Goal: Information Seeking & Learning: Learn about a topic

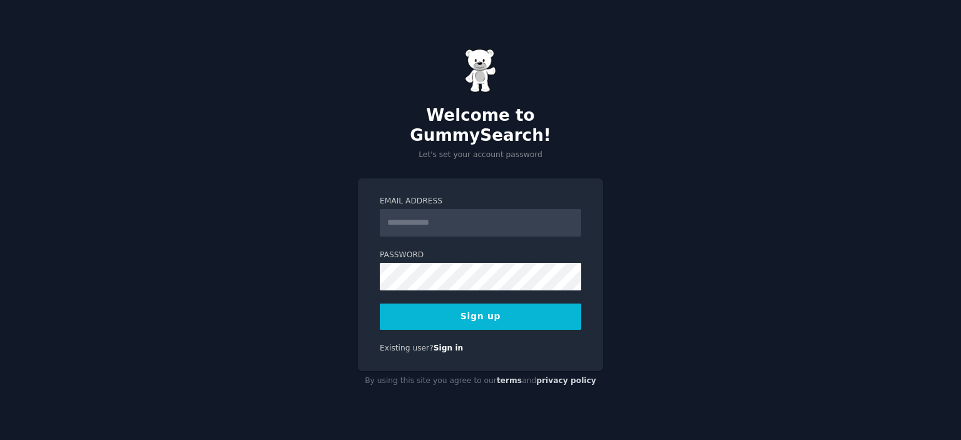
click at [473, 210] on input "Email Address" at bounding box center [480, 223] width 201 height 28
type input "**********"
click at [456, 307] on button "Sign up" at bounding box center [480, 316] width 201 height 26
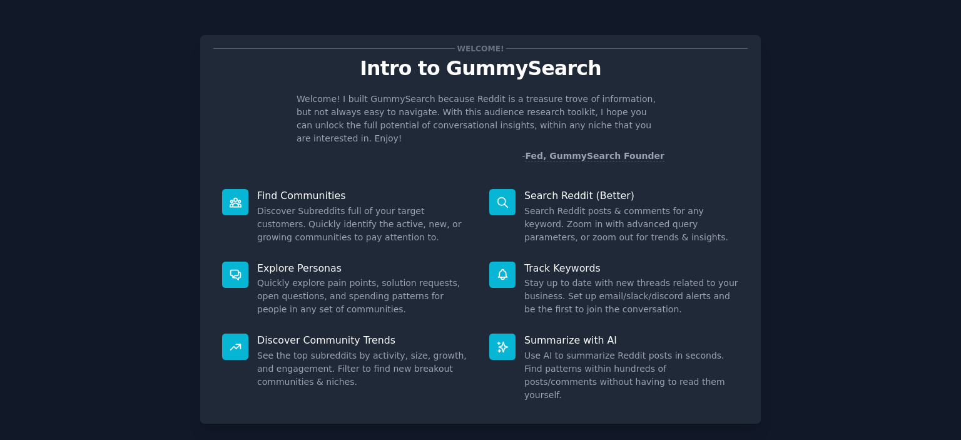
click at [505, 197] on icon at bounding box center [502, 202] width 10 height 10
click at [506, 196] on icon at bounding box center [502, 202] width 13 height 13
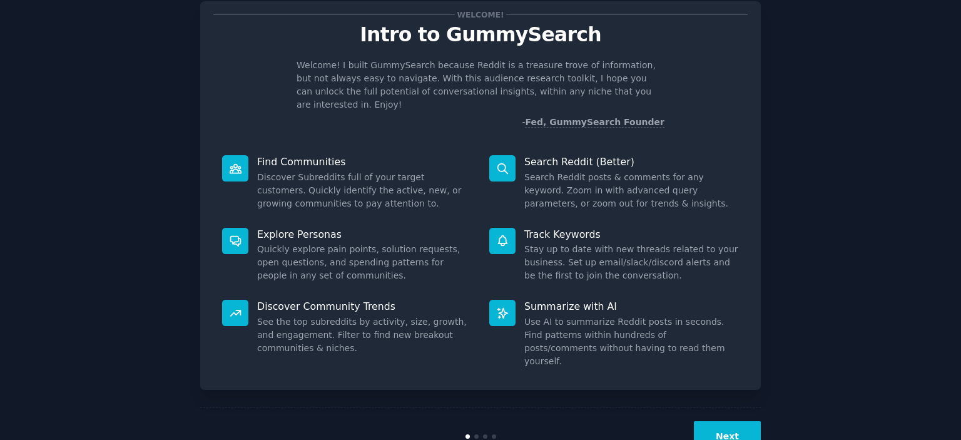
scroll to position [49, 0]
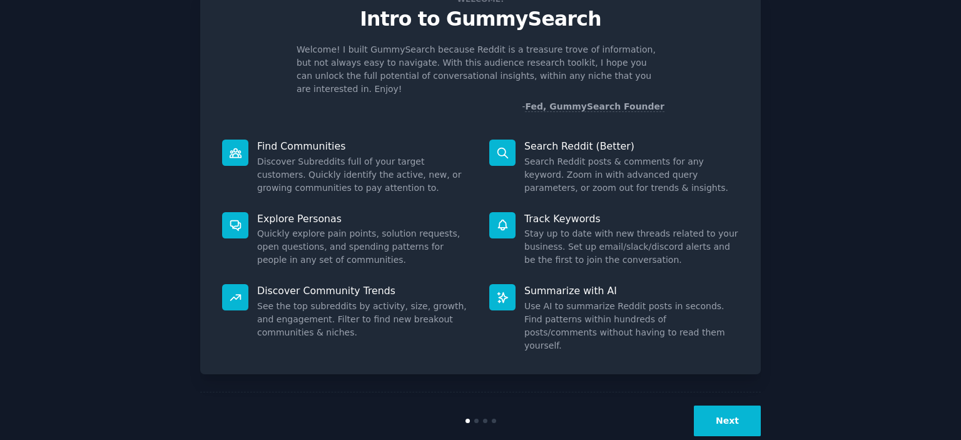
click at [723, 405] on button "Next" at bounding box center [727, 420] width 67 height 31
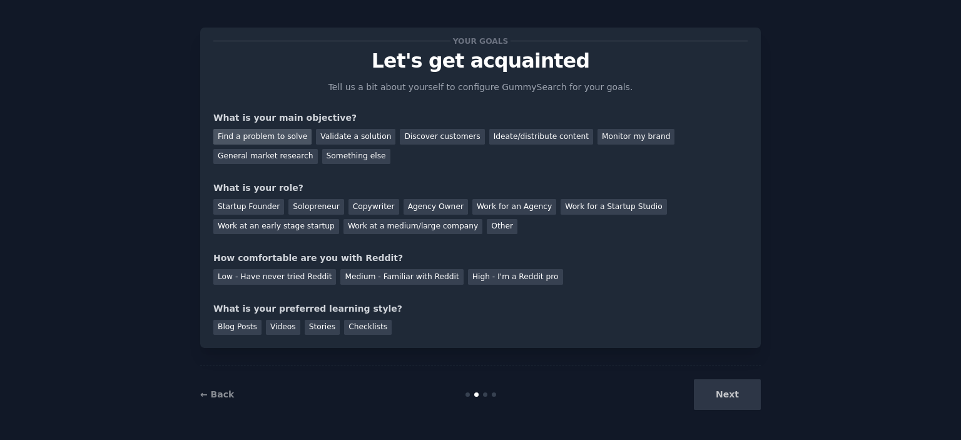
click at [285, 134] on div "Find a problem to solve" at bounding box center [262, 137] width 98 height 16
click at [327, 133] on div "Validate a solution" at bounding box center [355, 137] width 79 height 16
click at [287, 133] on div "Find a problem to solve" at bounding box center [262, 137] width 98 height 16
click at [320, 206] on div "Solopreneur" at bounding box center [315, 207] width 55 height 16
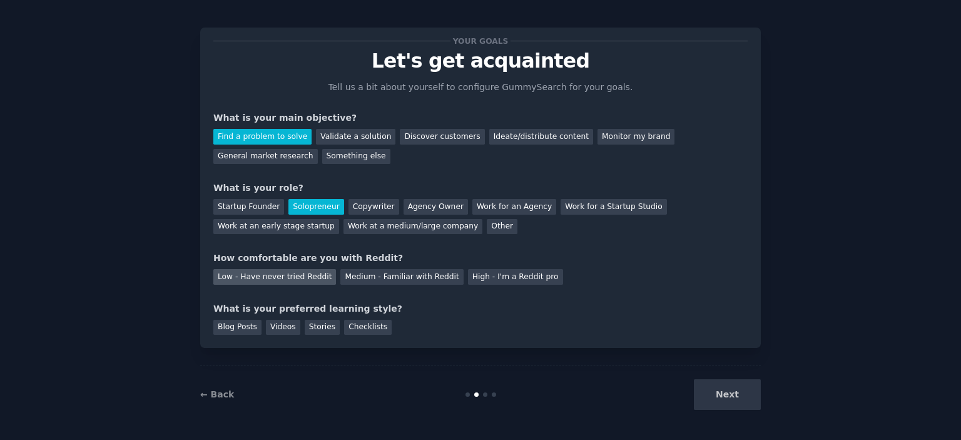
click at [293, 273] on div "Low - Have never tried Reddit" at bounding box center [274, 277] width 123 height 16
click at [273, 325] on div "Videos" at bounding box center [283, 328] width 34 height 16
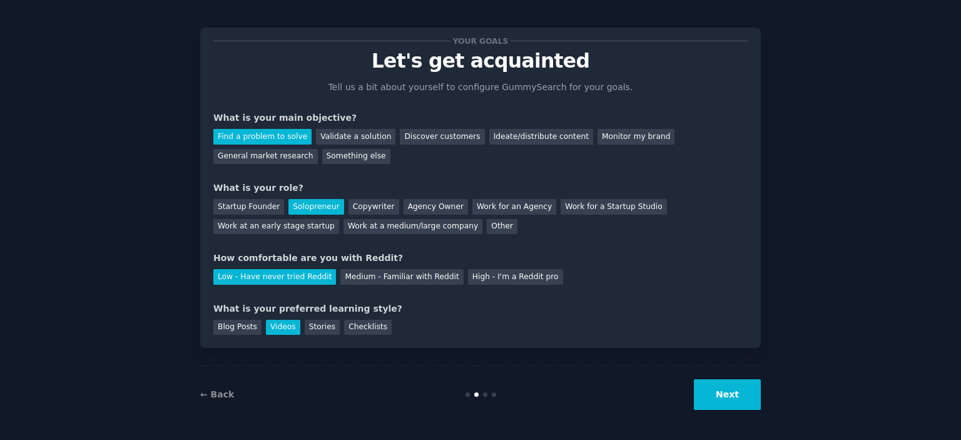
click at [724, 387] on button "Next" at bounding box center [727, 394] width 67 height 31
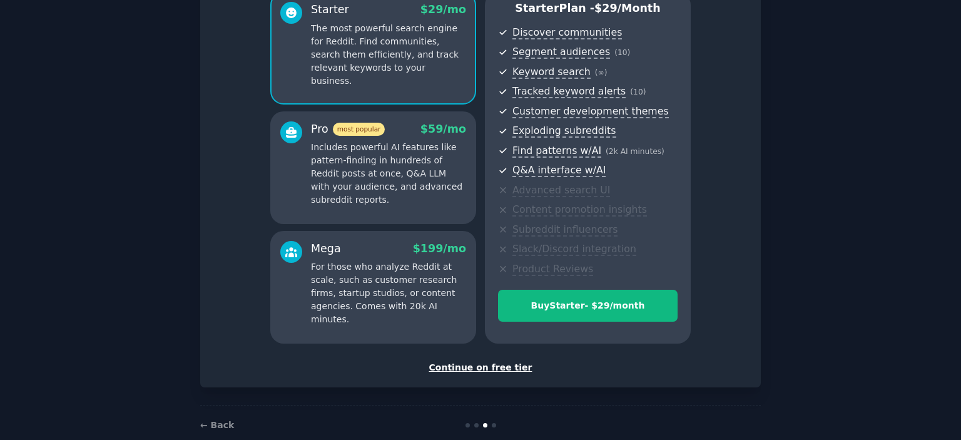
scroll to position [142, 0]
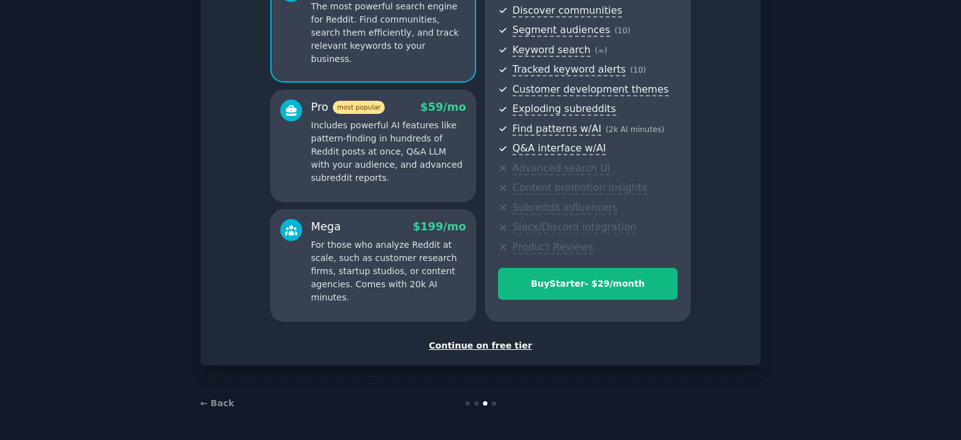
click at [501, 343] on div "Continue on free tier" at bounding box center [480, 345] width 534 height 13
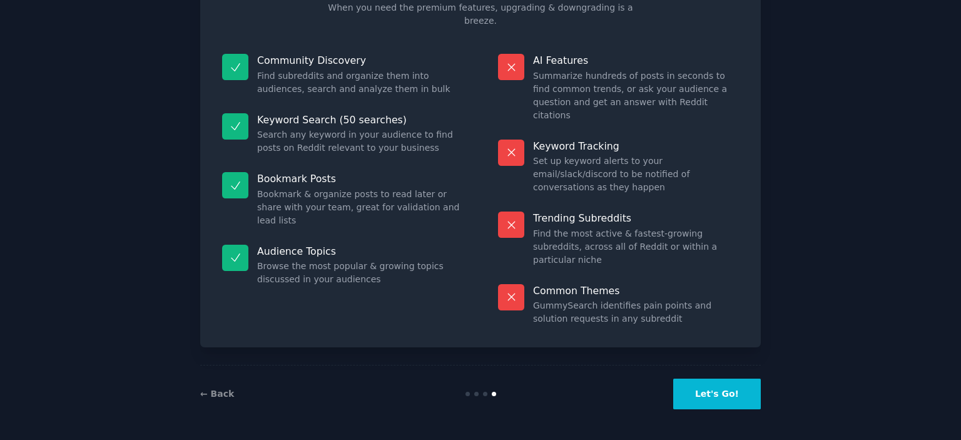
scroll to position [47, 0]
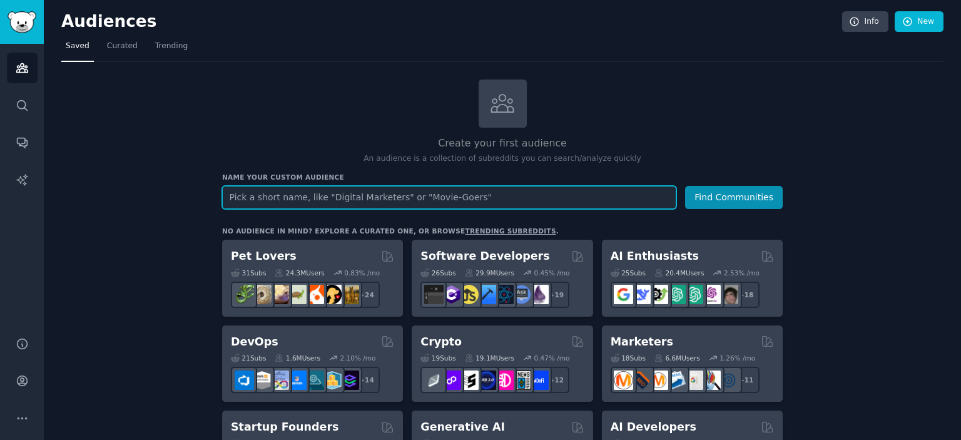
click at [353, 194] on input "text" at bounding box center [449, 197] width 454 height 23
click at [371, 199] on input "text" at bounding box center [449, 197] width 454 height 23
type input "digital marketer"
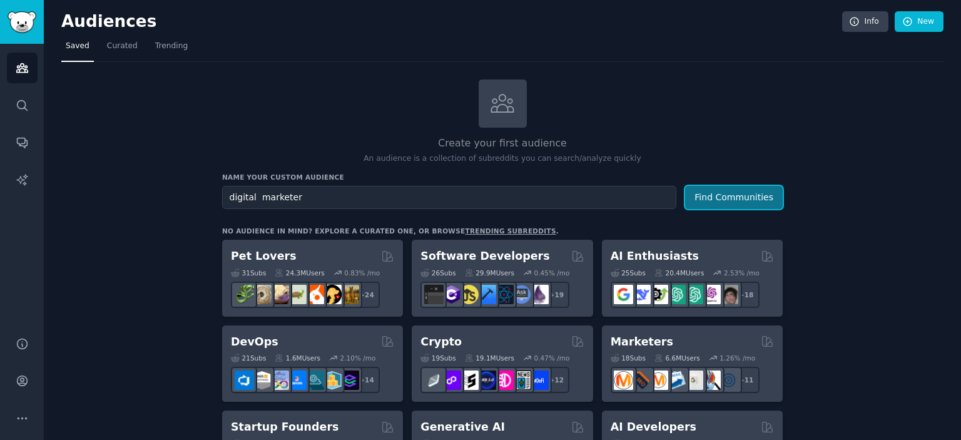
click at [715, 200] on button "Find Communities" at bounding box center [734, 197] width 98 height 23
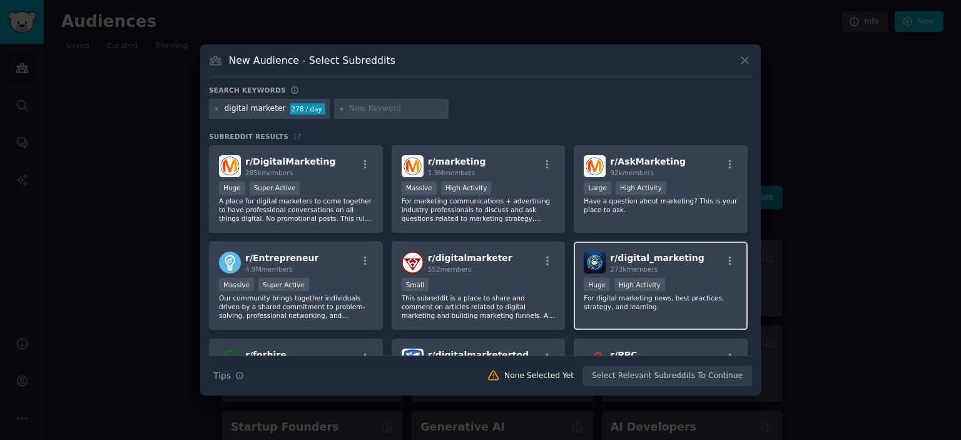
click at [670, 276] on div "r/ digital_marketing 273k members >= 80th percentile for submissions / day Huge…" at bounding box center [661, 286] width 174 height 88
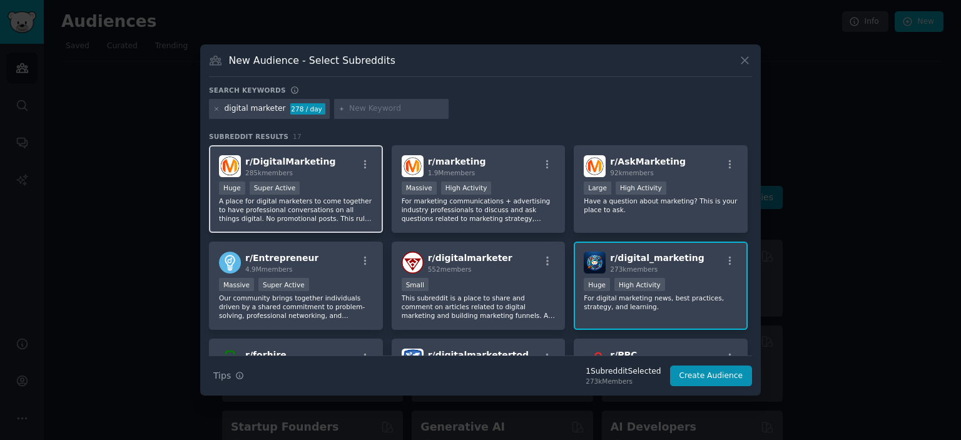
click at [333, 172] on div "r/ DigitalMarketing 285k members" at bounding box center [296, 166] width 154 height 22
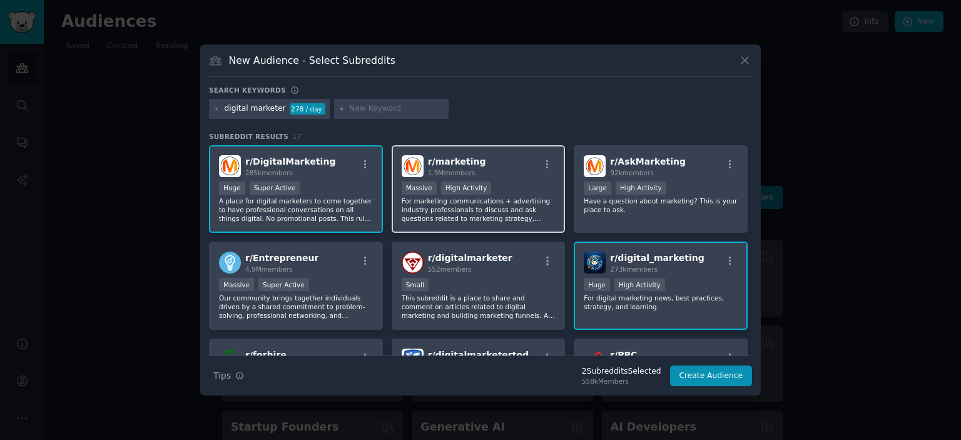
click at [491, 192] on div ">= 80th percentile for submissions / day Massive High Activity" at bounding box center [479, 189] width 154 height 16
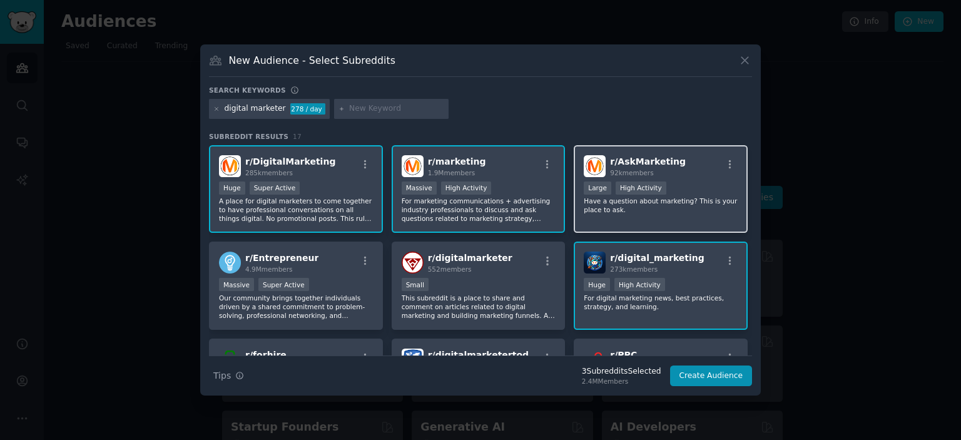
click at [671, 195] on div "Large High Activity" at bounding box center [661, 189] width 154 height 16
click at [696, 378] on button "Create Audience" at bounding box center [711, 375] width 83 height 21
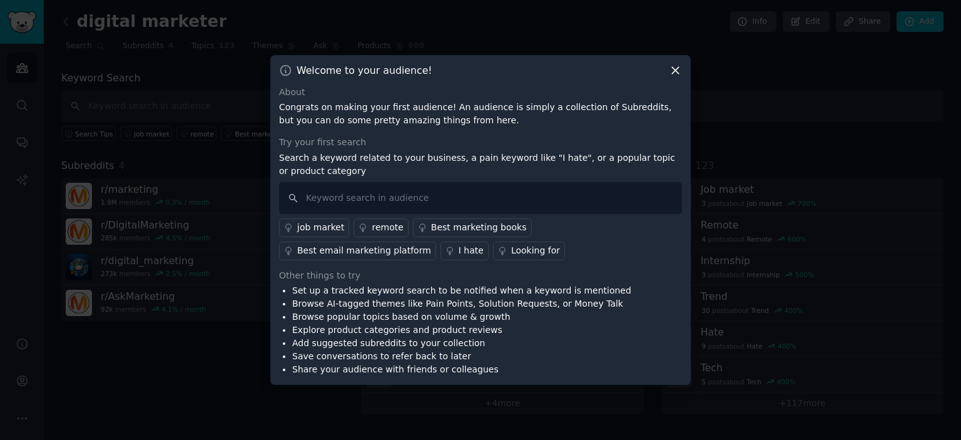
click at [459, 247] on div "I hate" at bounding box center [471, 250] width 25 height 13
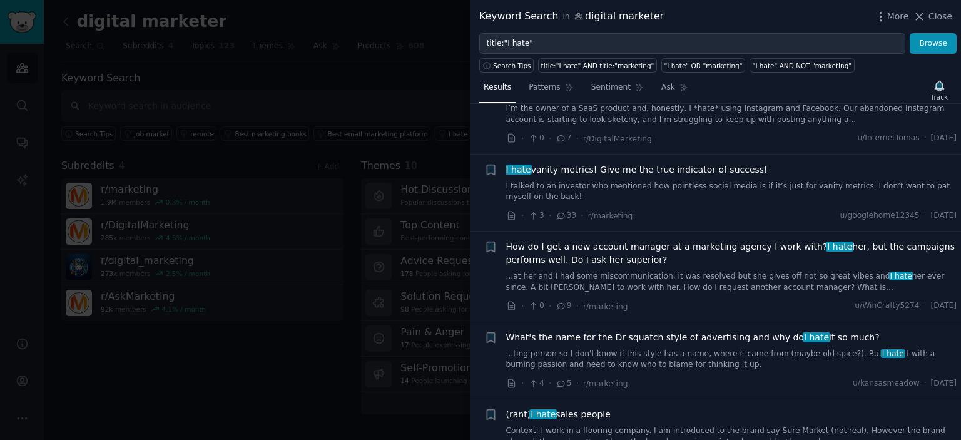
scroll to position [313, 0]
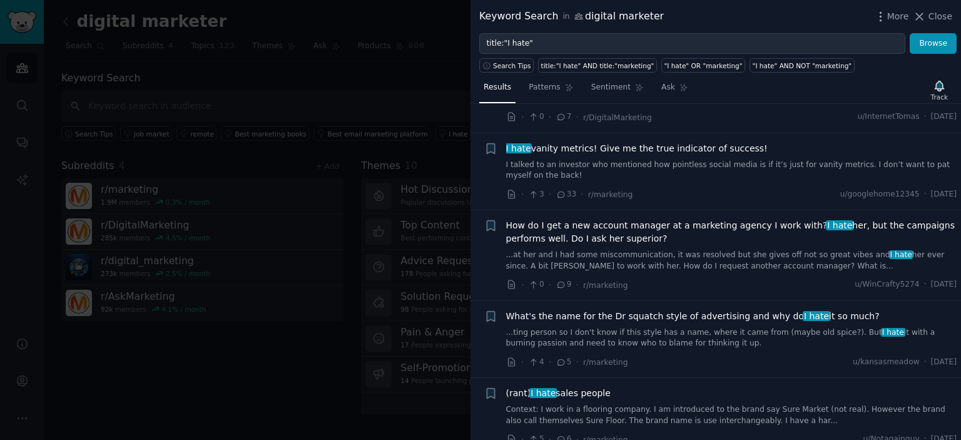
click at [283, 302] on div at bounding box center [480, 220] width 961 height 440
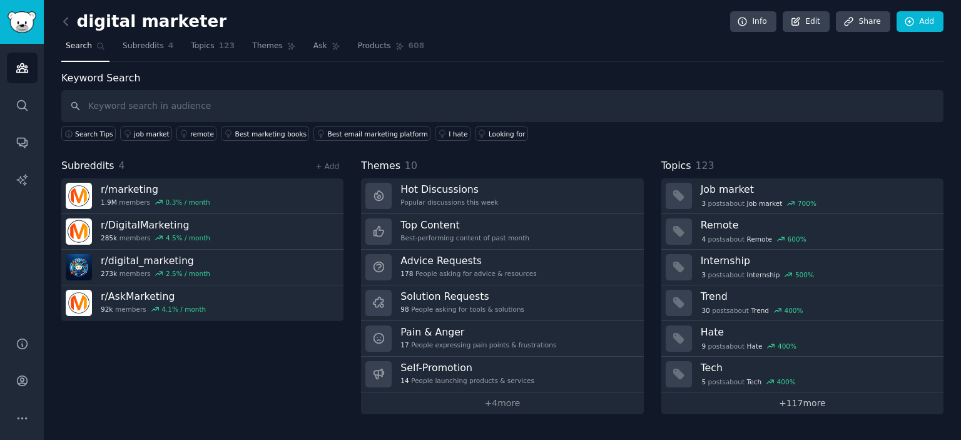
click at [784, 400] on link "+ 117 more" at bounding box center [802, 403] width 282 height 22
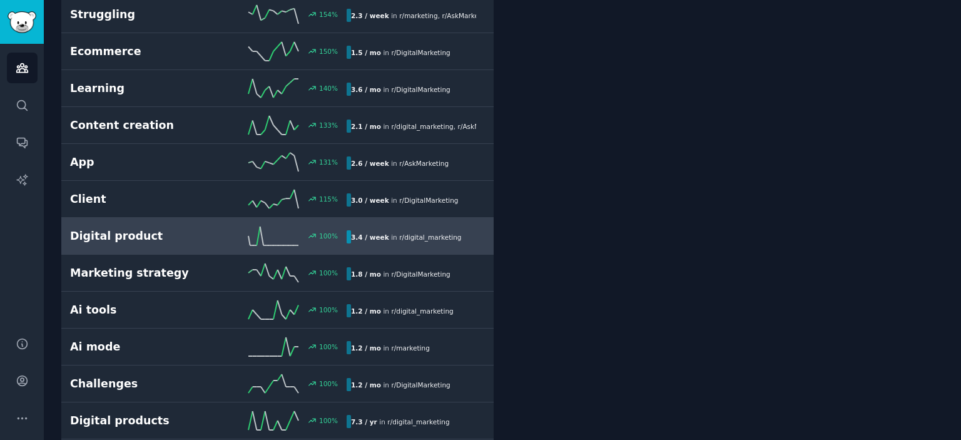
scroll to position [751, 0]
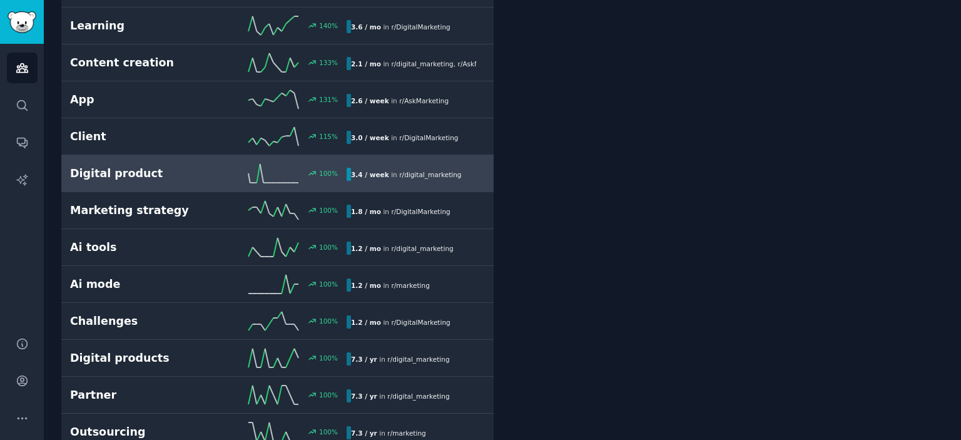
click at [169, 170] on h2 "Digital product" at bounding box center [139, 174] width 138 height 16
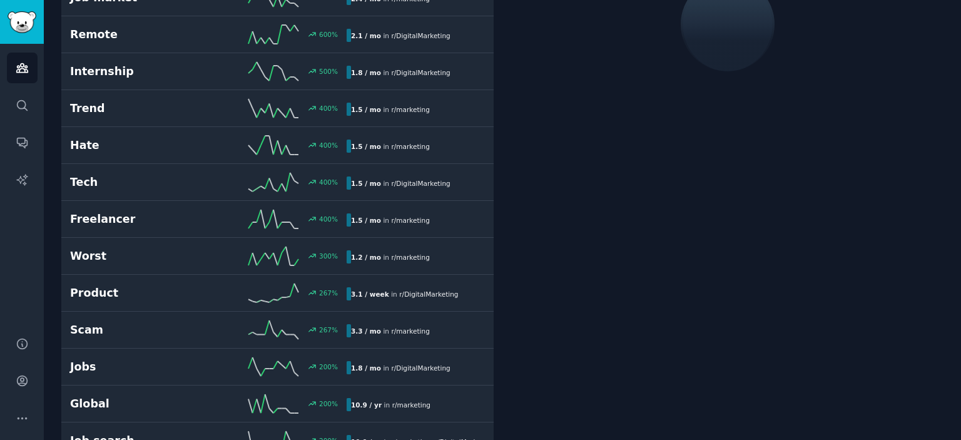
scroll to position [69, 0]
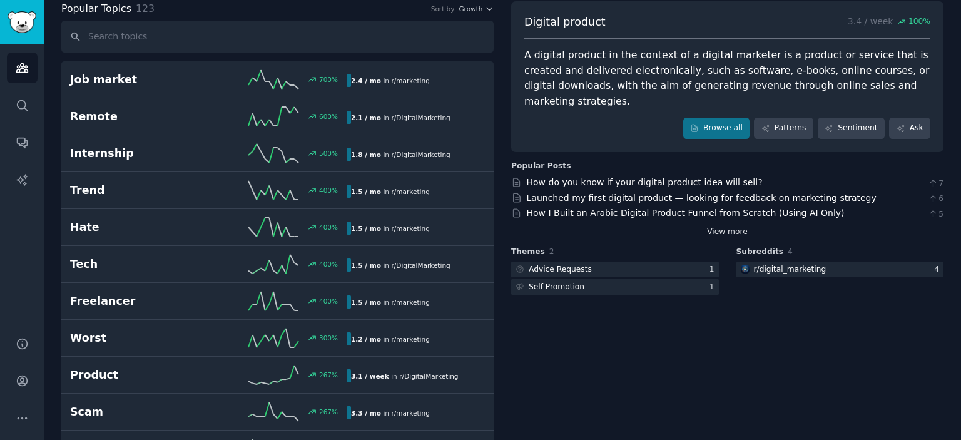
click at [737, 227] on link "View more" at bounding box center [727, 232] width 41 height 11
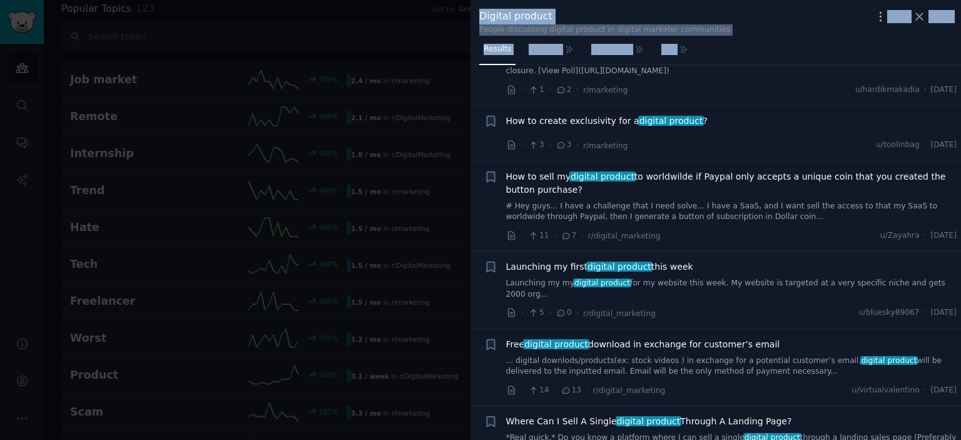
scroll to position [4265, 0]
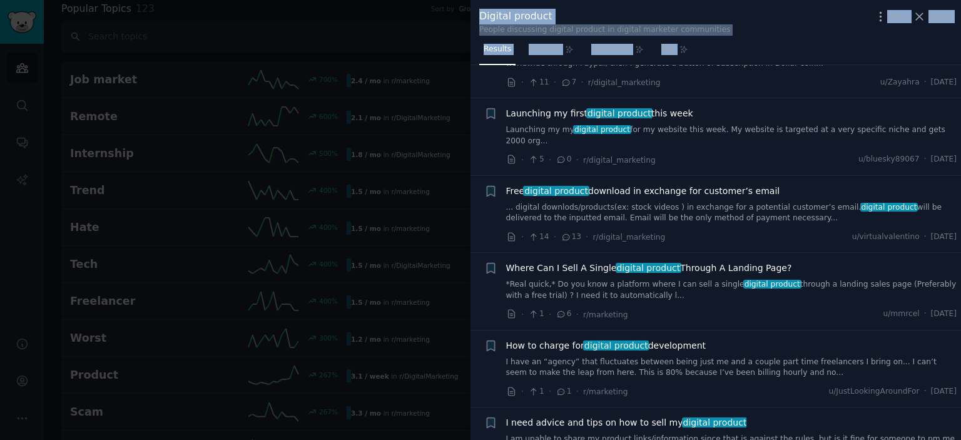
drag, startPoint x: 478, startPoint y: 97, endPoint x: 945, endPoint y: 419, distance: 566.9
copy ul "Just started my digital product business and I am lost. How can I attract traff…"
click at [530, 54] on span "Patterns" at bounding box center [544, 49] width 31 height 11
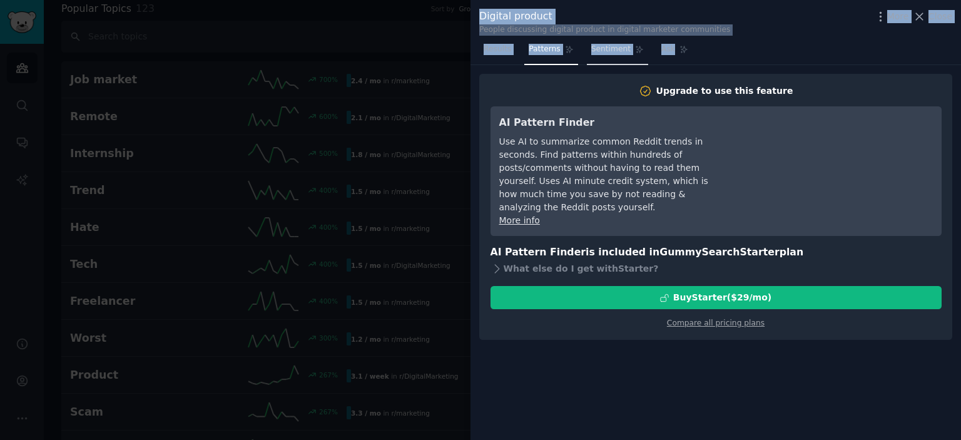
click at [587, 51] on link "Sentiment" at bounding box center [617, 52] width 61 height 26
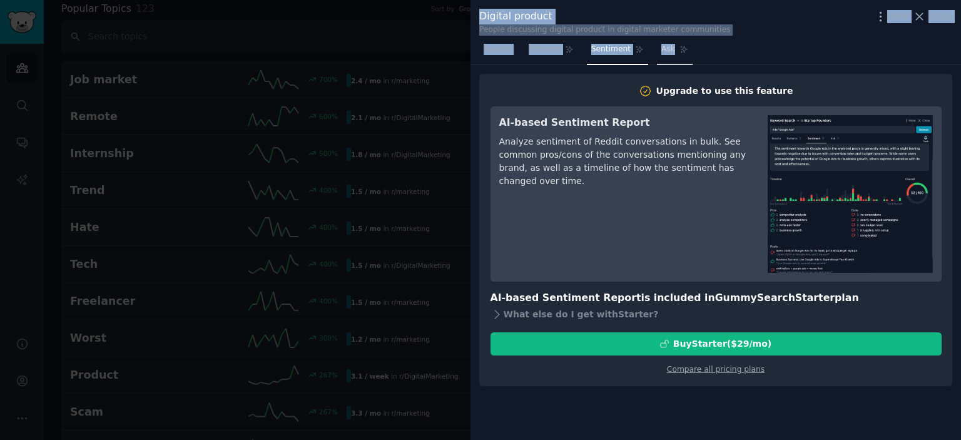
click at [661, 51] on span "Ask" at bounding box center [668, 49] width 14 height 11
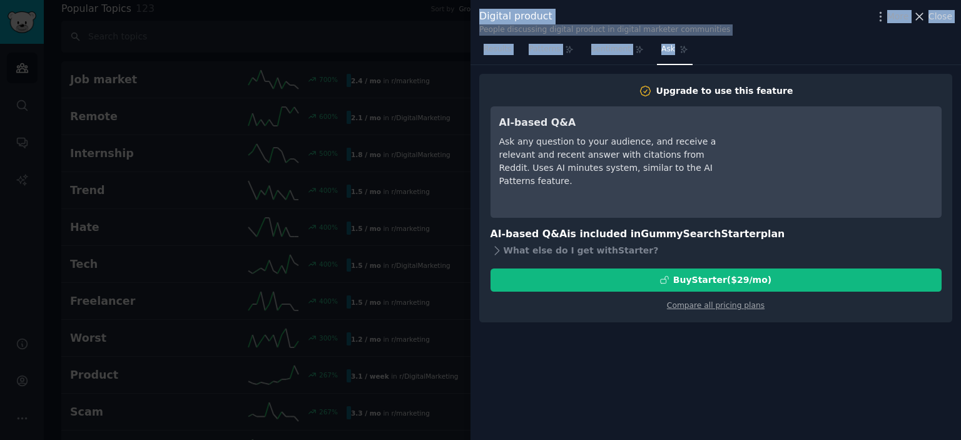
click at [921, 15] on icon at bounding box center [920, 16] width 7 height 7
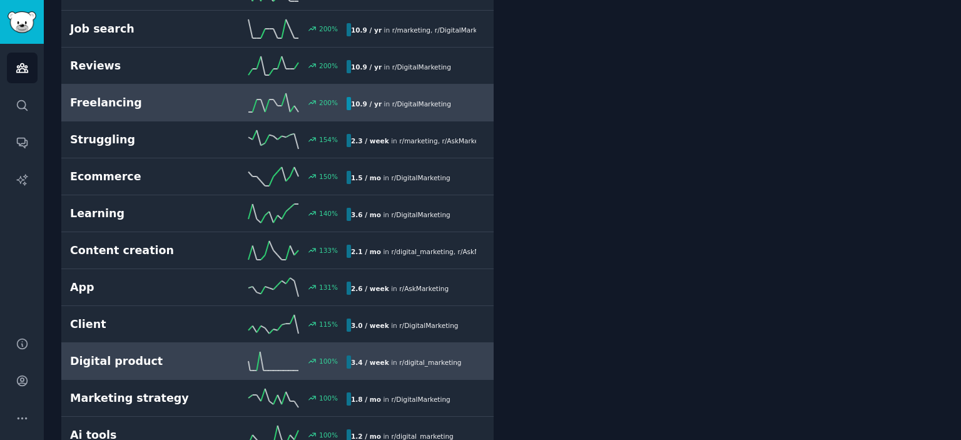
scroll to position [751, 0]
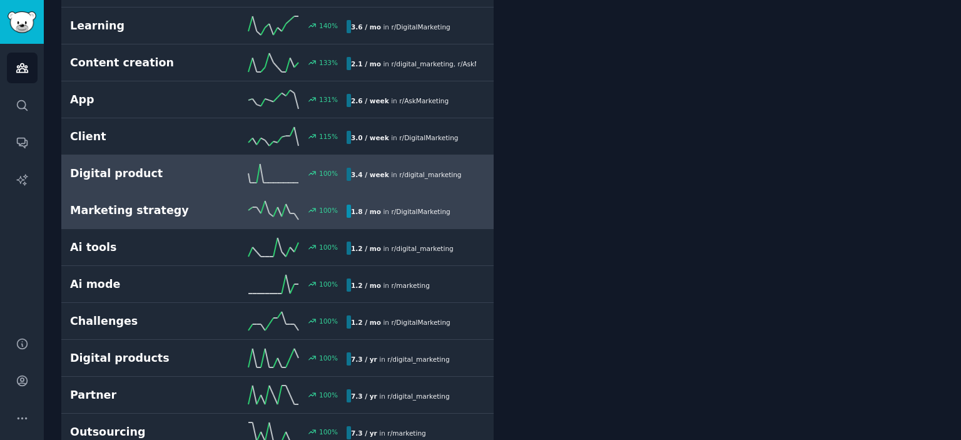
click at [125, 205] on h2 "Marketing strategy" at bounding box center [139, 211] width 138 height 16
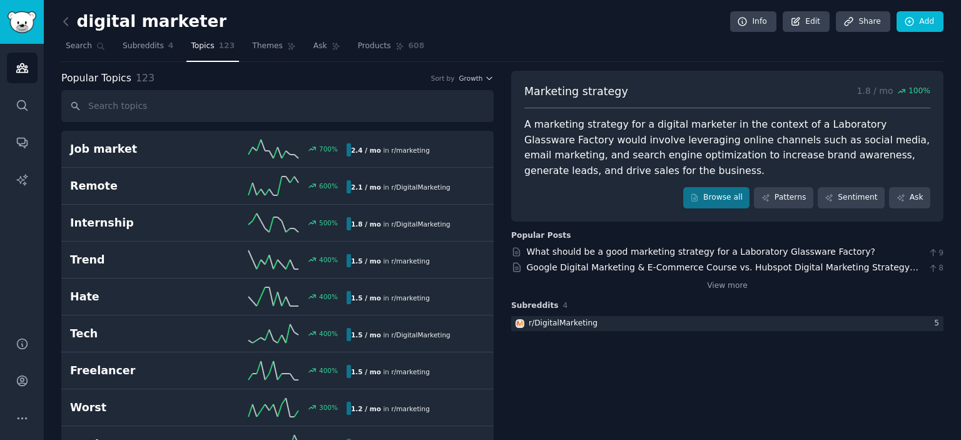
click at [724, 292] on div "Marketing strategy 1.8 / mo 100 % A marketing strategy for a digital marketer i…" at bounding box center [727, 261] width 432 height 62
click at [722, 289] on link "View more" at bounding box center [727, 285] width 41 height 11
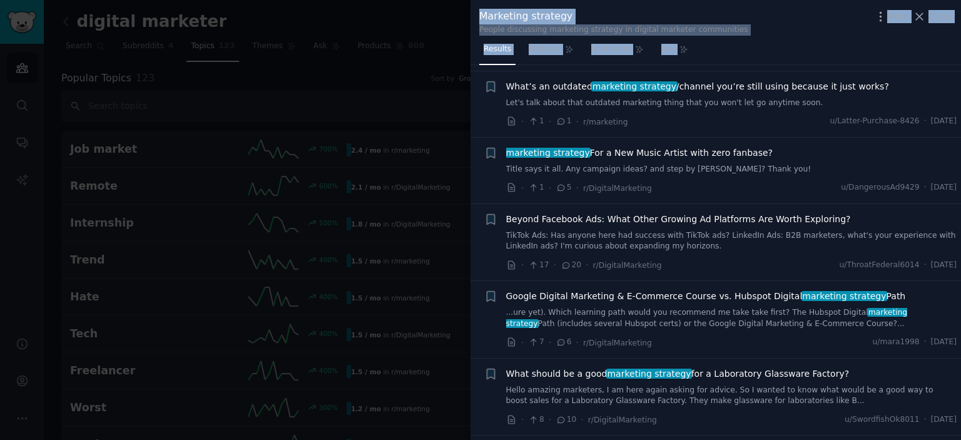
scroll to position [7158, 0]
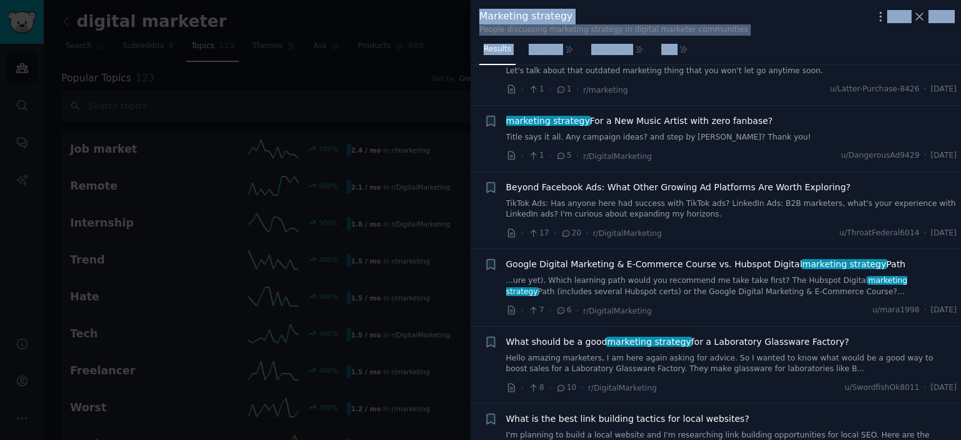
drag, startPoint x: 482, startPoint y: 90, endPoint x: 956, endPoint y: 436, distance: 586.3
click at [959, 436] on div "Submission s 100 Sort Recent Bookmark this conversation + What is the a marketi…" at bounding box center [716, 252] width 491 height 375
copy ul "What is the a marketing strategy that is super controversial but works? ...s ar…"
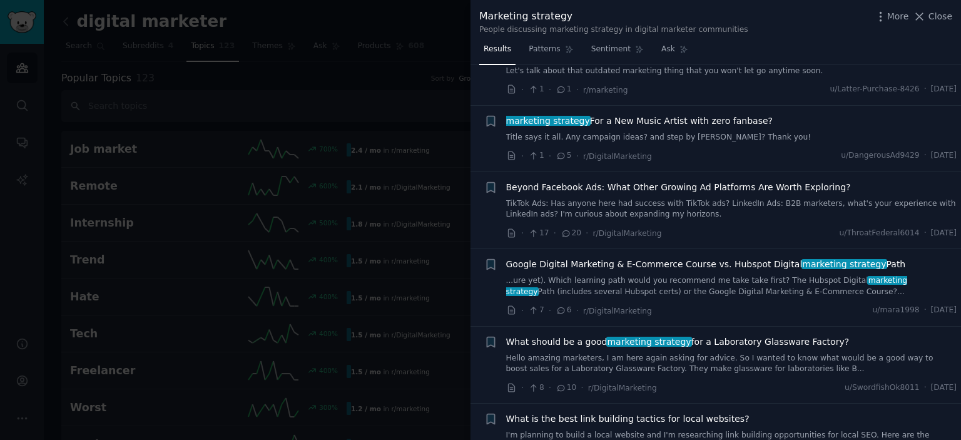
click at [448, 10] on div at bounding box center [480, 220] width 961 height 440
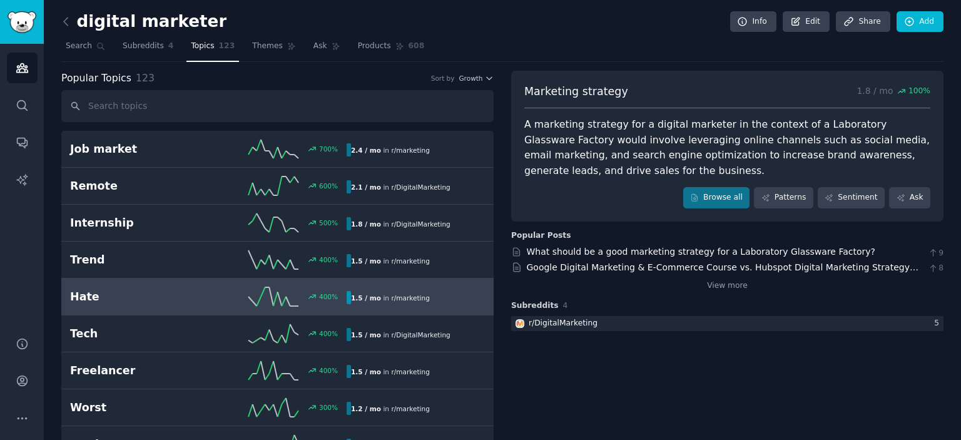
click at [88, 297] on h2 "Hate" at bounding box center [139, 297] width 138 height 16
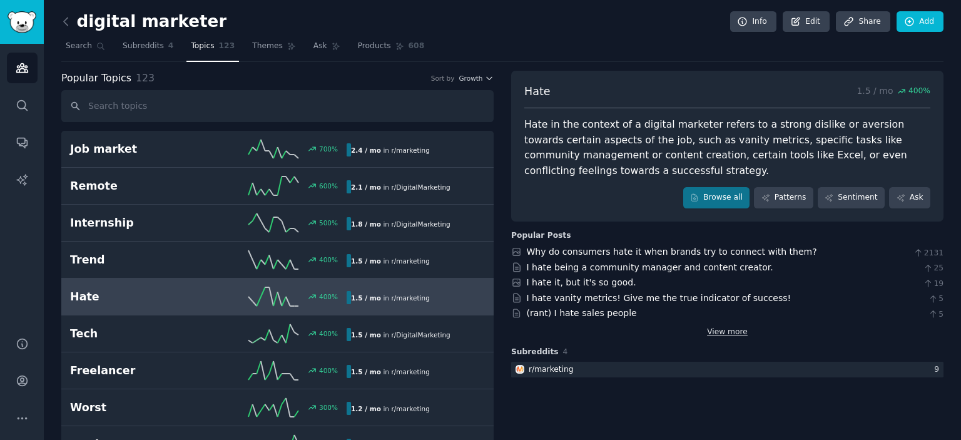
click at [723, 330] on link "View more" at bounding box center [727, 332] width 41 height 11
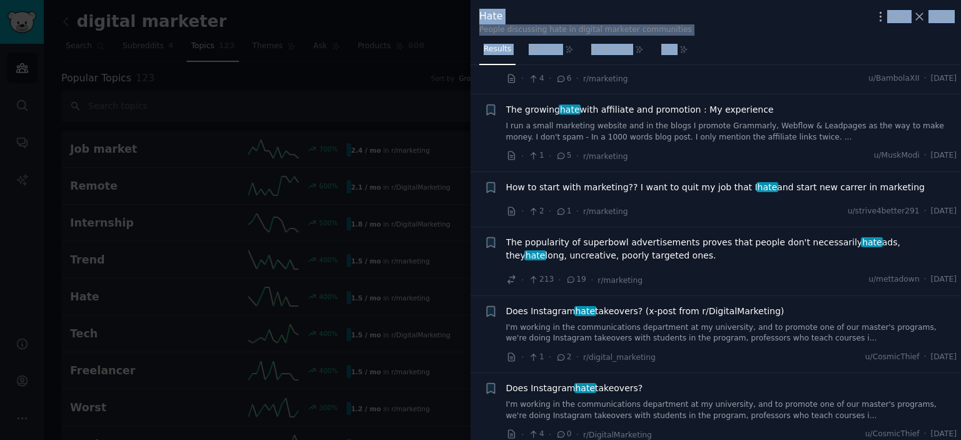
scroll to position [7154, 0]
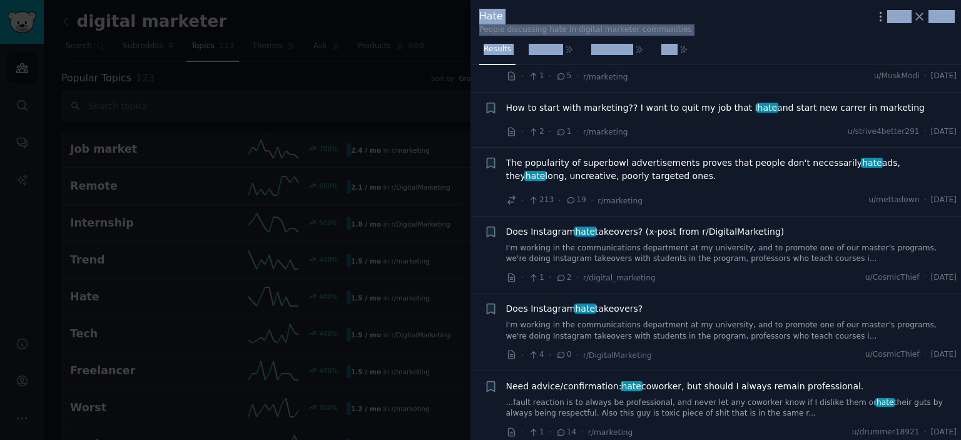
drag, startPoint x: 481, startPoint y: 94, endPoint x: 943, endPoint y: 413, distance: 561.5
copy ul "Your ads make me hate the product you are advertising ...s it does not make me …"
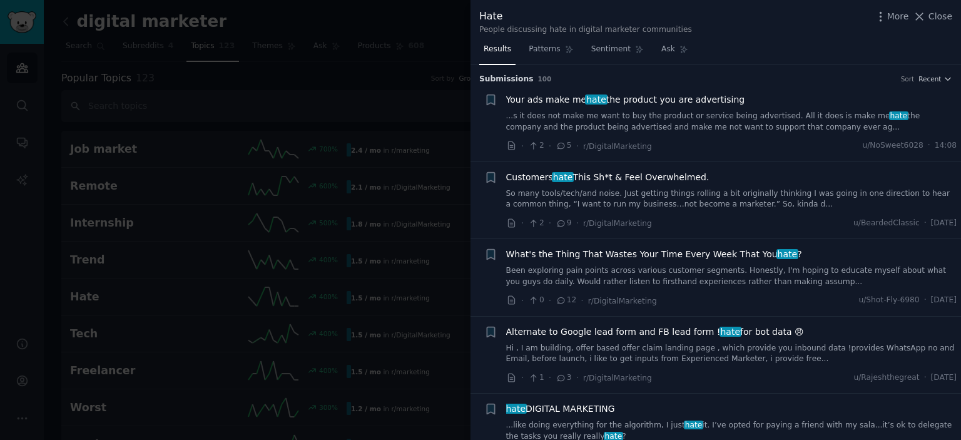
click at [807, 20] on div "Hate People discussing hate in digital marketer communities More Close" at bounding box center [715, 22] width 473 height 26
click at [922, 17] on icon at bounding box center [920, 16] width 7 height 7
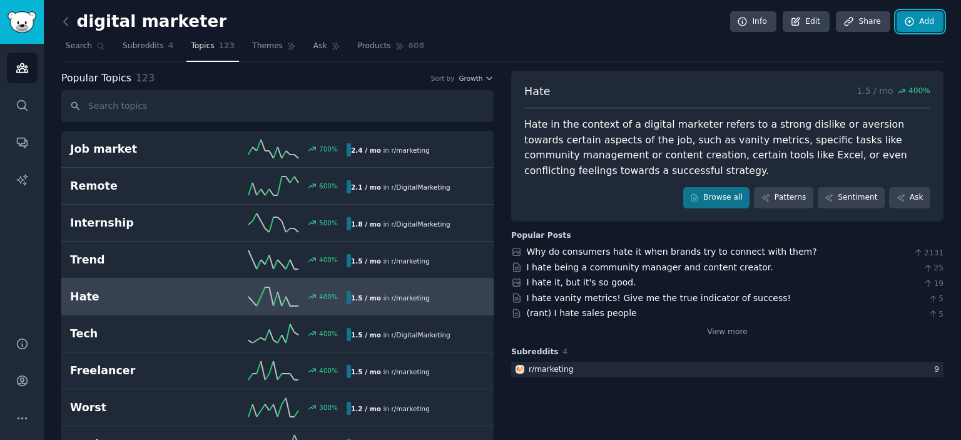
click at [921, 17] on link "Add" at bounding box center [920, 21] width 47 height 21
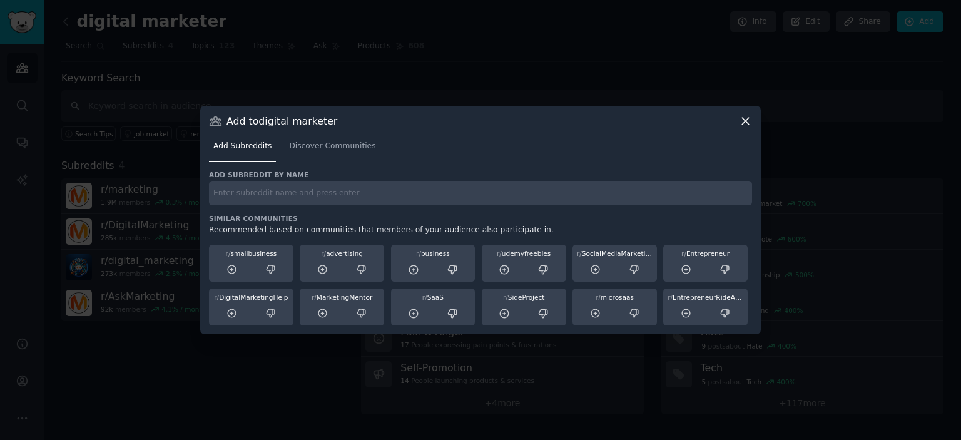
click at [749, 118] on icon at bounding box center [745, 121] width 13 height 13
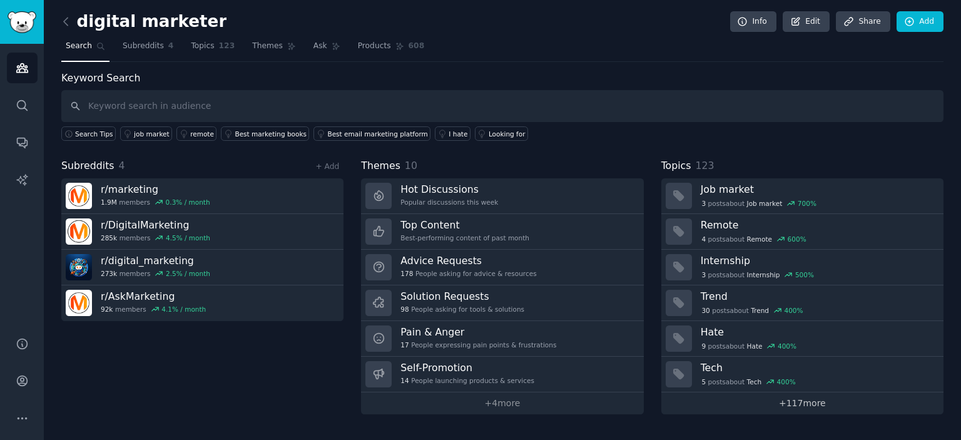
click at [798, 405] on link "+ 117 more" at bounding box center [802, 403] width 282 height 22
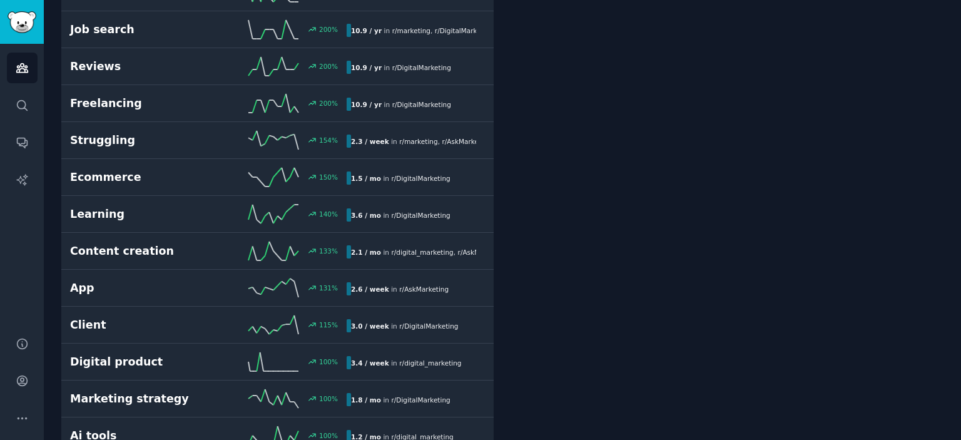
scroll to position [563, 0]
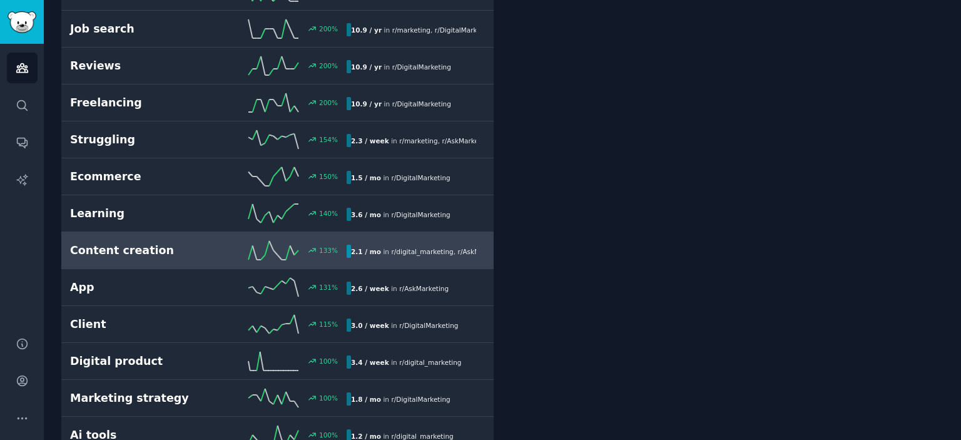
click at [96, 250] on h2 "Content creation" at bounding box center [139, 251] width 138 height 16
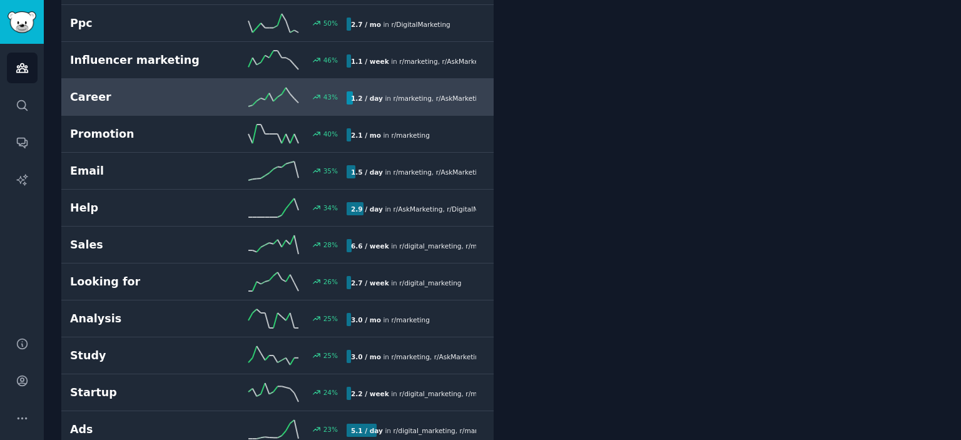
scroll to position [1815, 0]
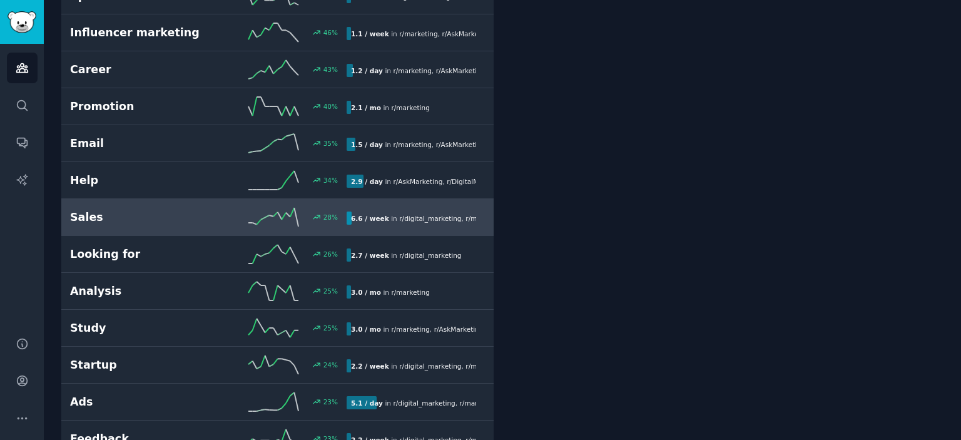
click at [128, 210] on h2 "Sales" at bounding box center [139, 218] width 138 height 16
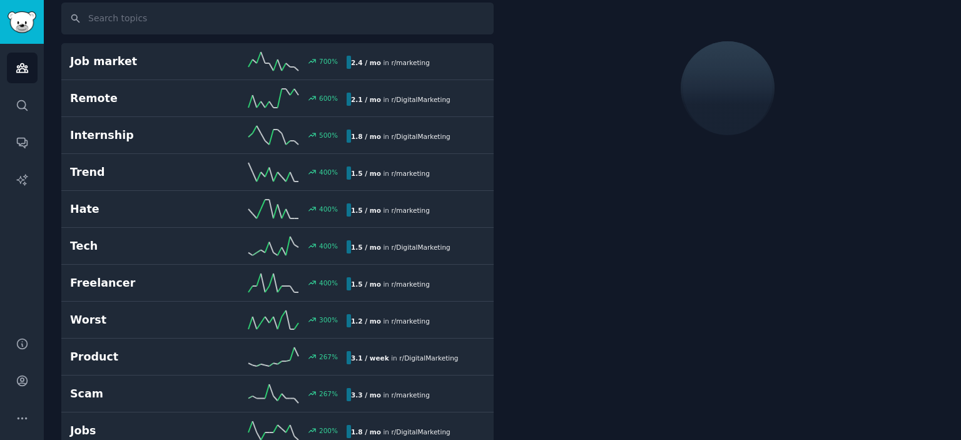
scroll to position [69, 0]
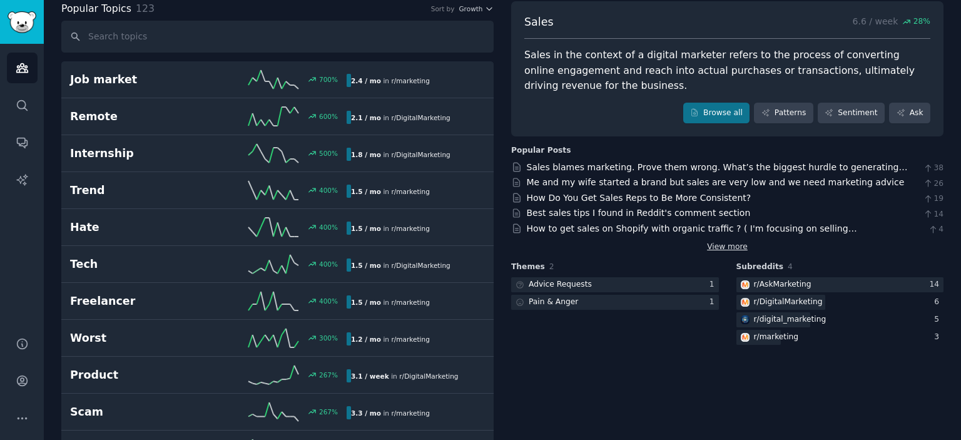
click at [733, 247] on link "View more" at bounding box center [727, 247] width 41 height 11
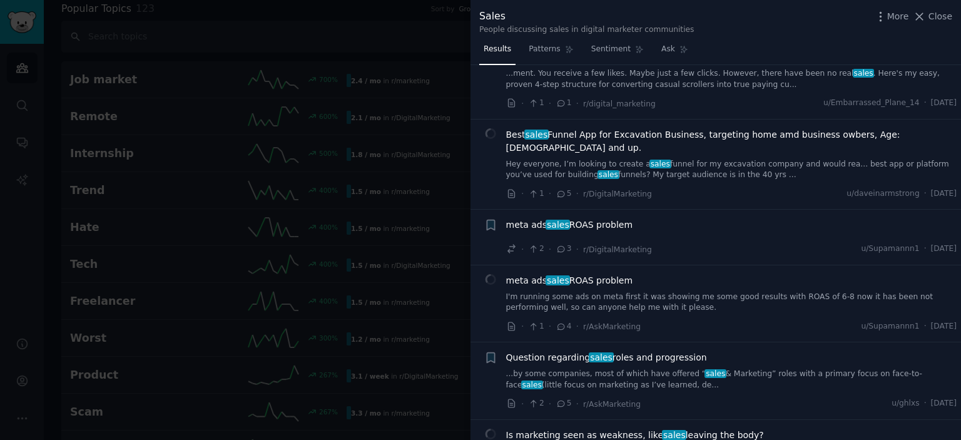
scroll to position [1502, 0]
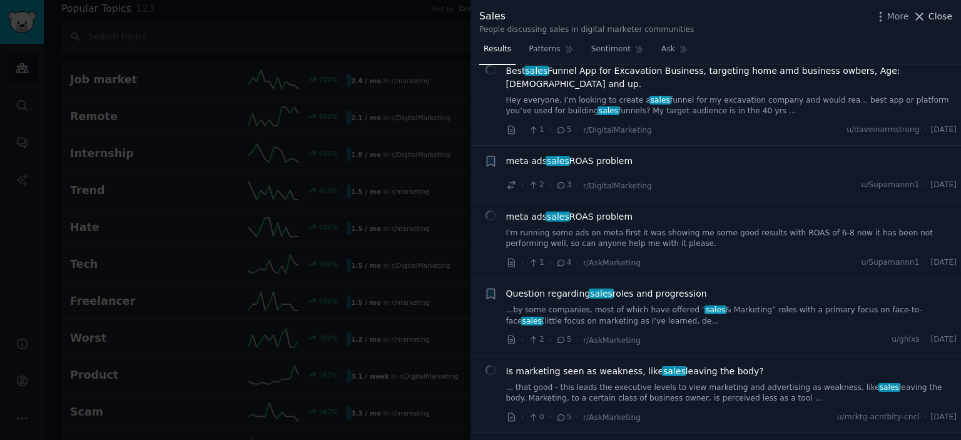
click at [922, 15] on icon at bounding box center [919, 16] width 13 height 13
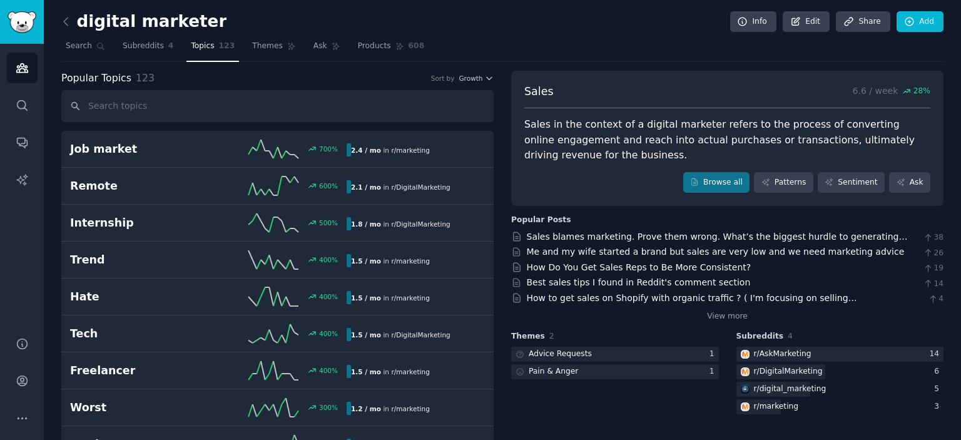
click at [583, 45] on nav "Search Subreddits 4 Topics 123 Themes Ask Products 608" at bounding box center [502, 49] width 882 height 26
click at [153, 44] on span "Subreddits" at bounding box center [143, 46] width 41 height 11
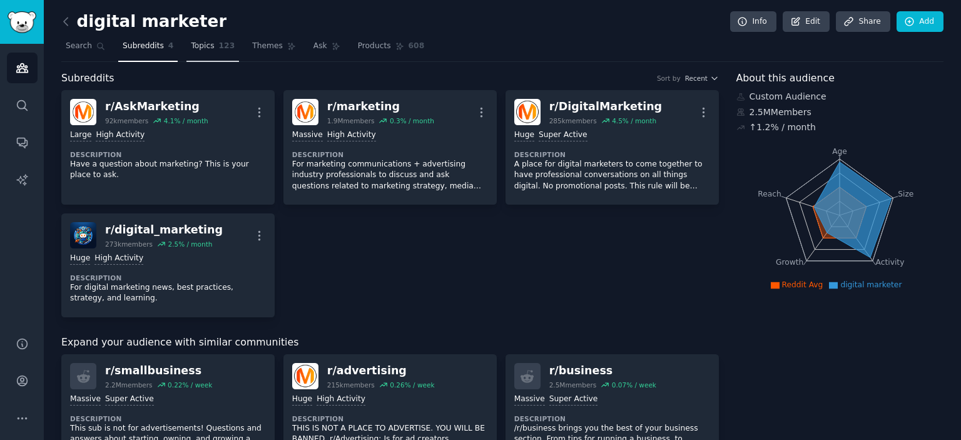
click at [203, 44] on span "Topics" at bounding box center [202, 46] width 23 height 11
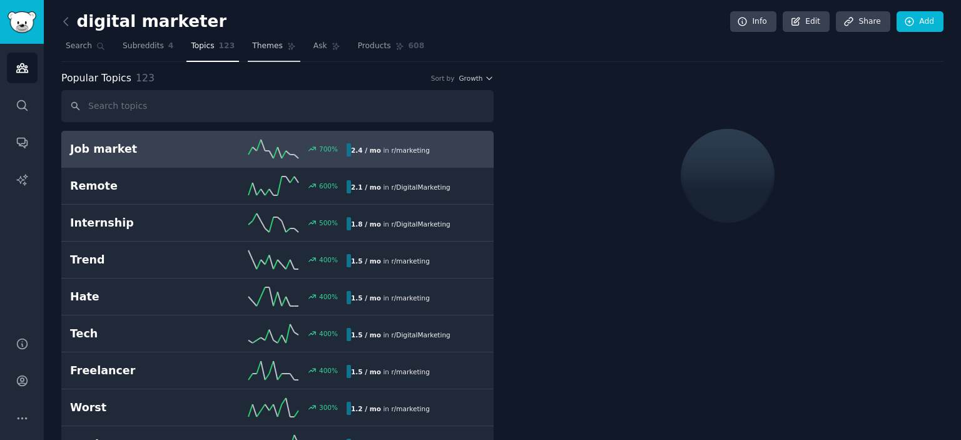
click at [252, 47] on span "Themes" at bounding box center [267, 46] width 31 height 11
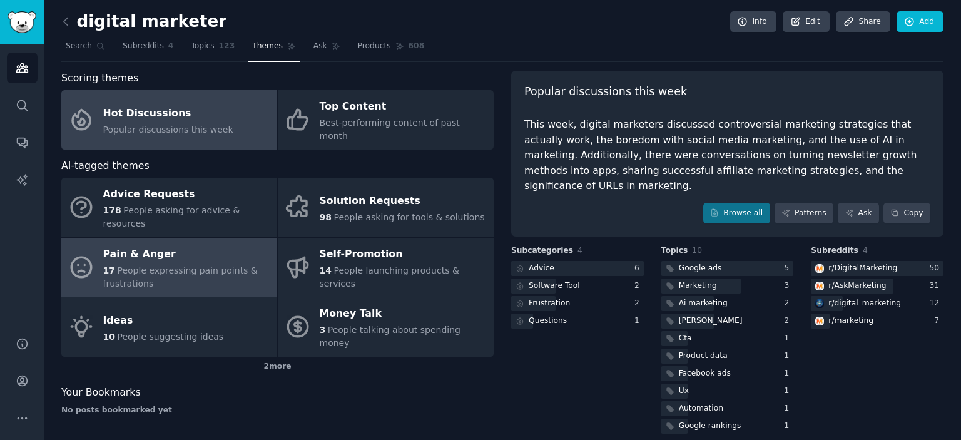
click at [145, 244] on div "Pain & Anger" at bounding box center [187, 254] width 168 height 20
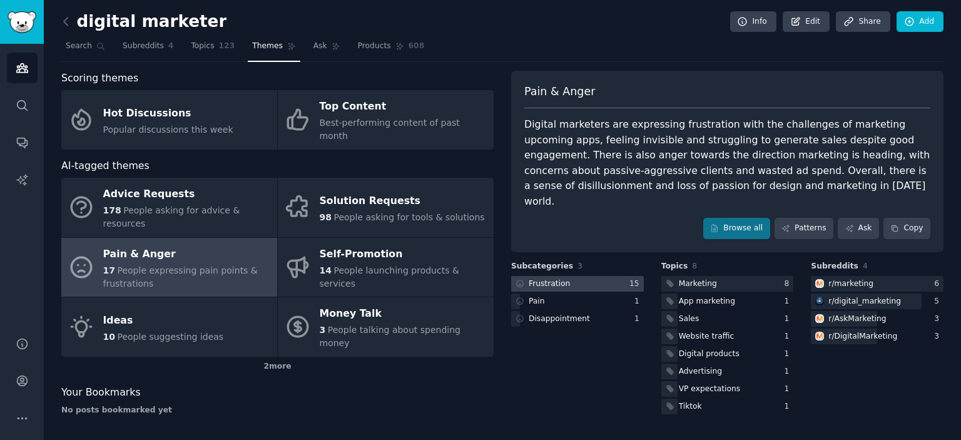
click at [556, 278] on div "Frustration" at bounding box center [549, 283] width 41 height 11
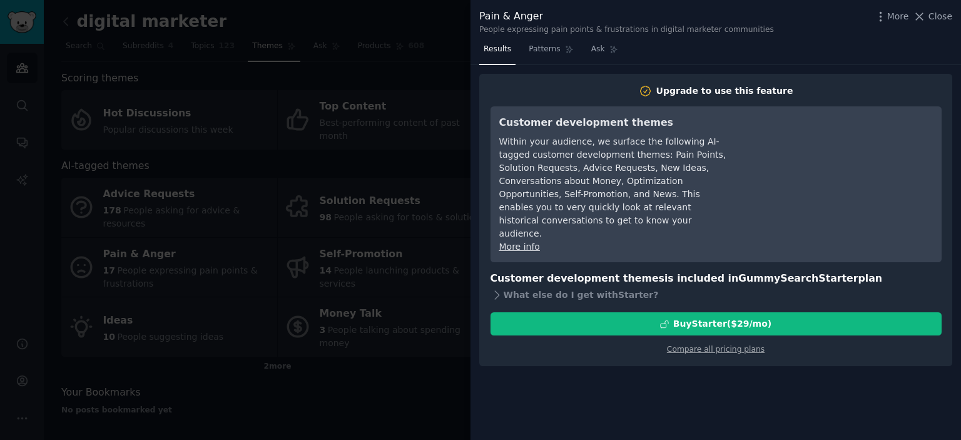
click at [396, 349] on div at bounding box center [480, 220] width 961 height 440
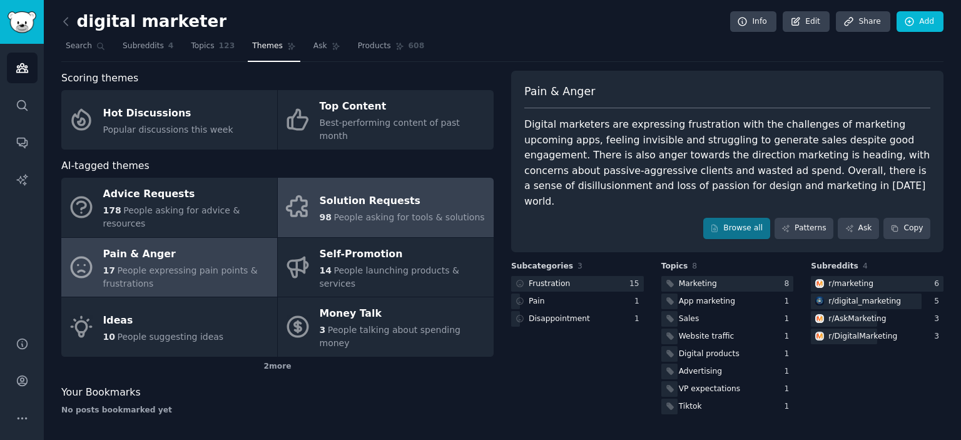
click at [362, 191] on div "Solution Requests" at bounding box center [402, 201] width 165 height 20
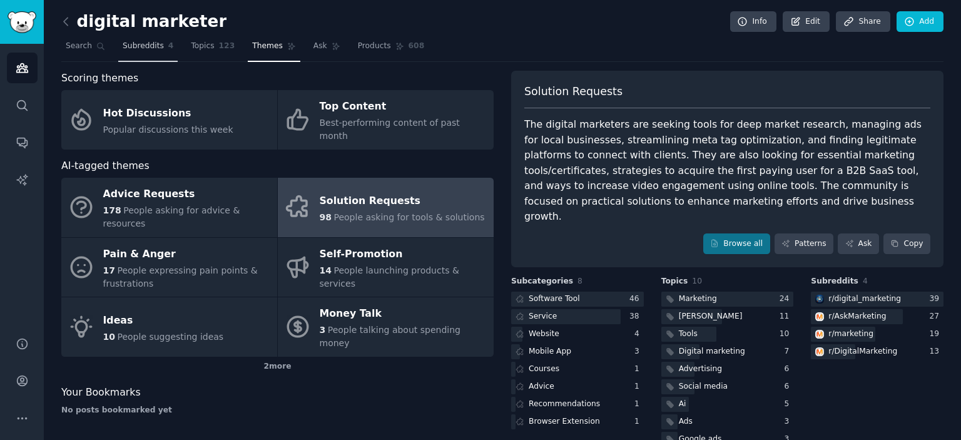
click at [136, 41] on span "Subreddits" at bounding box center [143, 46] width 41 height 11
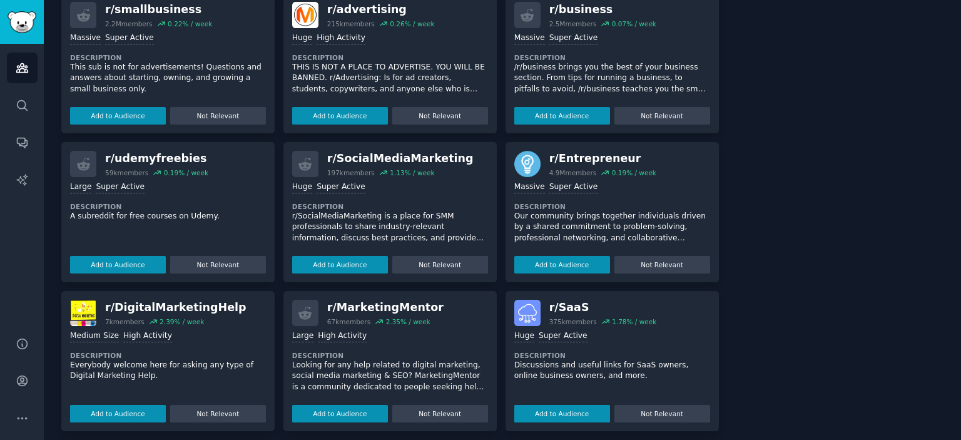
scroll to position [375, 0]
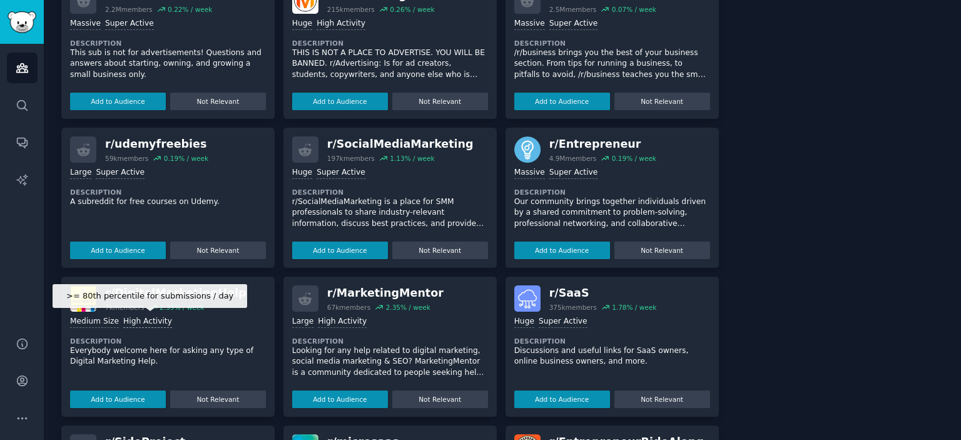
click at [130, 320] on div "High Activity" at bounding box center [147, 322] width 49 height 12
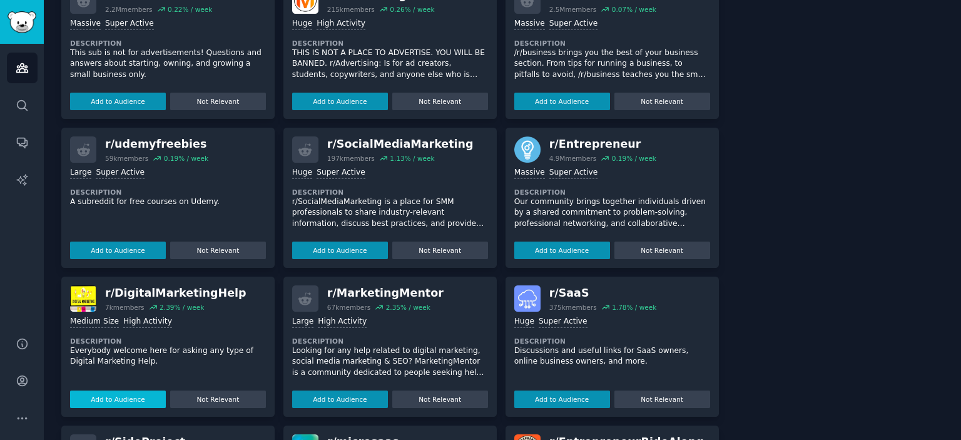
click at [128, 395] on button "Add to Audience" at bounding box center [118, 399] width 96 height 18
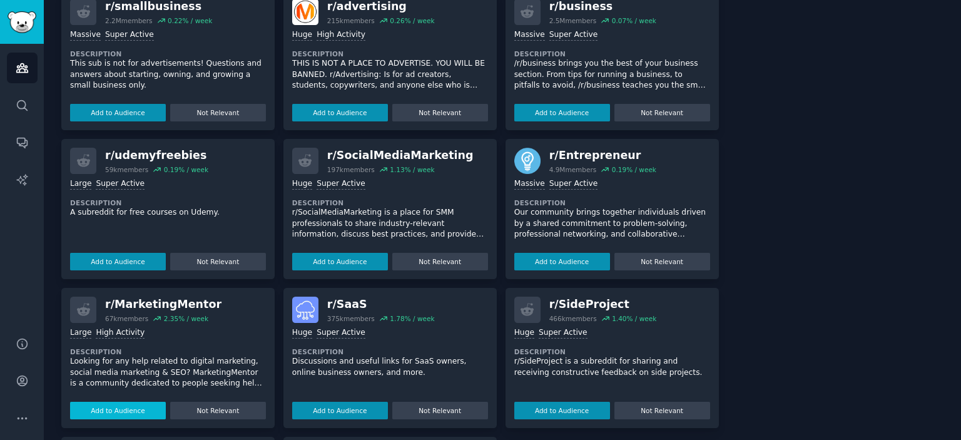
scroll to position [386, 0]
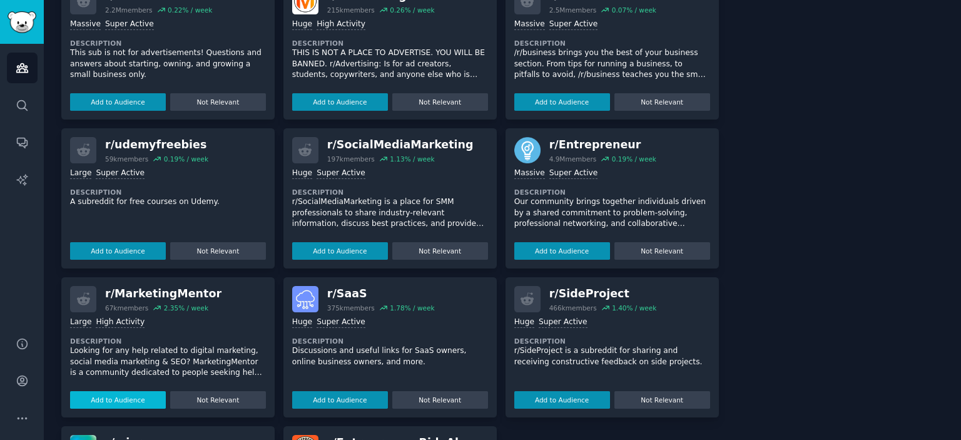
click at [129, 400] on button "Add to Audience" at bounding box center [118, 400] width 96 height 18
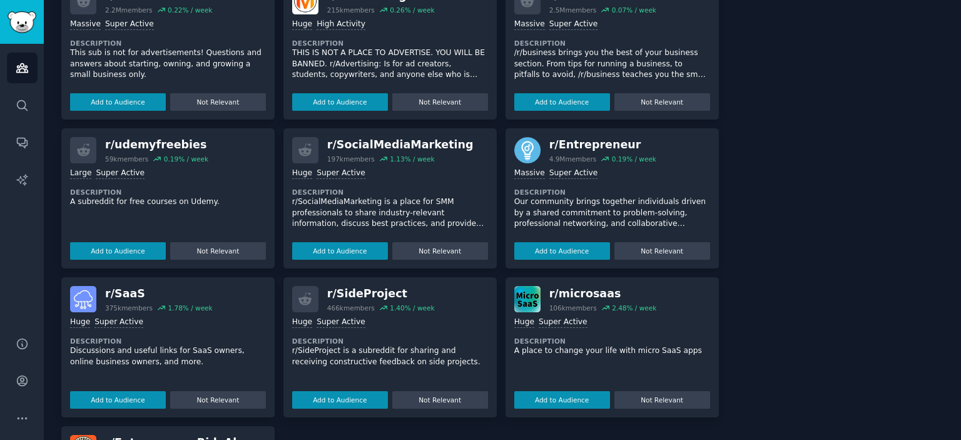
click at [129, 400] on button "Add to Audience" at bounding box center [118, 400] width 96 height 18
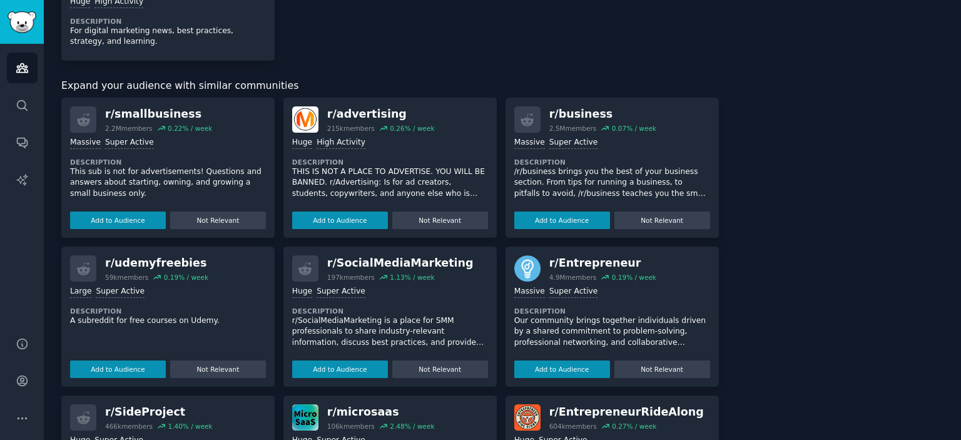
scroll to position [492, 0]
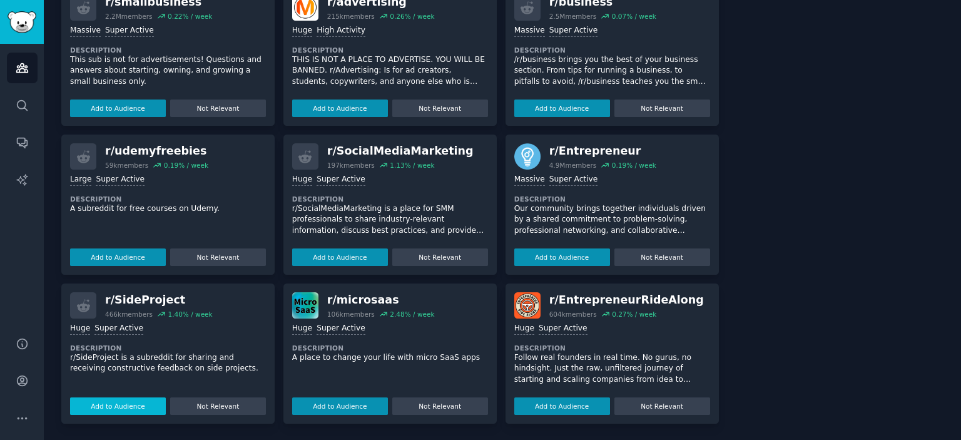
click at [123, 398] on button "Add to Audience" at bounding box center [118, 406] width 96 height 18
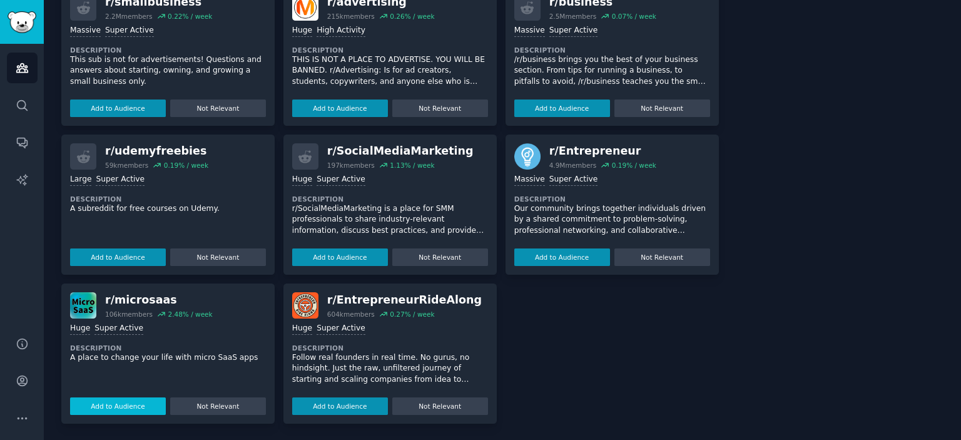
click at [121, 400] on button "Add to Audience" at bounding box center [118, 406] width 96 height 18
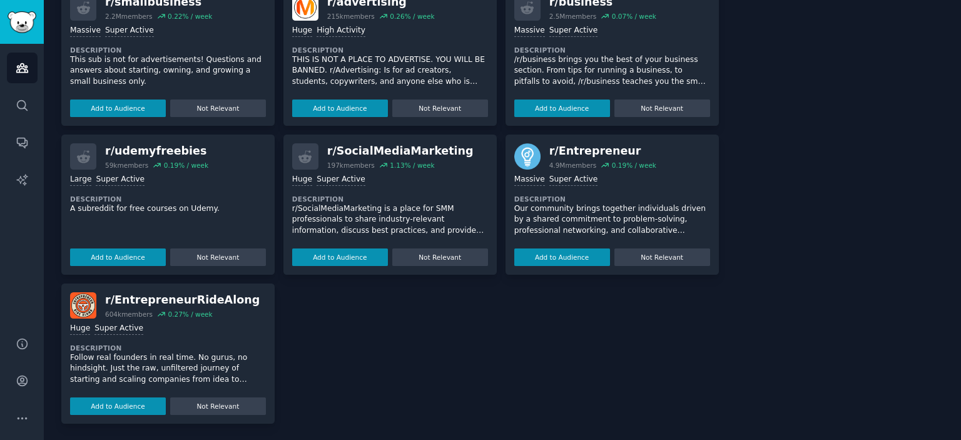
scroll to position [503, 0]
click at [123, 402] on button "Add to Audience" at bounding box center [118, 406] width 96 height 18
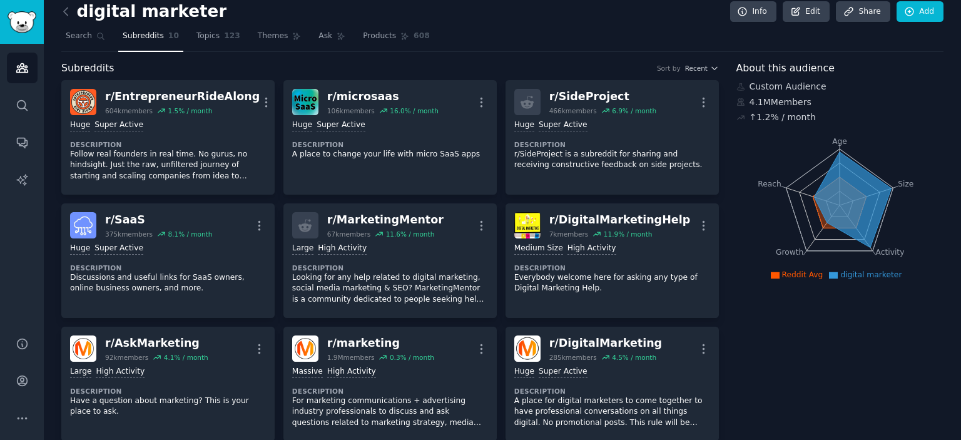
scroll to position [0, 0]
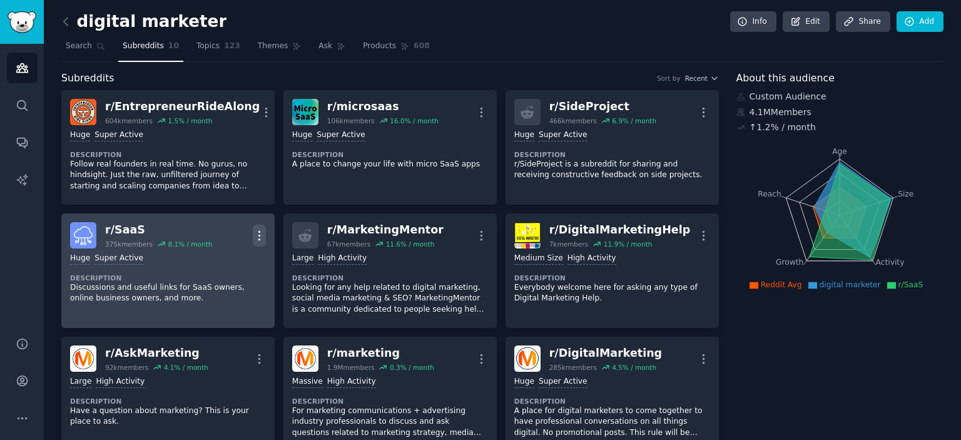
click at [260, 237] on icon "button" at bounding box center [259, 235] width 13 height 13
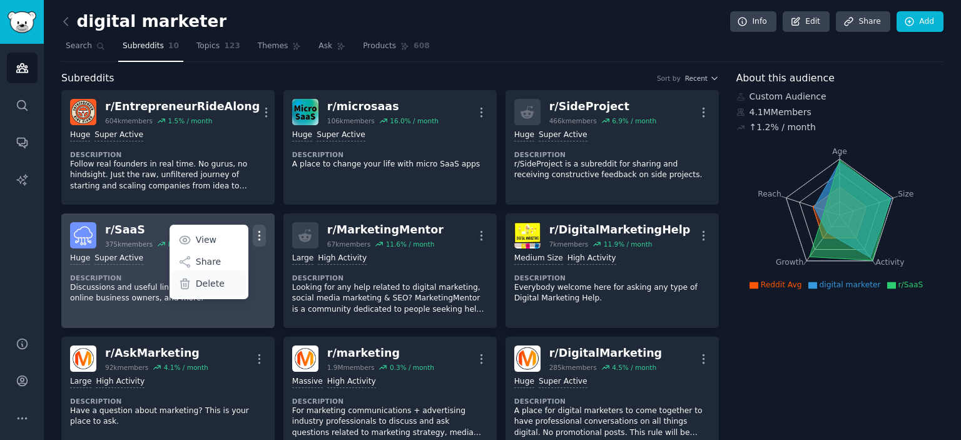
click at [222, 278] on div "Delete" at bounding box center [208, 283] width 74 height 26
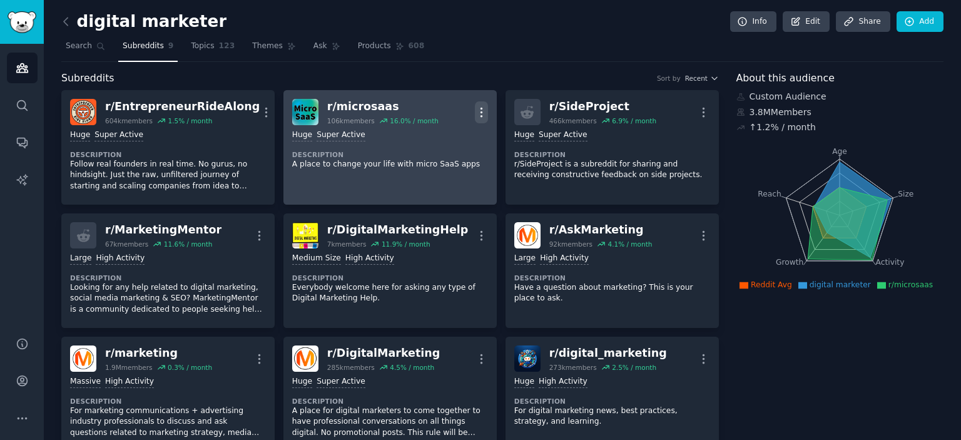
click at [481, 111] on icon "button" at bounding box center [481, 112] width 13 height 13
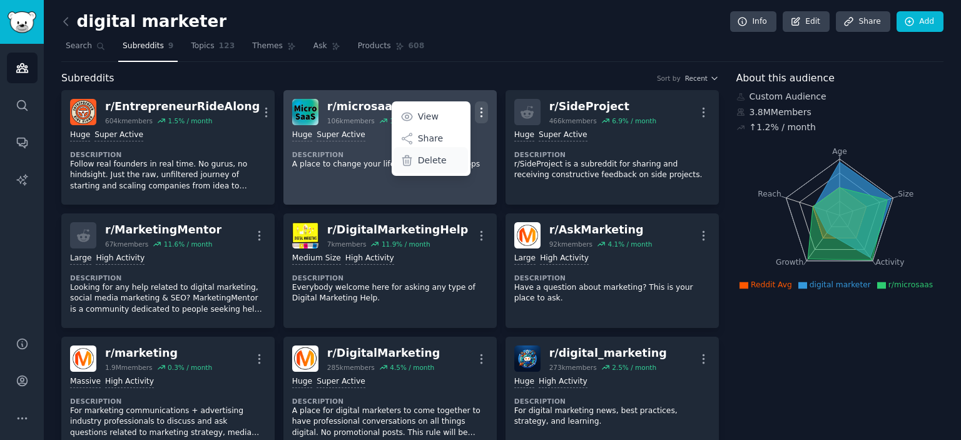
click at [443, 152] on div "Delete" at bounding box center [431, 160] width 74 height 26
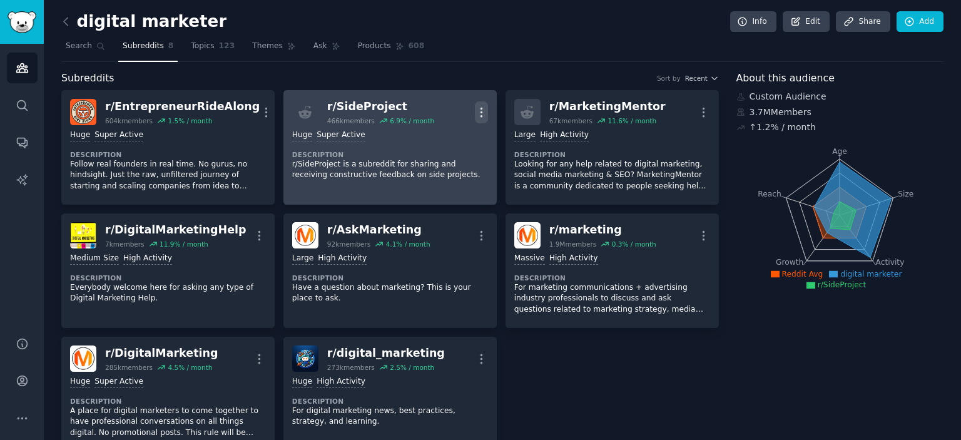
click at [483, 111] on icon "button" at bounding box center [481, 112] width 13 height 13
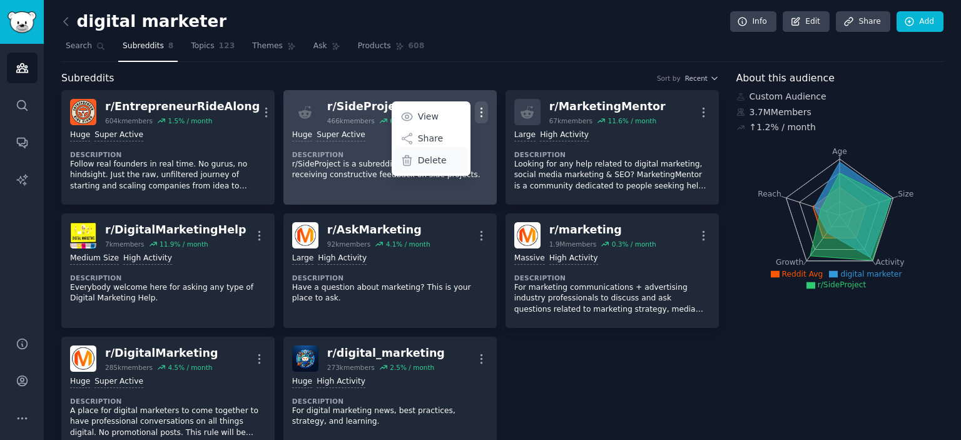
click at [432, 165] on p "Delete" at bounding box center [432, 160] width 29 height 13
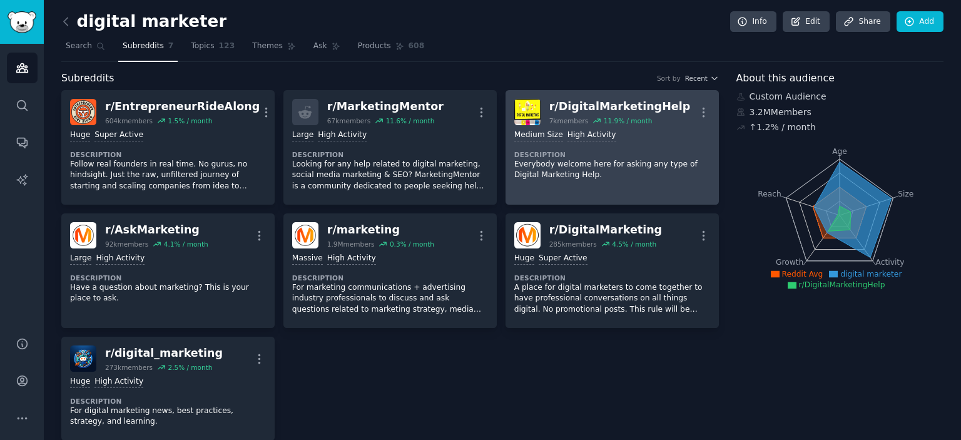
click at [564, 175] on p "Everybody welcome here for asking any type of Digital Marketing Help." at bounding box center [612, 170] width 196 height 22
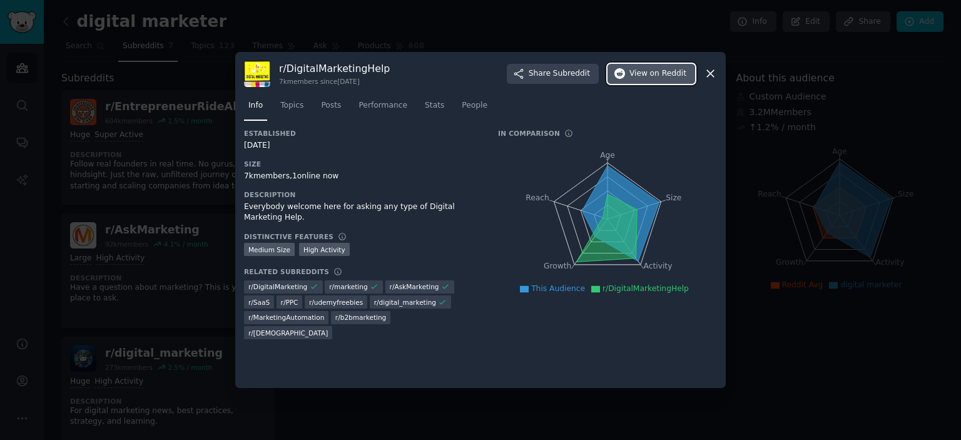
click at [643, 79] on button "View on Reddit" at bounding box center [652, 74] width 88 height 20
click at [718, 72] on div "r/ DigitalMarketingHelp 7k members since 11/19/2018 Share Subreddit View on Red…" at bounding box center [480, 220] width 491 height 337
click at [291, 105] on span "Topics" at bounding box center [291, 105] width 23 height 11
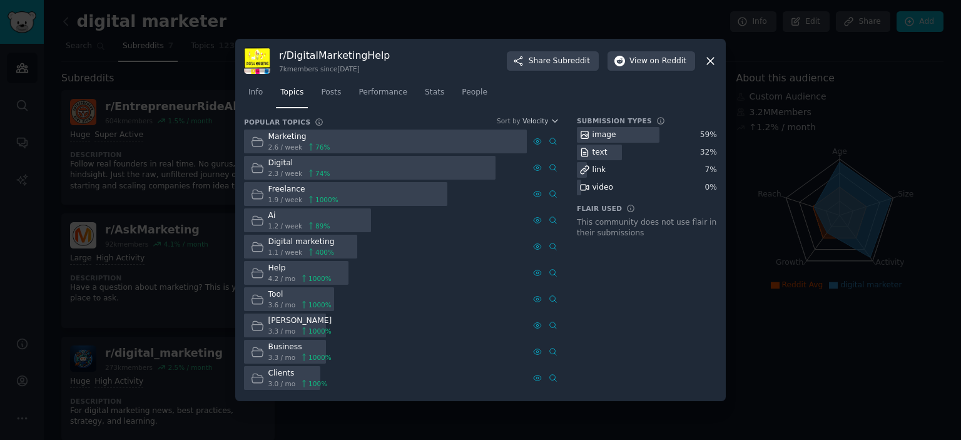
click at [273, 251] on span "1.1 / week" at bounding box center [285, 252] width 34 height 9
click at [322, 254] on span "400 %" at bounding box center [324, 252] width 19 height 9
click at [552, 245] on icon at bounding box center [553, 246] width 9 height 9
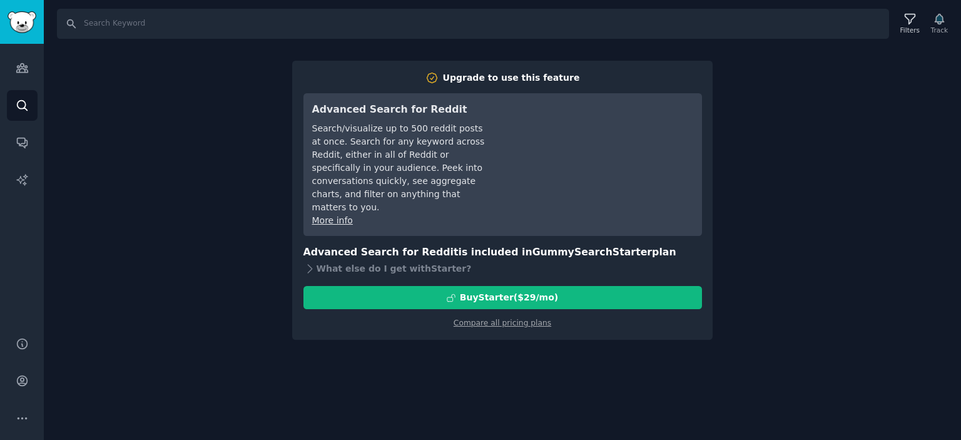
click at [245, 210] on div "Search Filters Track Upgrade to use this feature Advanced Search for Reddit Sea…" at bounding box center [502, 220] width 917 height 440
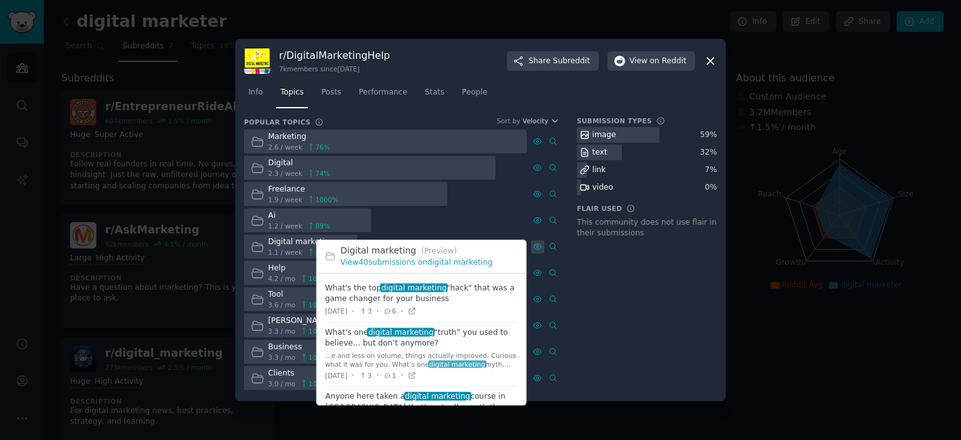
click at [539, 242] on icon at bounding box center [537, 246] width 9 height 9
click at [535, 247] on icon at bounding box center [537, 246] width 9 height 9
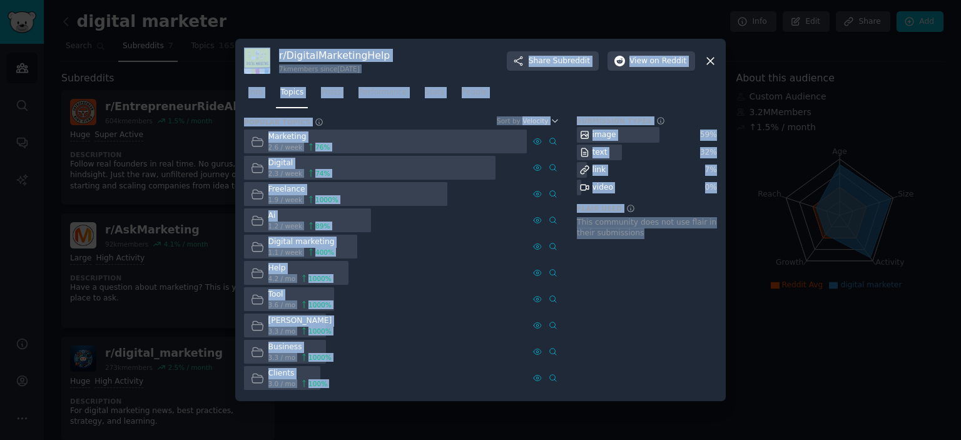
drag, startPoint x: 325, startPoint y: 280, endPoint x: 427, endPoint y: 397, distance: 155.2
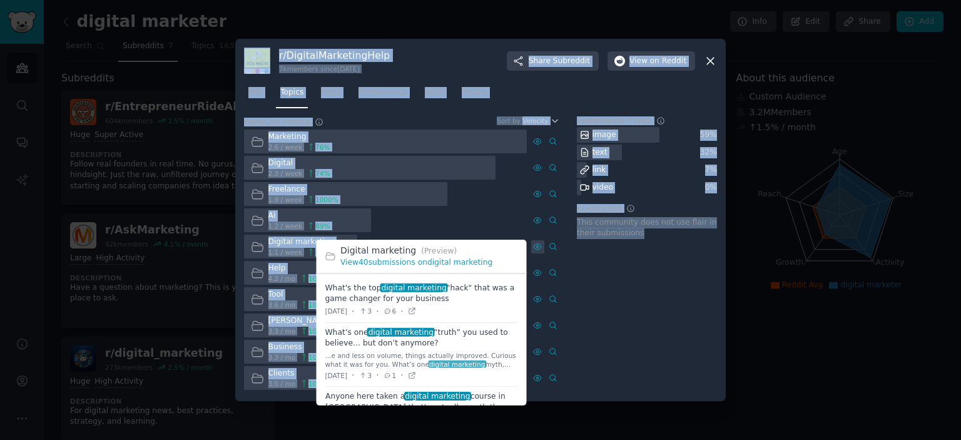
click at [539, 243] on icon at bounding box center [537, 246] width 9 height 9
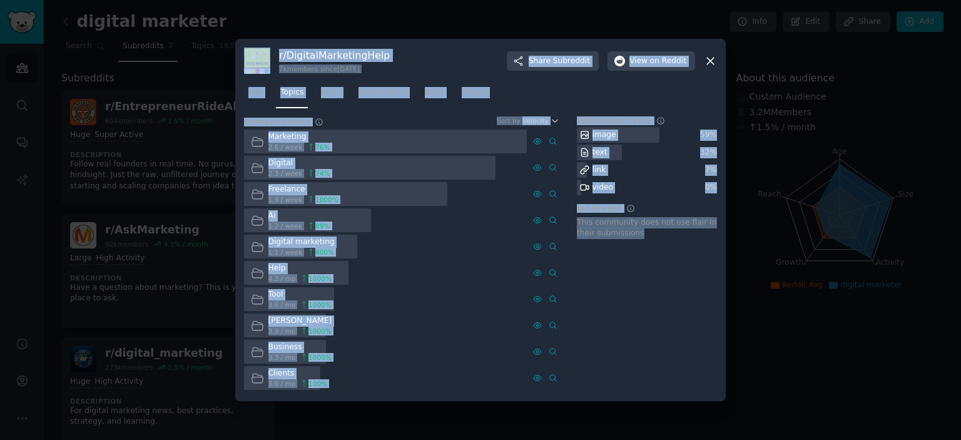
drag, startPoint x: 342, startPoint y: 247, endPoint x: 441, endPoint y: 355, distance: 147.1
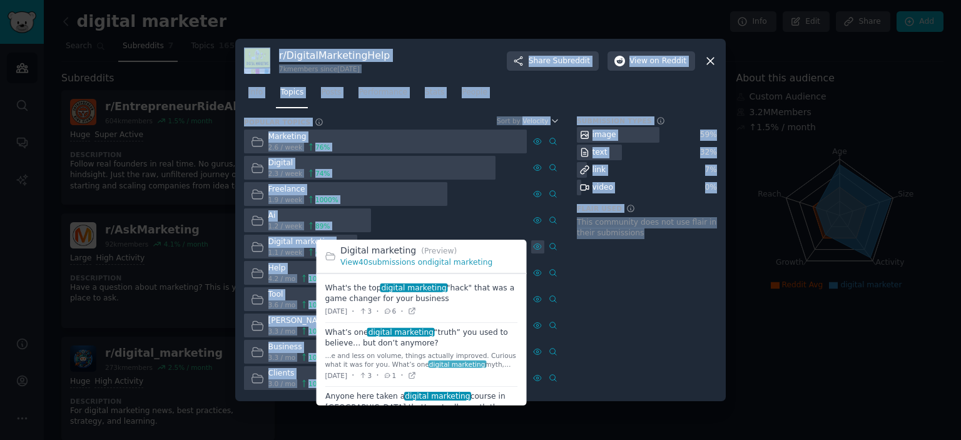
click at [536, 242] on icon at bounding box center [537, 246] width 9 height 9
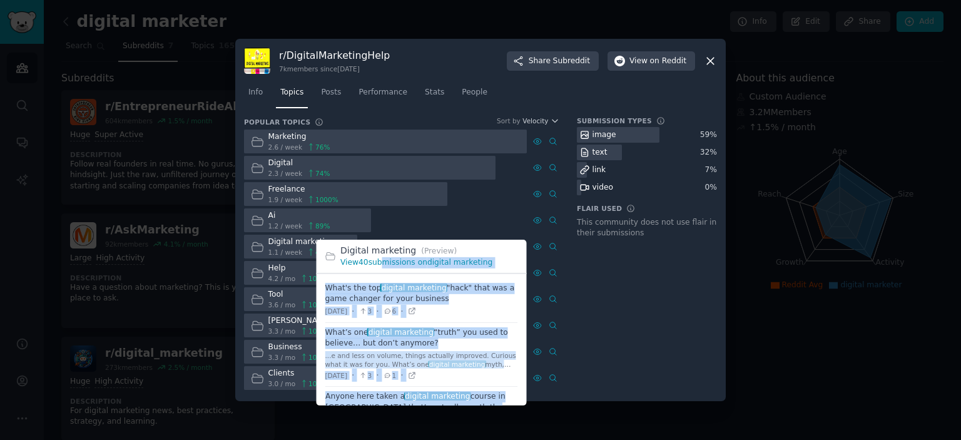
drag, startPoint x: 456, startPoint y: 390, endPoint x: 385, endPoint y: 265, distance: 144.0
click at [378, 265] on div "Digital marketing (Preview) View 40 submissions on digital marketing What's the…" at bounding box center [422, 322] width 210 height 165
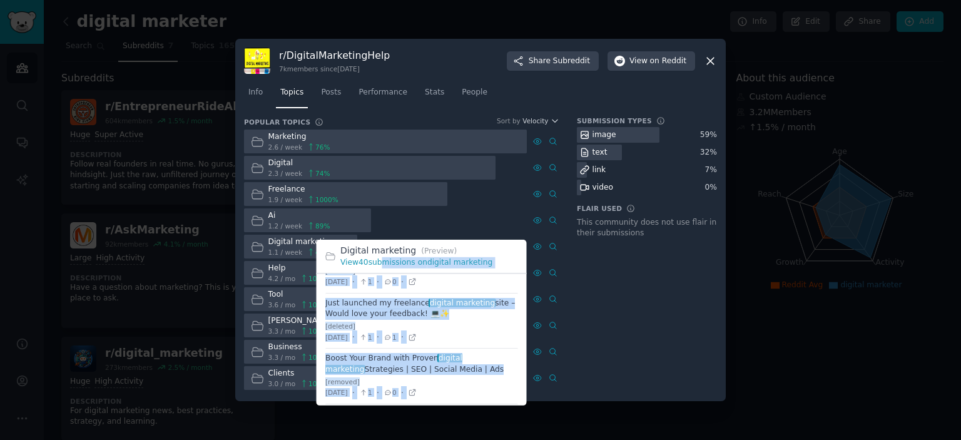
scroll to position [926, 0]
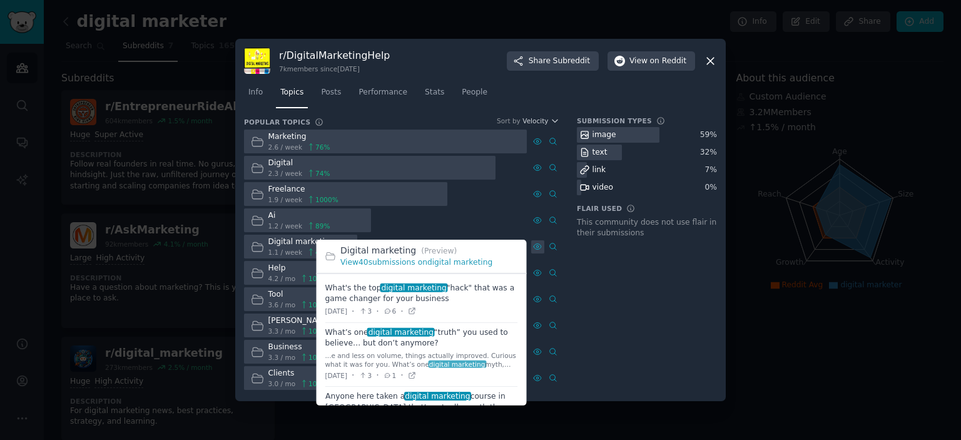
click at [538, 244] on icon at bounding box center [538, 247] width 8 height 6
click at [541, 243] on icon at bounding box center [537, 246] width 9 height 9
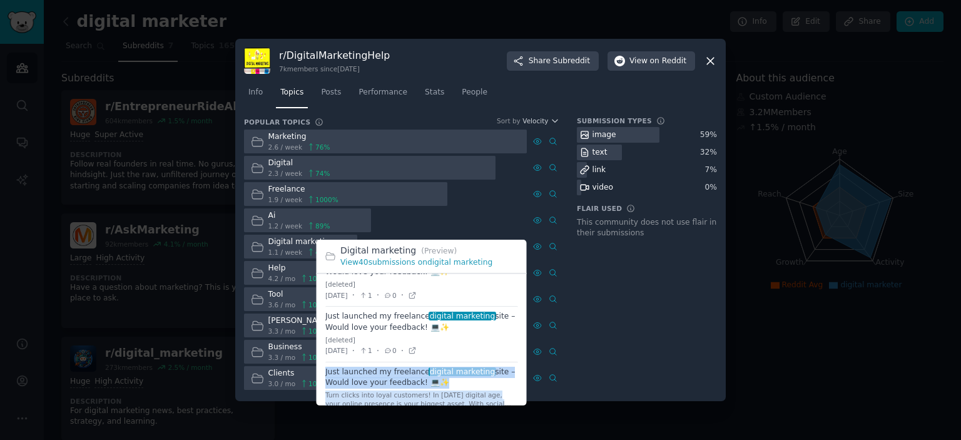
drag, startPoint x: 455, startPoint y: 387, endPoint x: 422, endPoint y: 389, distance: 32.6
click at [417, 389] on div "Just launched my freelance digital marketing site – Would love your feedback! 💻…" at bounding box center [421, 394] width 193 height 55
click at [443, 387] on span at bounding box center [421, 394] width 193 height 64
click at [442, 391] on span at bounding box center [421, 394] width 193 height 64
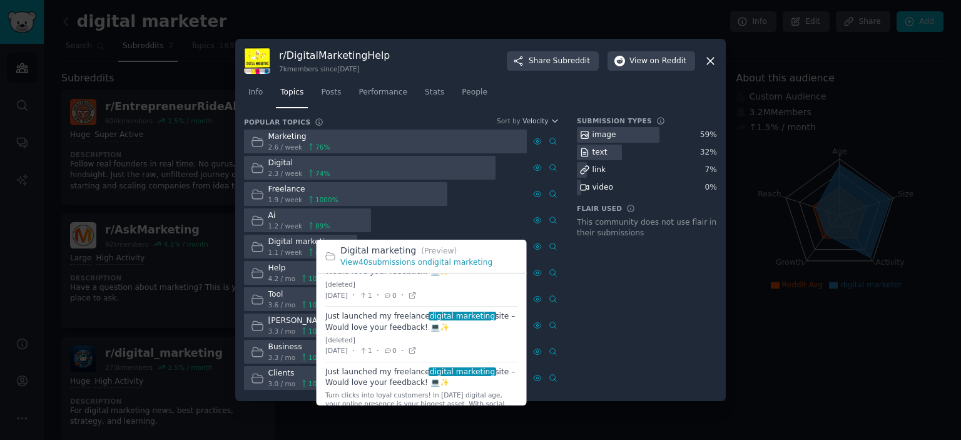
drag, startPoint x: 436, startPoint y: 383, endPoint x: 395, endPoint y: 388, distance: 41.0
click at [385, 385] on div "Just launched my freelance digital marketing site – Would love your feedback! 💻…" at bounding box center [421, 394] width 193 height 55
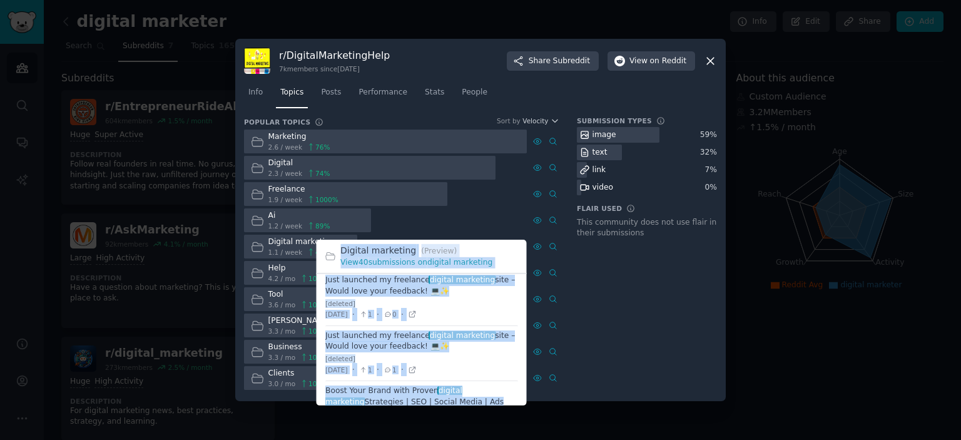
scroll to position [0, 0]
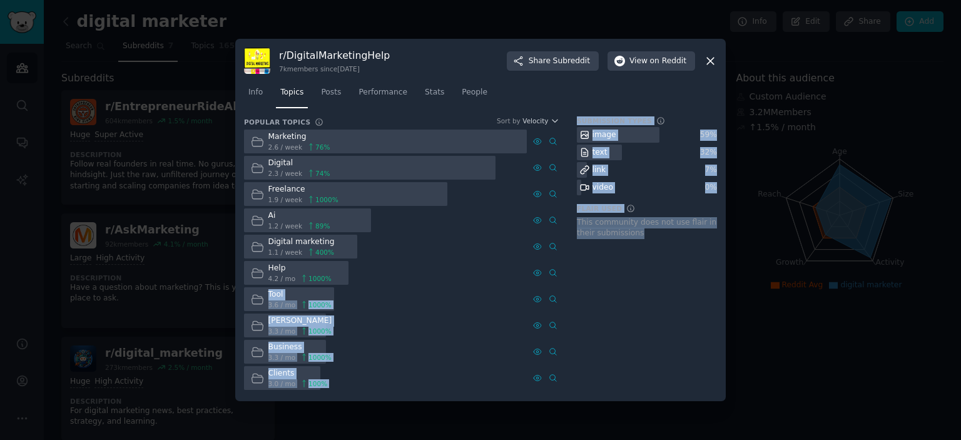
drag, startPoint x: 513, startPoint y: 374, endPoint x: 443, endPoint y: 307, distance: 96.5
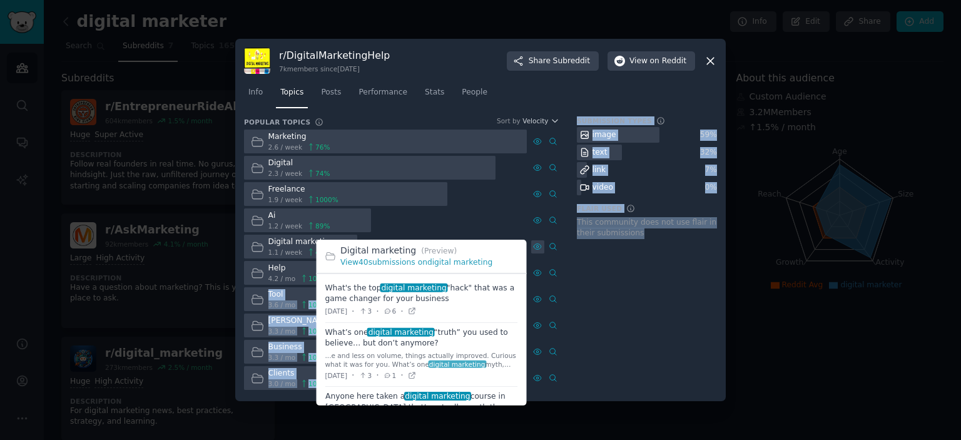
click at [541, 242] on icon at bounding box center [537, 246] width 9 height 9
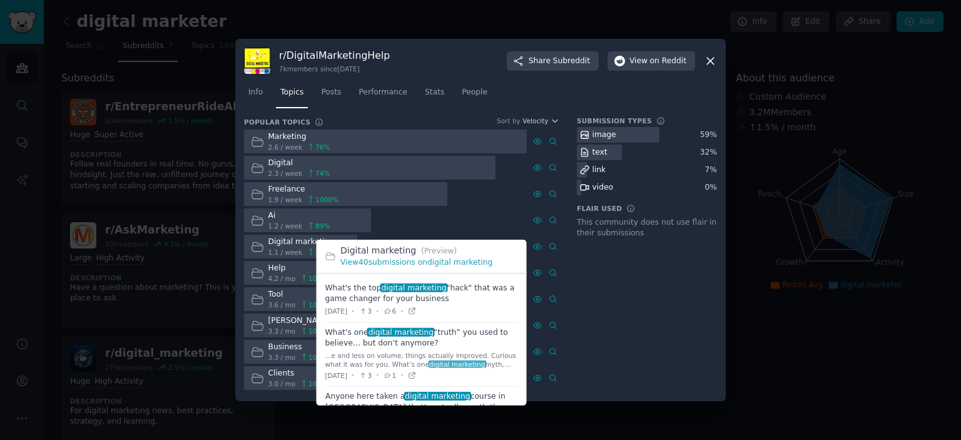
drag, startPoint x: 318, startPoint y: 280, endPoint x: 441, endPoint y: 339, distance: 136.3
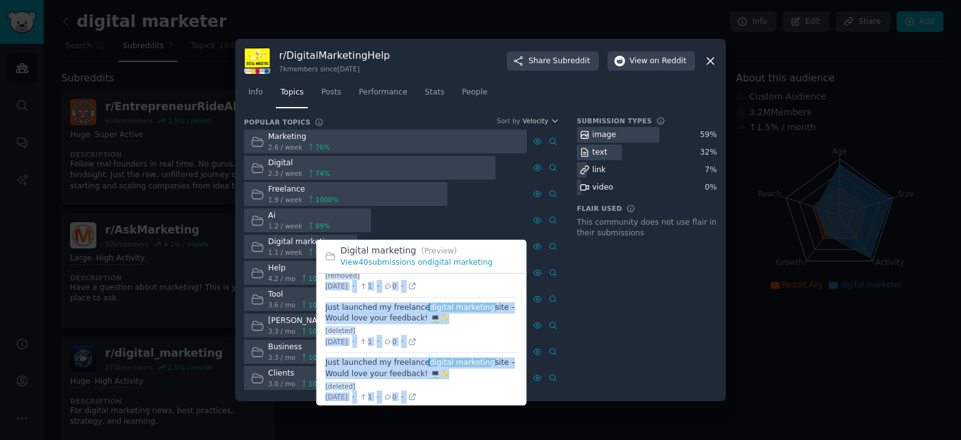
scroll to position [926, 0]
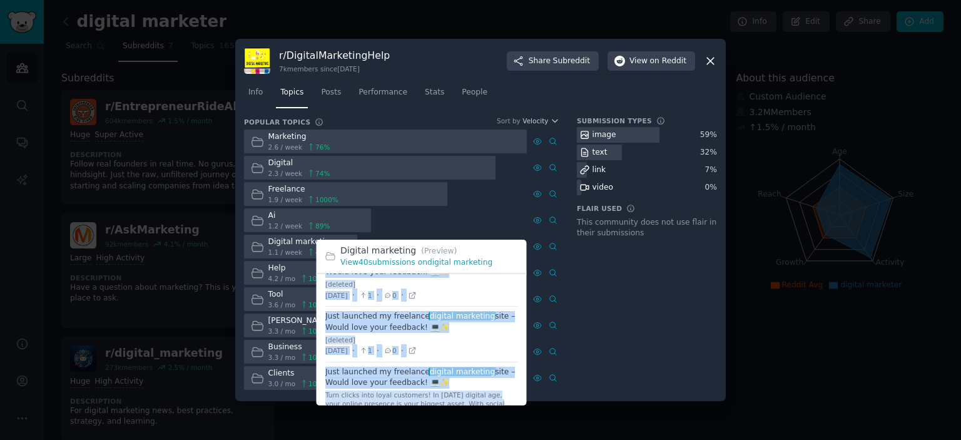
drag, startPoint x: 325, startPoint y: 282, endPoint x: 434, endPoint y: 407, distance: 166.3
click at [428, 405] on div "Digital marketing (Preview) View 40 submissions on digital marketing What's the…" at bounding box center [421, 325] width 219 height 170
copy div "What's the top digital marketing "hack" that was a game changer for your busine…"
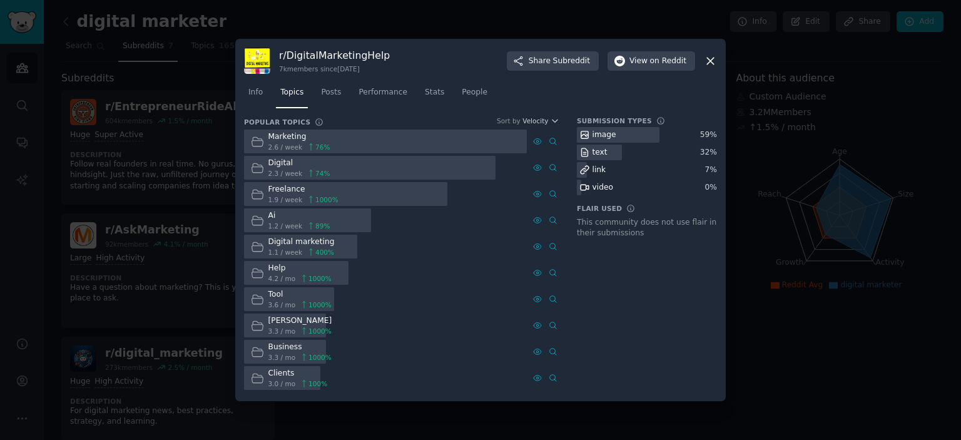
click at [833, 332] on div at bounding box center [480, 220] width 961 height 440
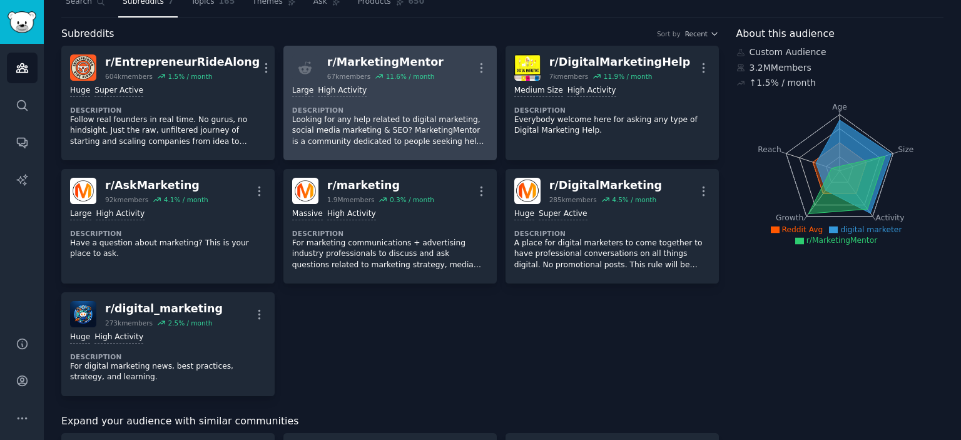
scroll to position [63, 0]
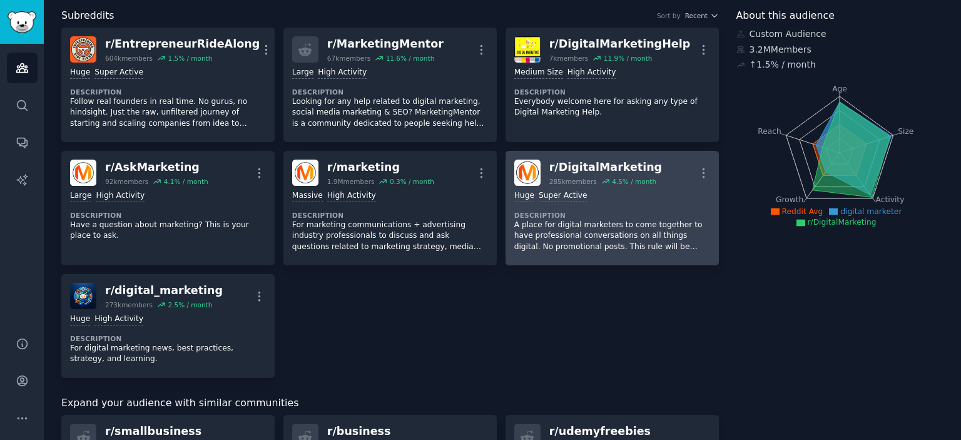
click at [623, 182] on div "4.5 % / month" at bounding box center [634, 181] width 44 height 9
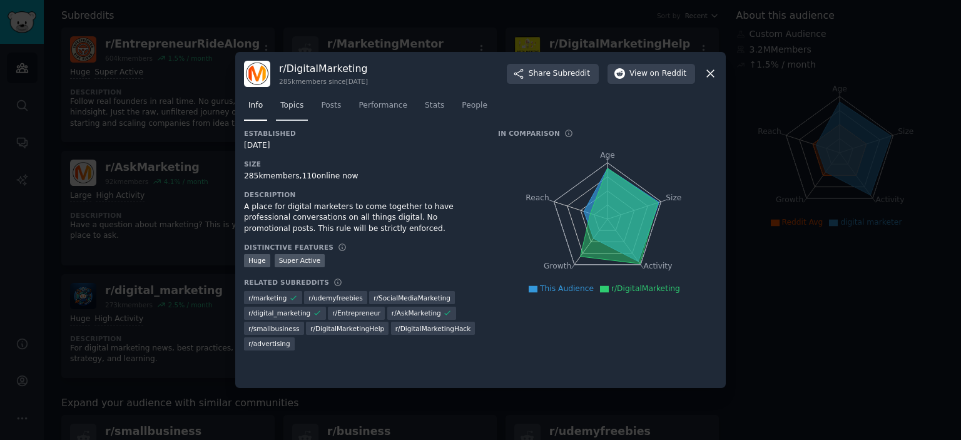
click at [302, 112] on link "Topics" at bounding box center [292, 109] width 32 height 26
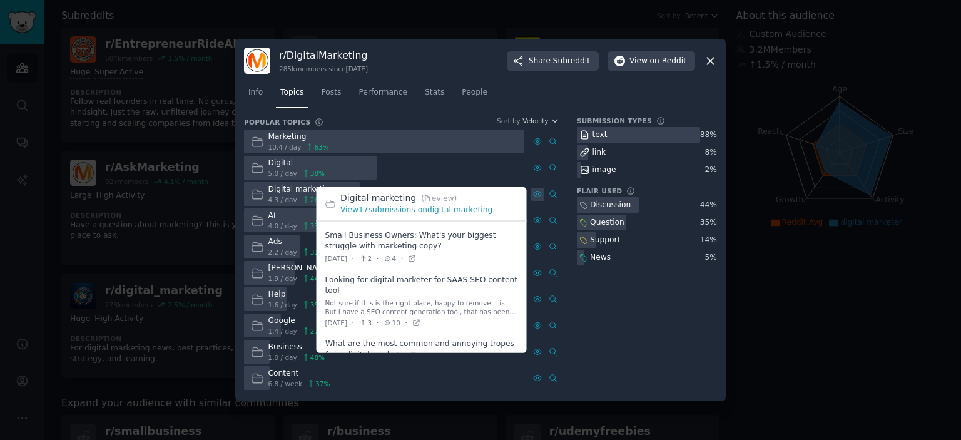
click at [541, 196] on icon at bounding box center [537, 194] width 9 height 9
click at [535, 194] on icon at bounding box center [537, 194] width 9 height 9
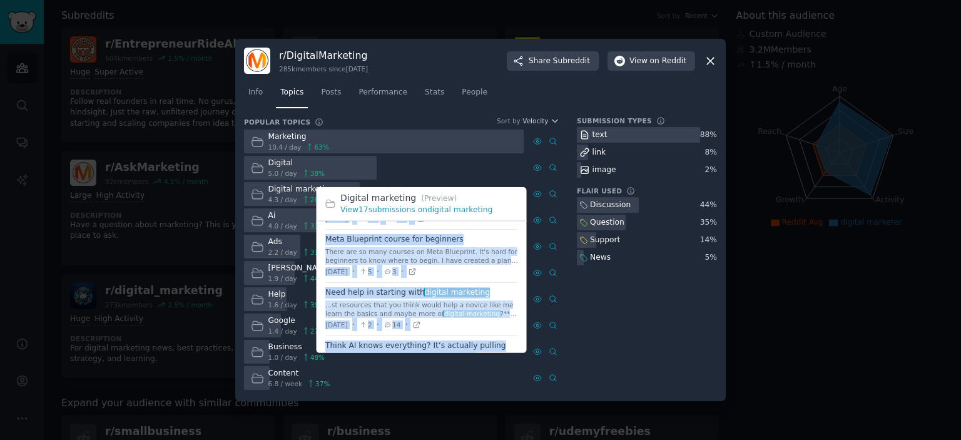
scroll to position [502, 0]
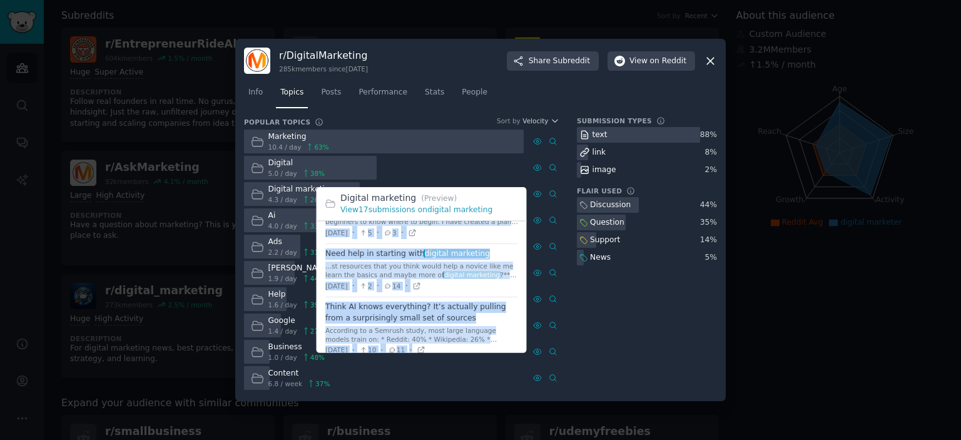
drag, startPoint x: 325, startPoint y: 230, endPoint x: 461, endPoint y: 345, distance: 178.0
click at [460, 347] on ul "Small Business Owners: What's your biggest struggle with marketing copy? Wed 13…" at bounding box center [422, 43] width 210 height 646
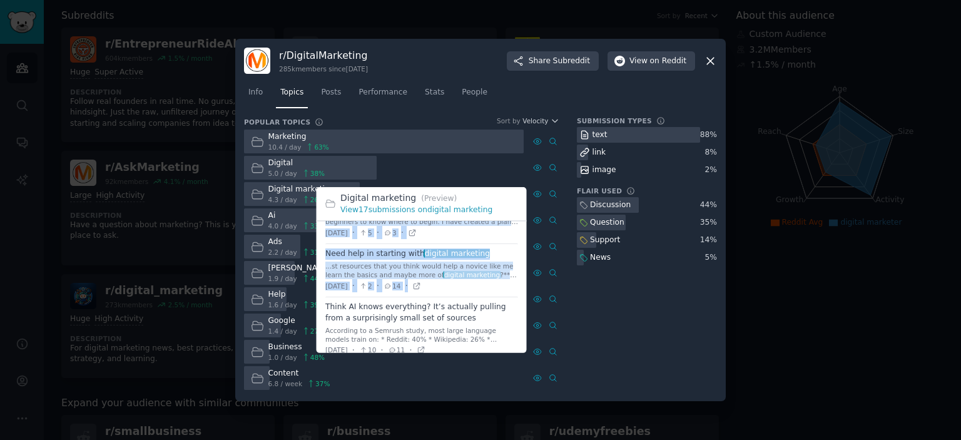
copy ul "Small Business Owners: What's your biggest struggle with marketing copy? Wed 13…"
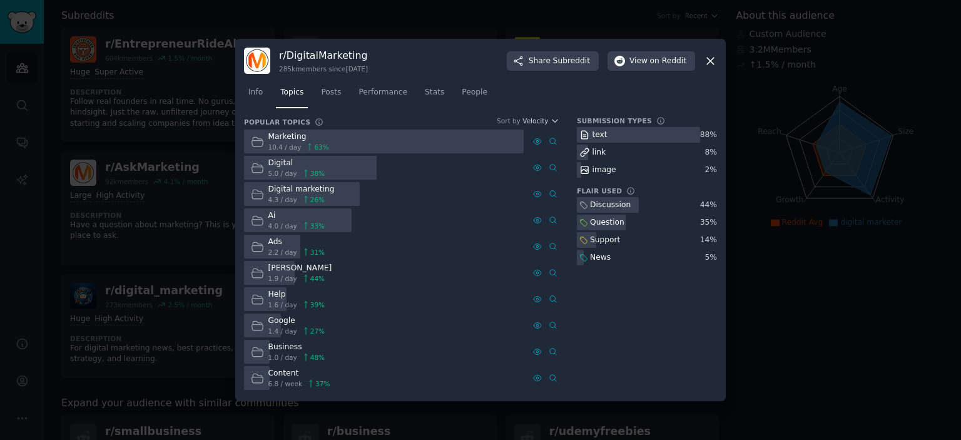
click at [714, 58] on icon at bounding box center [710, 60] width 13 height 13
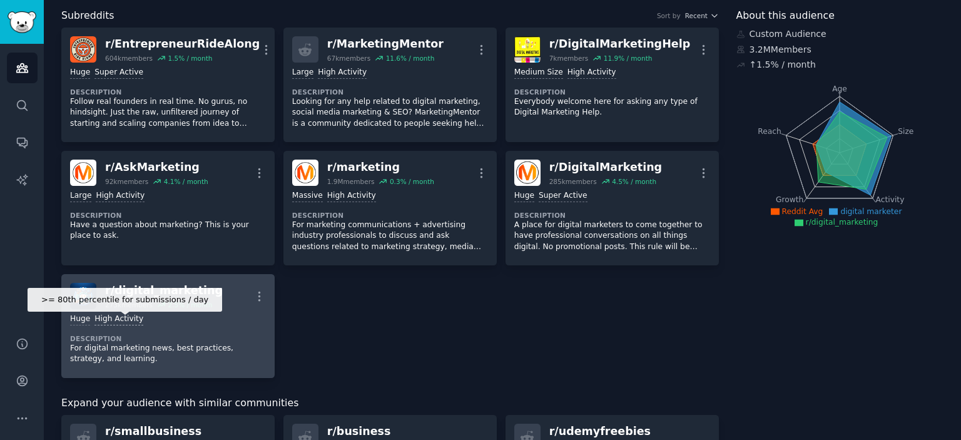
click at [128, 317] on div "High Activity" at bounding box center [118, 320] width 49 height 12
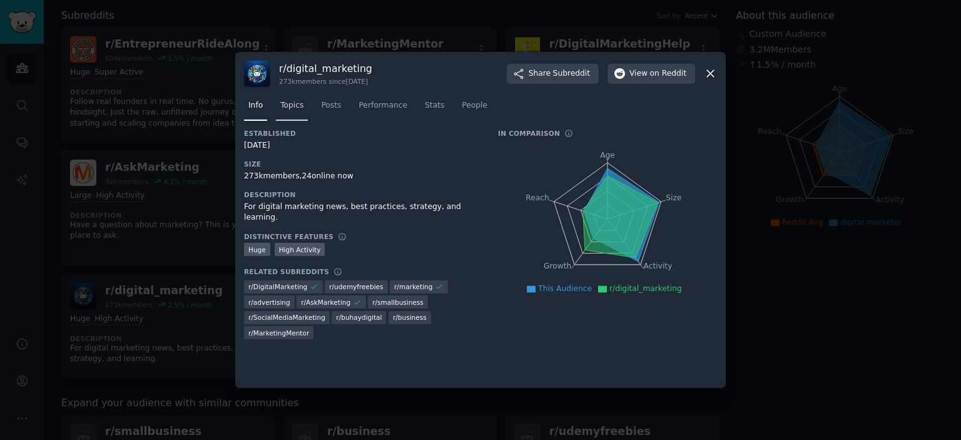
click at [300, 108] on span "Topics" at bounding box center [291, 105] width 23 height 11
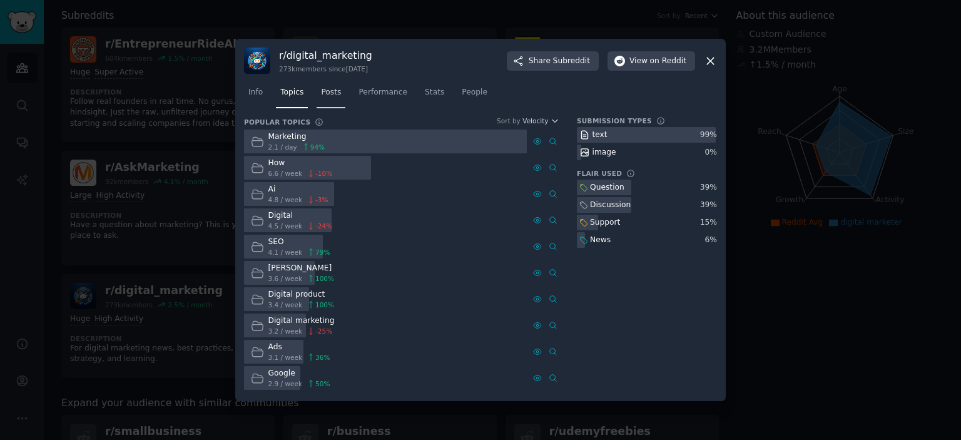
click at [337, 89] on link "Posts" at bounding box center [331, 96] width 29 height 26
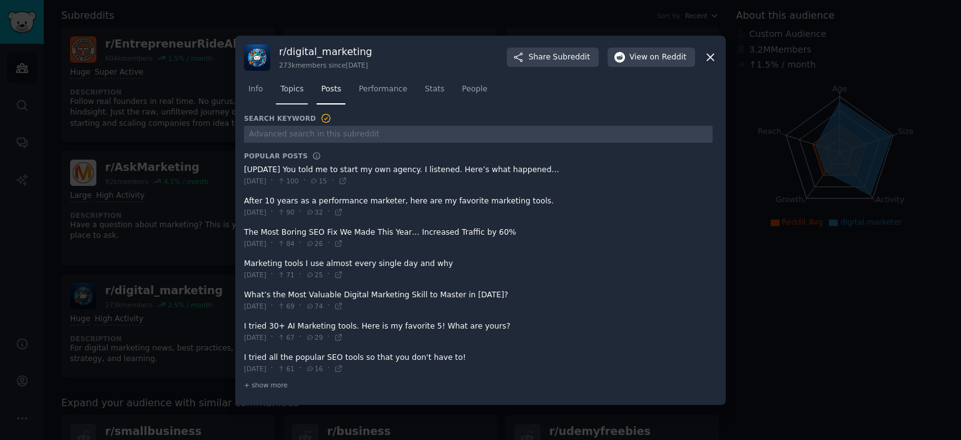
click at [297, 91] on span "Topics" at bounding box center [291, 89] width 23 height 11
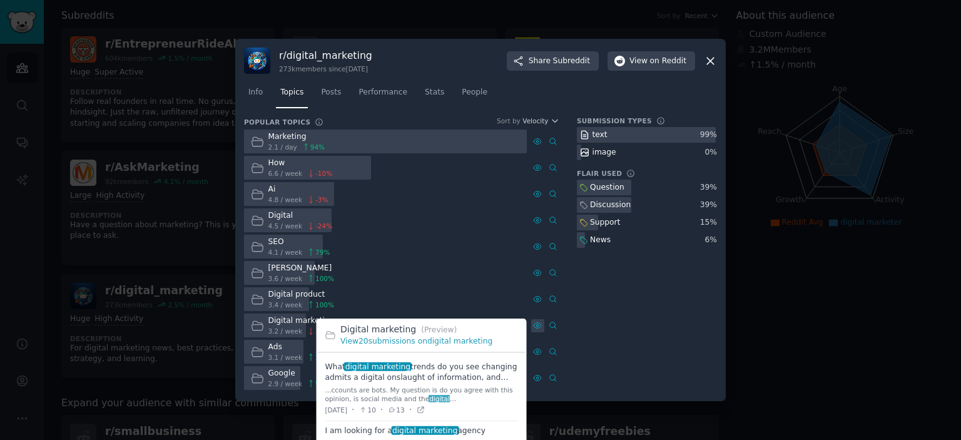
click at [539, 325] on icon at bounding box center [537, 325] width 9 height 9
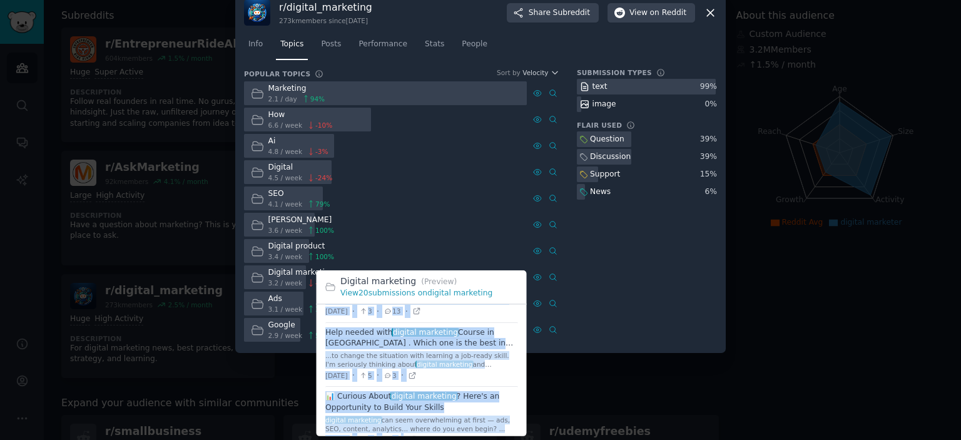
scroll to position [475, 0]
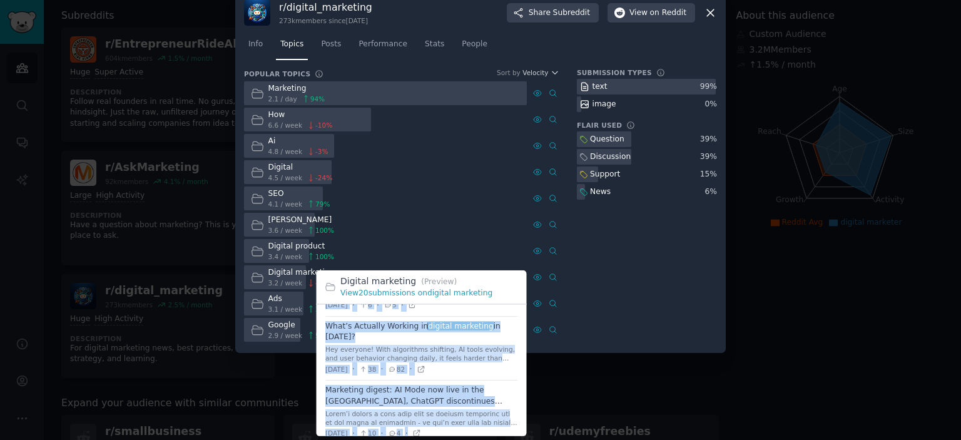
drag, startPoint x: 325, startPoint y: 315, endPoint x: 464, endPoint y: 429, distance: 179.6
click at [466, 434] on ul "What digital marketing trends do you see changing admits a digital onslaught of…" at bounding box center [422, 139] width 210 height 619
copy div "What digital marketing trends do you see changing admits a digital onslaught of…"
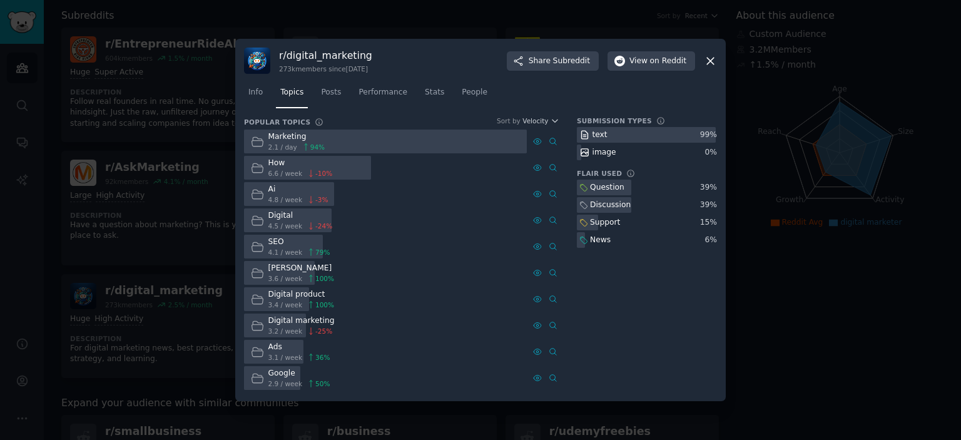
scroll to position [0, 0]
click at [706, 56] on icon at bounding box center [710, 60] width 13 height 13
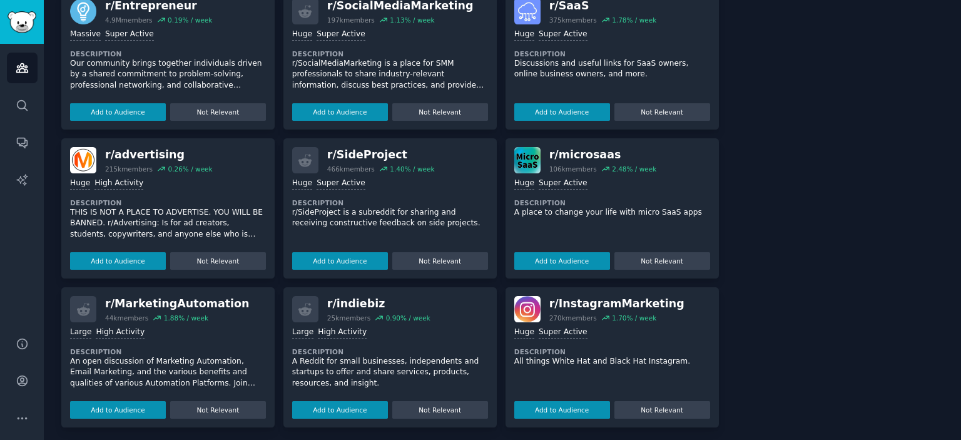
scroll to position [641, 0]
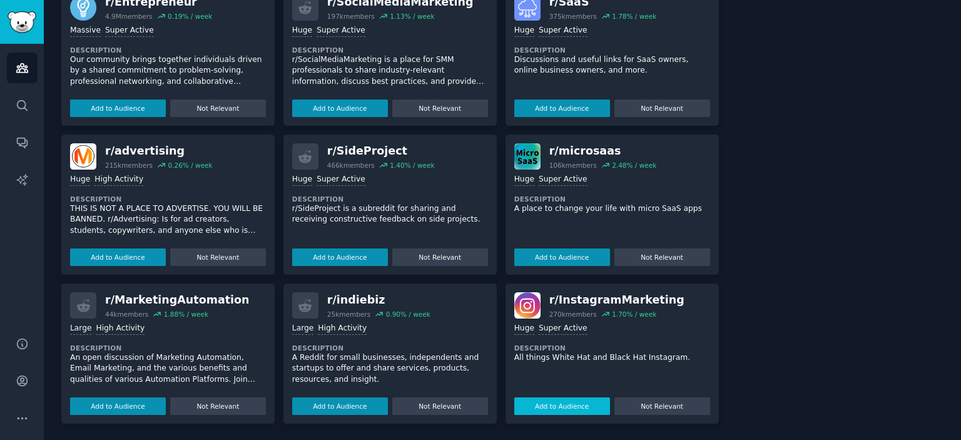
click at [573, 405] on button "Add to Audience" at bounding box center [562, 406] width 96 height 18
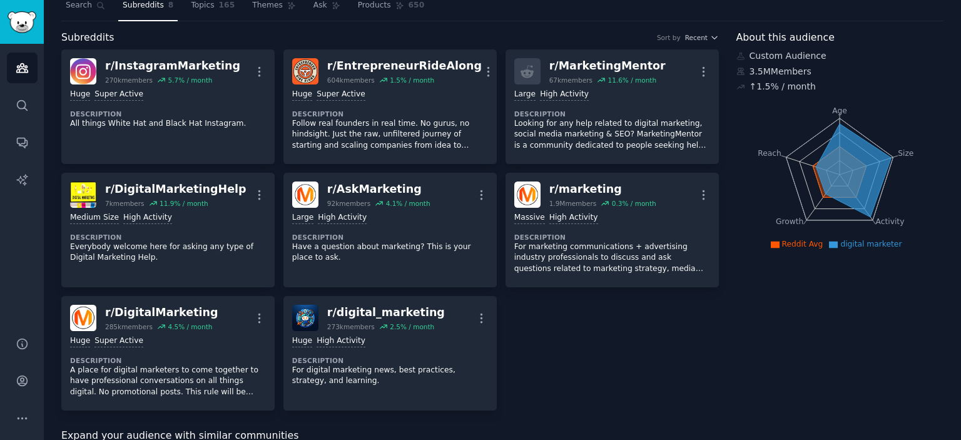
scroll to position [0, 0]
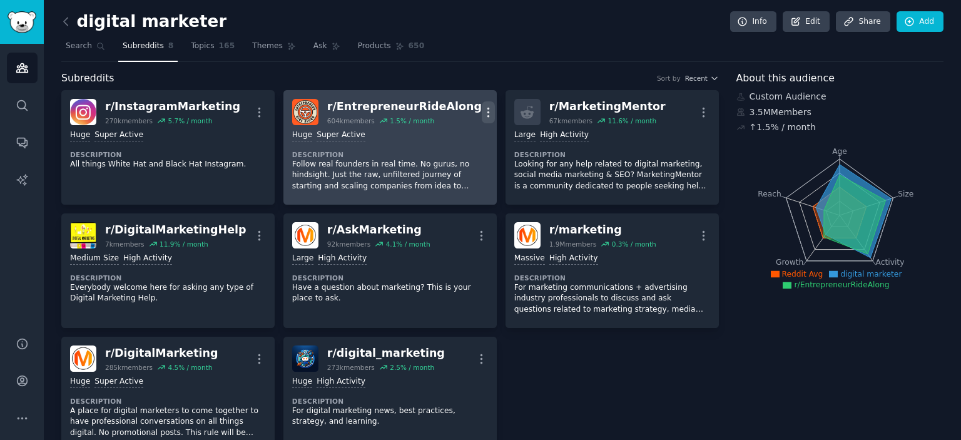
click at [482, 112] on icon "button" at bounding box center [488, 112] width 13 height 13
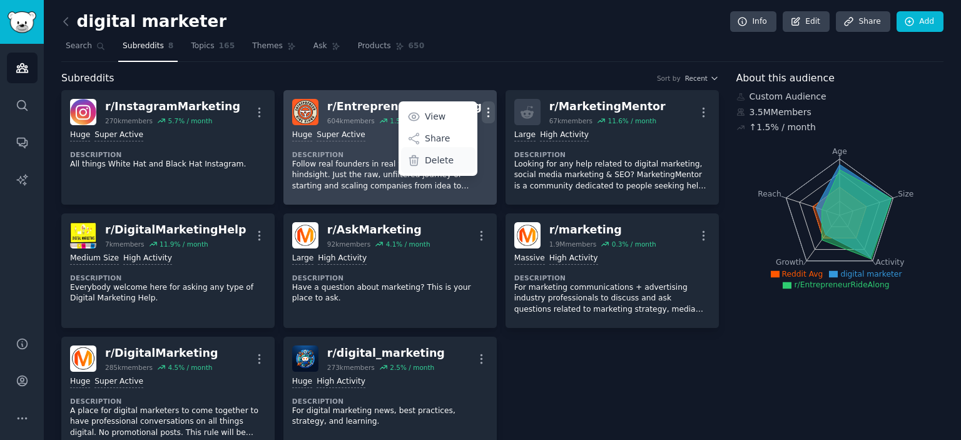
click at [436, 162] on p "Delete" at bounding box center [439, 160] width 29 height 13
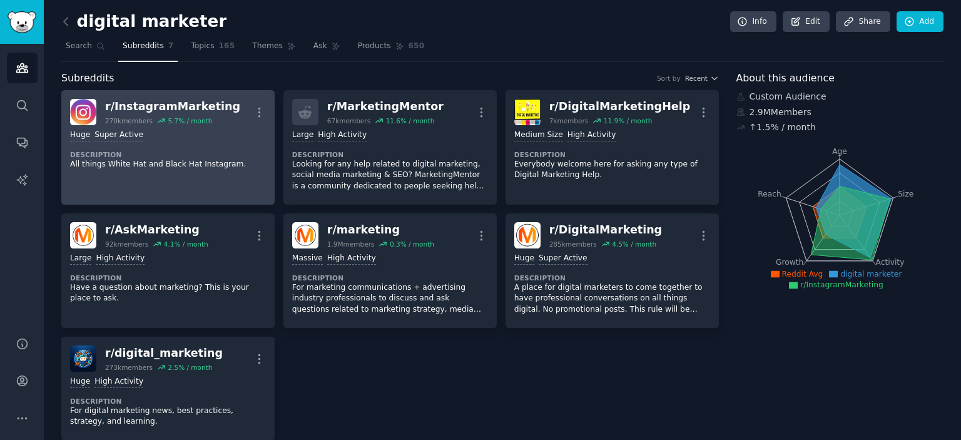
click at [161, 124] on icon at bounding box center [161, 120] width 9 height 9
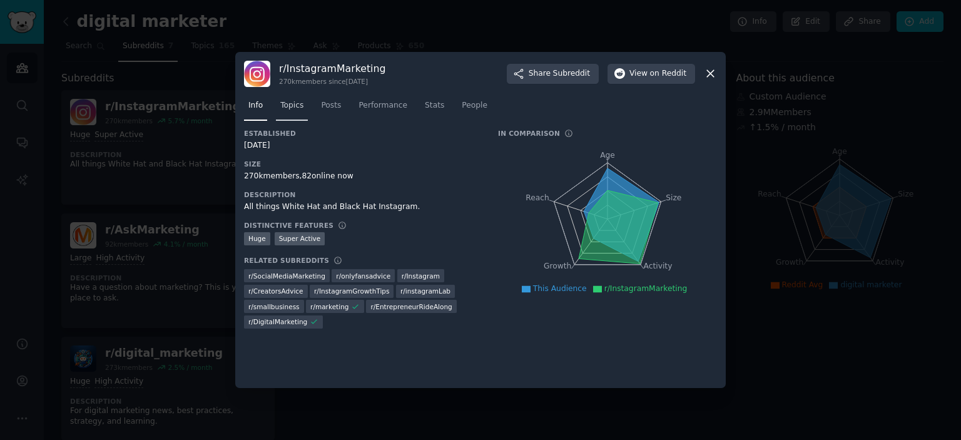
click at [295, 101] on span "Topics" at bounding box center [291, 105] width 23 height 11
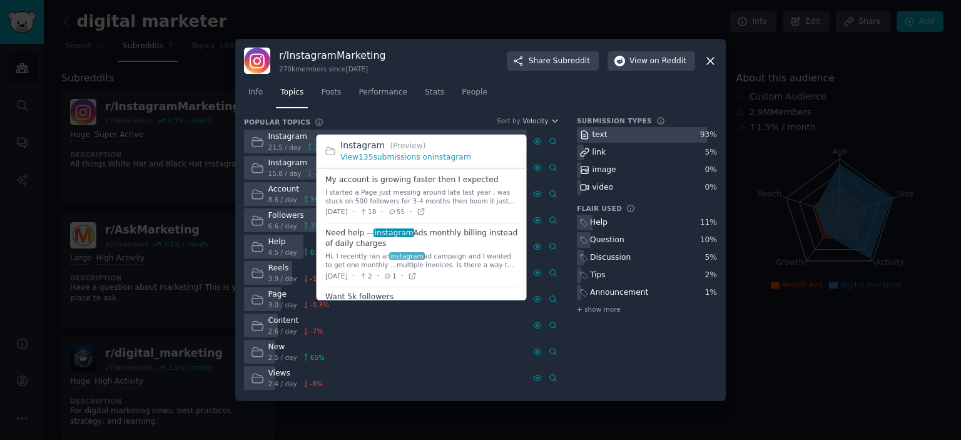
scroll to position [501, 0]
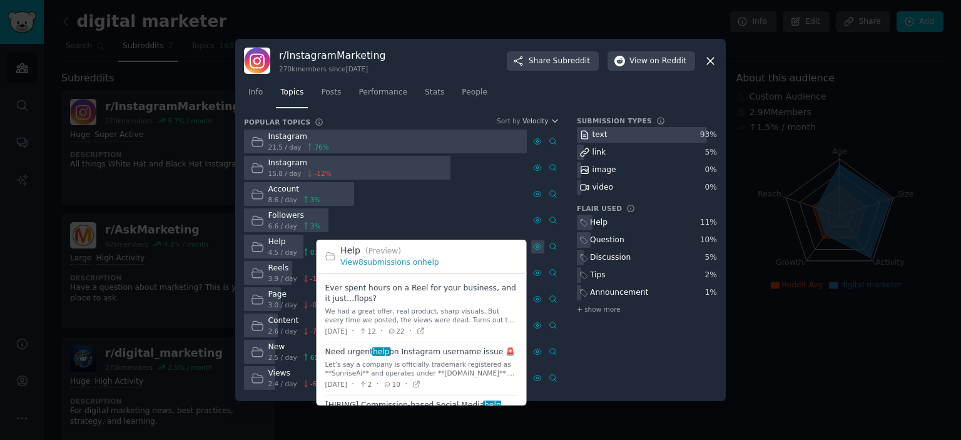
click at [536, 246] on icon at bounding box center [537, 246] width 3 height 3
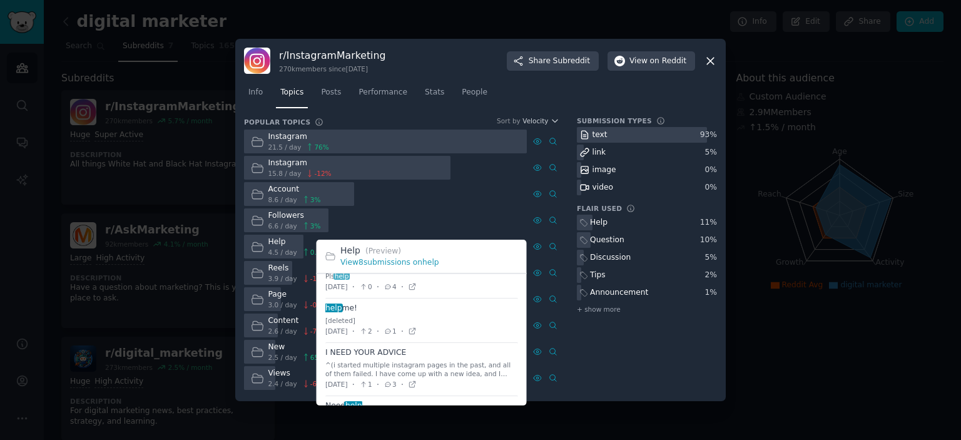
scroll to position [288, 0]
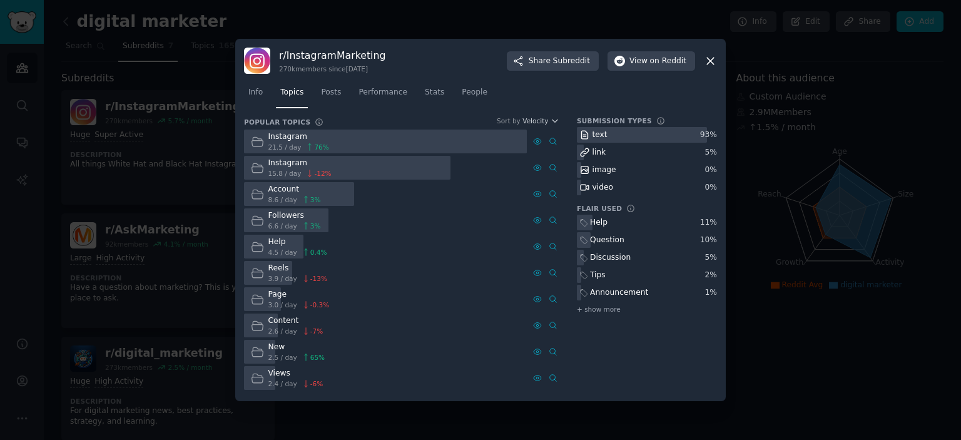
click at [708, 62] on icon at bounding box center [710, 60] width 13 height 13
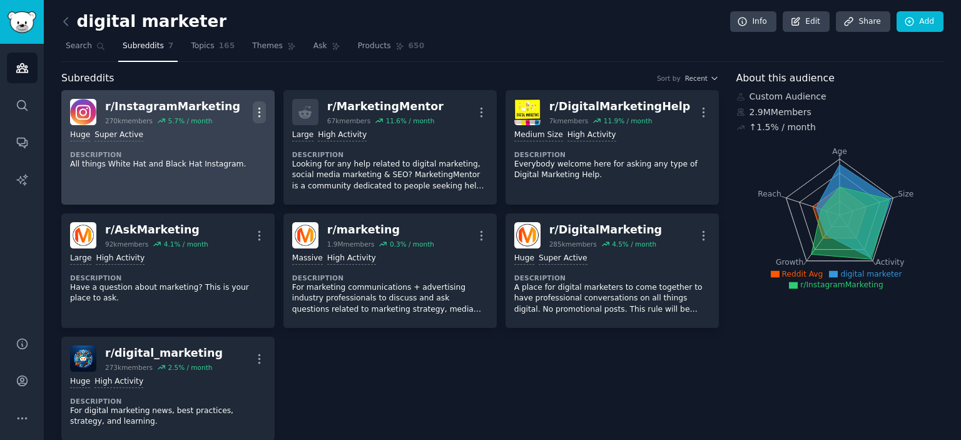
click at [260, 108] on icon "button" at bounding box center [259, 112] width 13 height 13
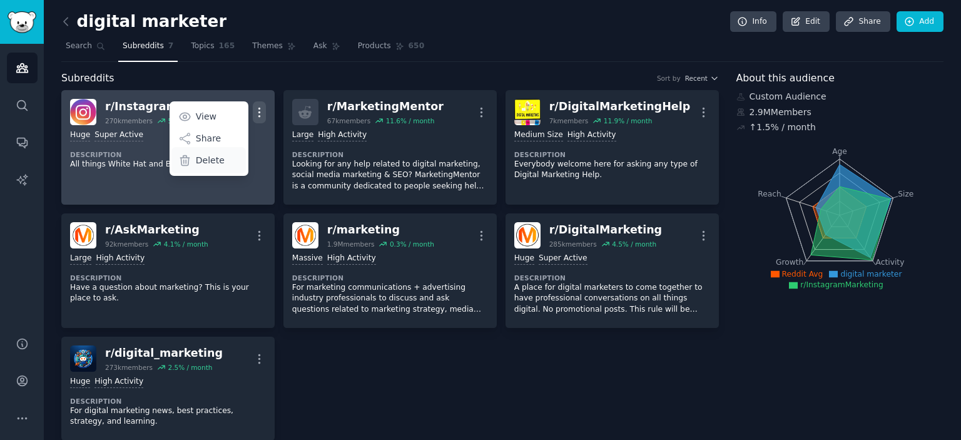
click at [223, 160] on div "Delete" at bounding box center [208, 160] width 74 height 26
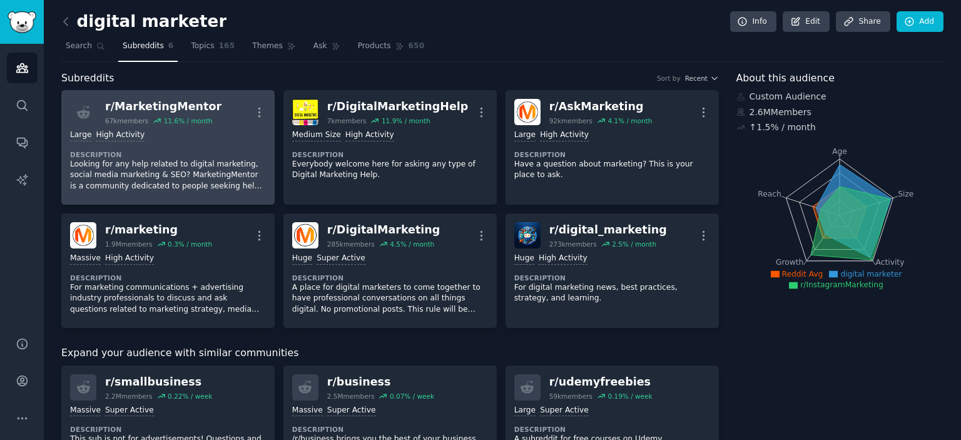
click at [188, 116] on div "11.6 % / month" at bounding box center [188, 120] width 49 height 9
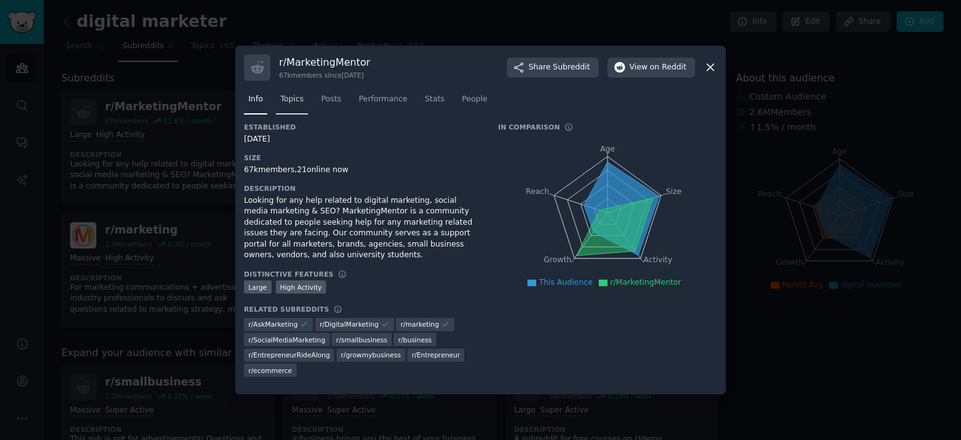
click at [300, 98] on span "Topics" at bounding box center [291, 99] width 23 height 11
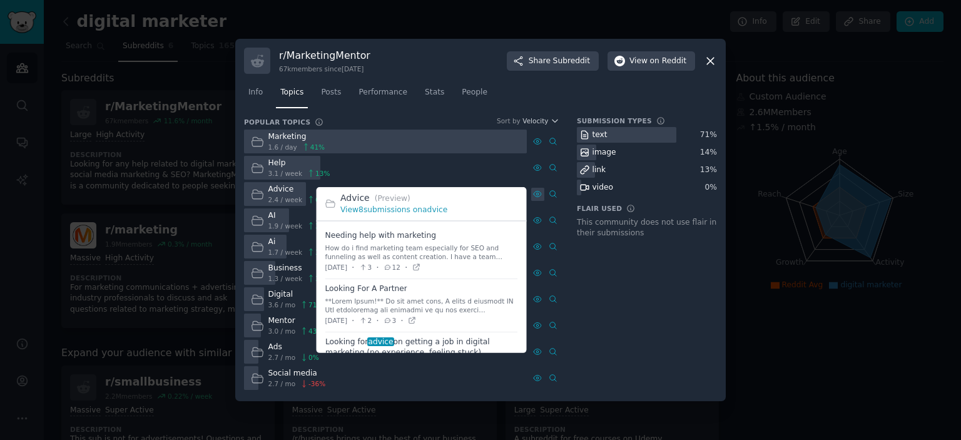
click at [538, 196] on icon at bounding box center [537, 194] width 9 height 9
click at [538, 195] on icon at bounding box center [537, 194] width 3 height 3
click at [538, 192] on icon at bounding box center [537, 194] width 9 height 9
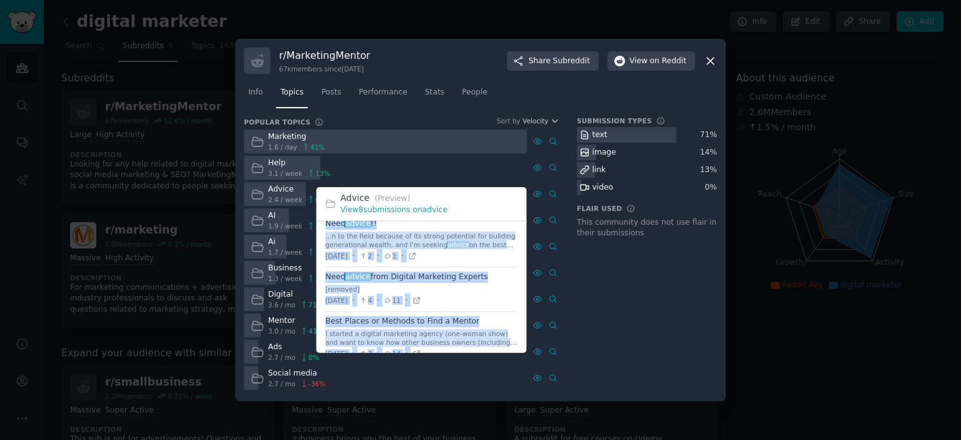
scroll to position [303, 0]
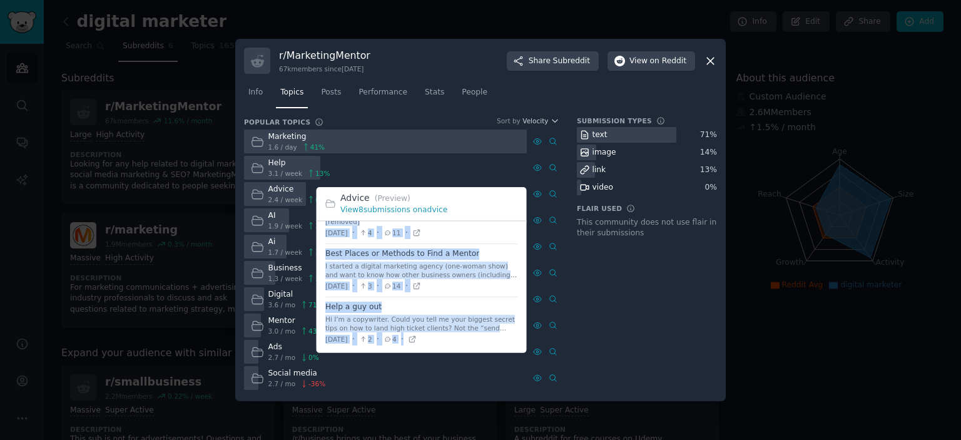
drag, startPoint x: 330, startPoint y: 265, endPoint x: 448, endPoint y: 352, distance: 146.3
click at [449, 355] on div "Advice (Preview) View 8 submissions on advice Needing help with marketing How d…" at bounding box center [421, 272] width 219 height 170
copy div "Looking For A Partner **Hello There!** In the last year, I built a complete AI …"
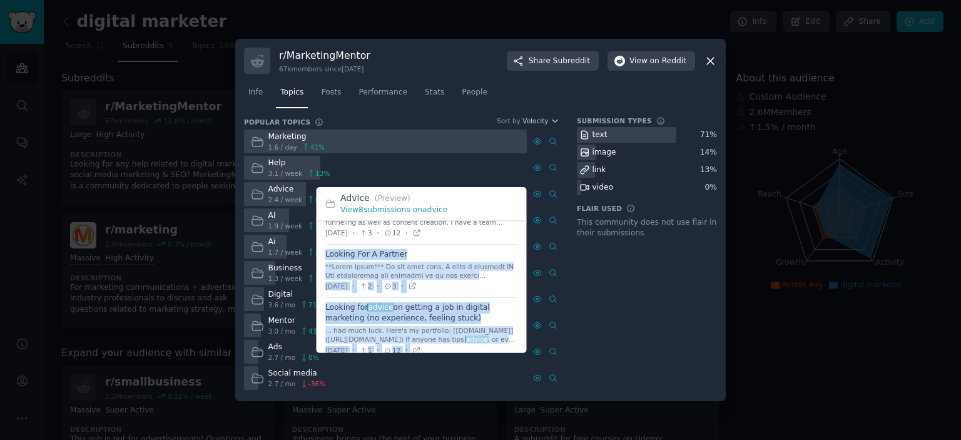
scroll to position [0, 0]
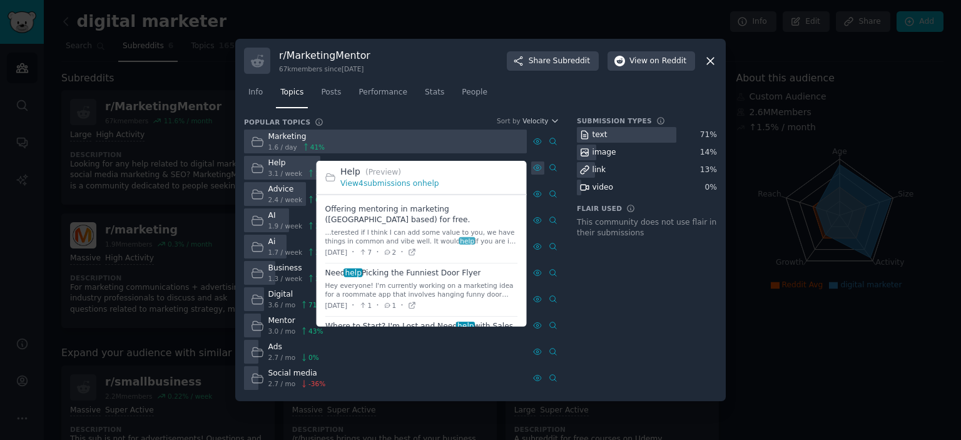
click at [541, 168] on icon at bounding box center [537, 167] width 9 height 9
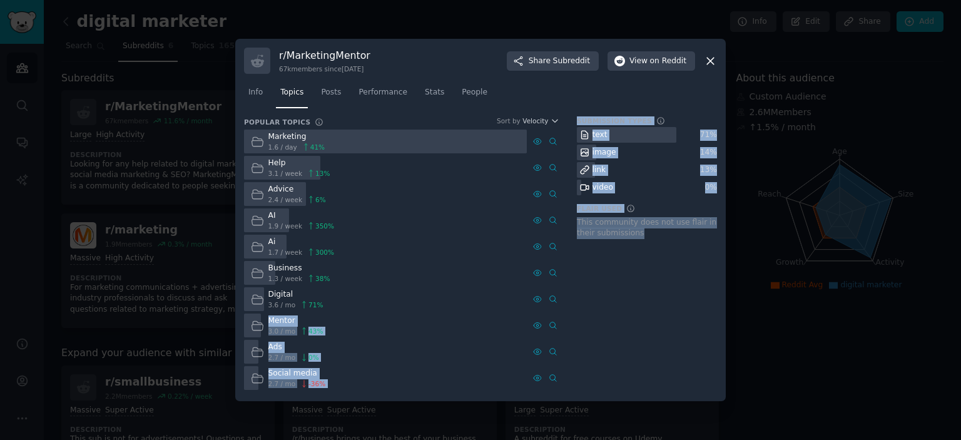
drag, startPoint x: 325, startPoint y: 205, endPoint x: 395, endPoint y: 317, distance: 132.5
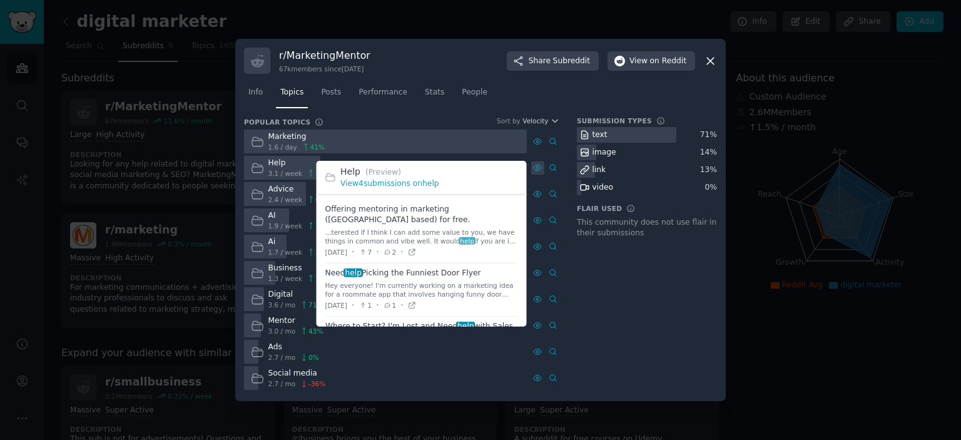
click at [540, 168] on icon at bounding box center [537, 167] width 9 height 9
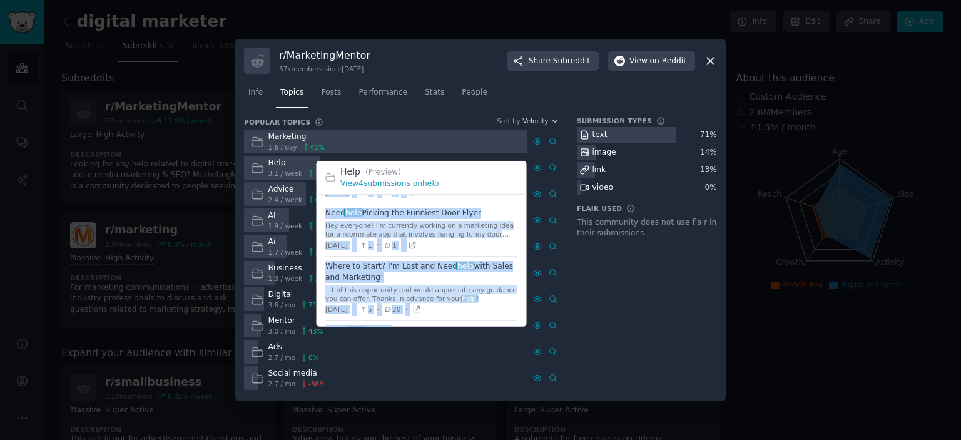
scroll to position [110, 0]
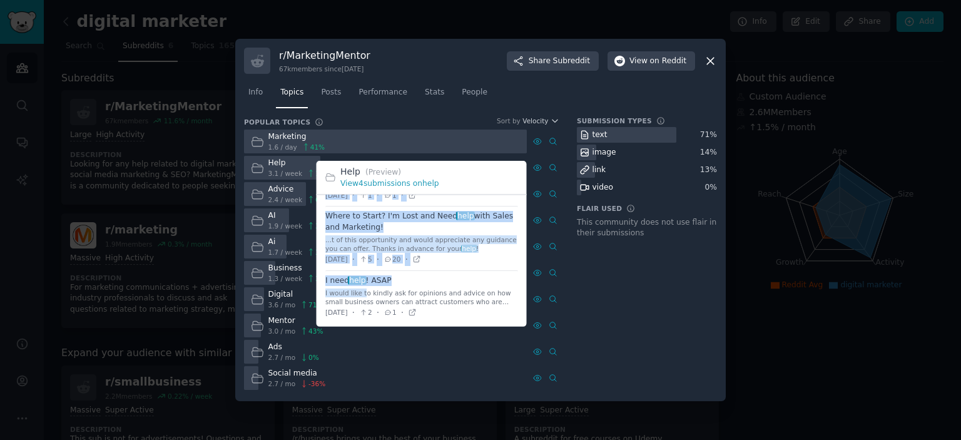
drag, startPoint x: 323, startPoint y: 203, endPoint x: 364, endPoint y: 326, distance: 129.8
click at [363, 326] on ul "Offering mentoring in marketing (India based) for free. ...terested if I think …" at bounding box center [422, 206] width 210 height 243
copy ul "Offering mentoring in marketing (India based) for free. ...terested if I think …"
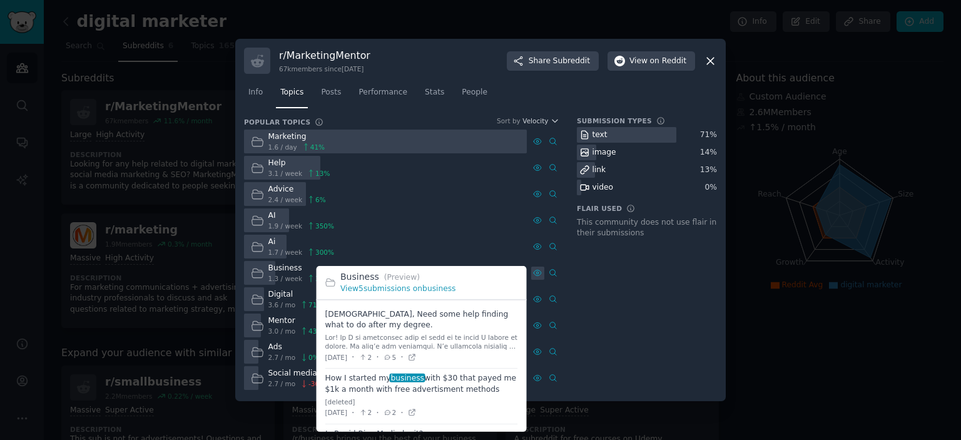
click at [536, 275] on icon at bounding box center [538, 273] width 8 height 6
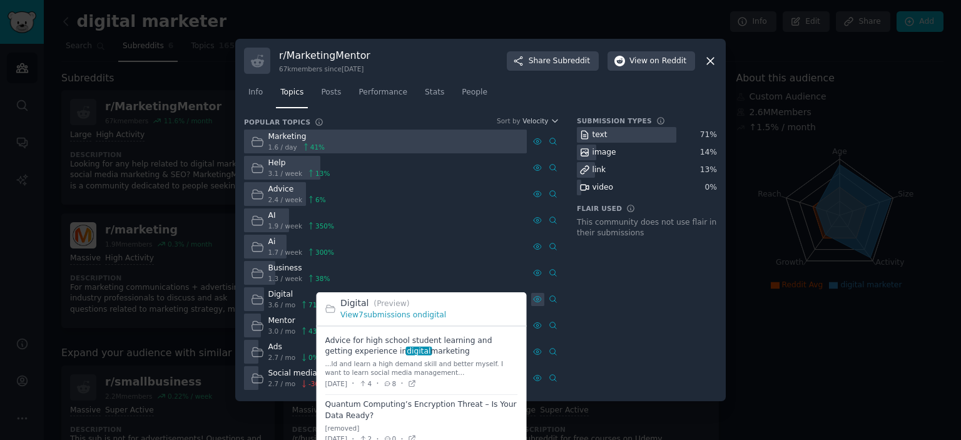
click at [540, 300] on icon at bounding box center [537, 299] width 9 height 9
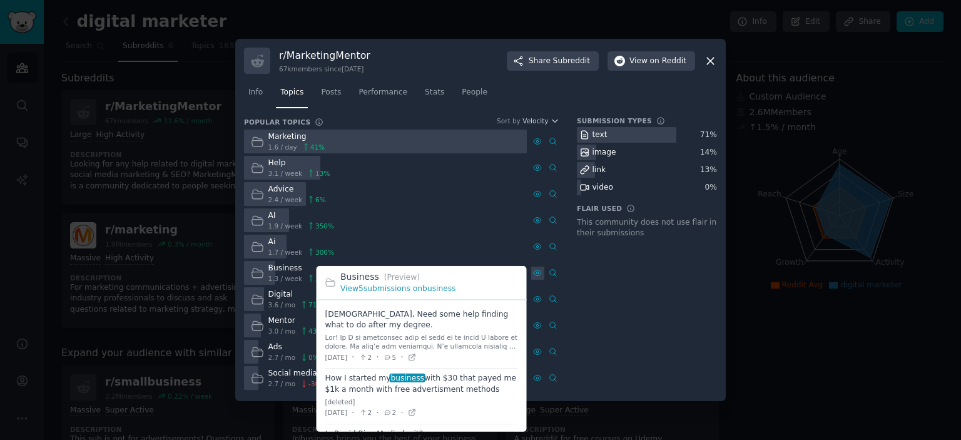
click at [539, 267] on div at bounding box center [537, 273] width 13 height 13
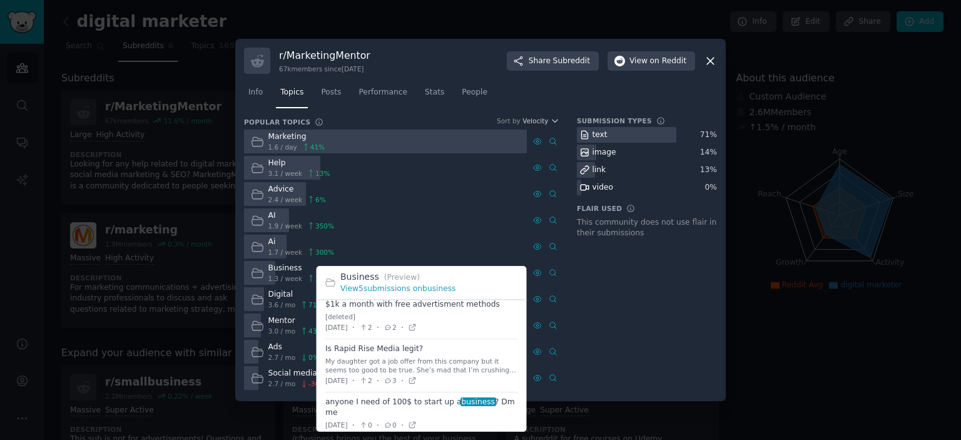
scroll to position [126, 0]
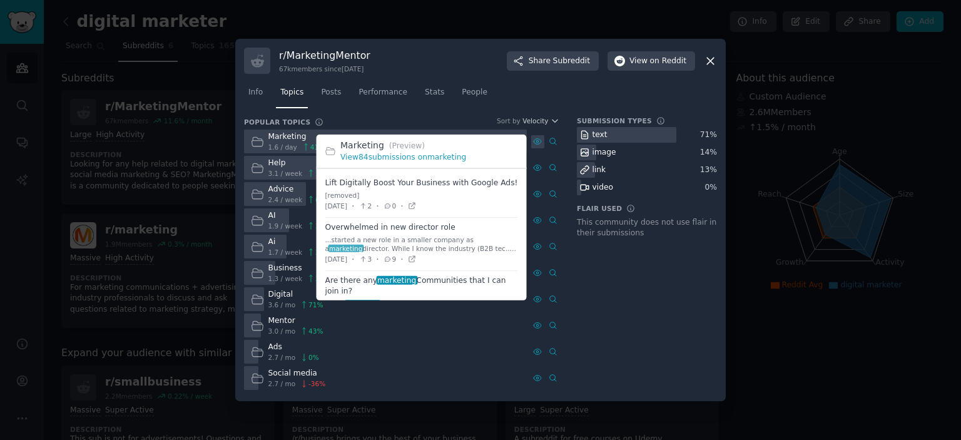
click at [533, 141] on icon at bounding box center [537, 141] width 9 height 9
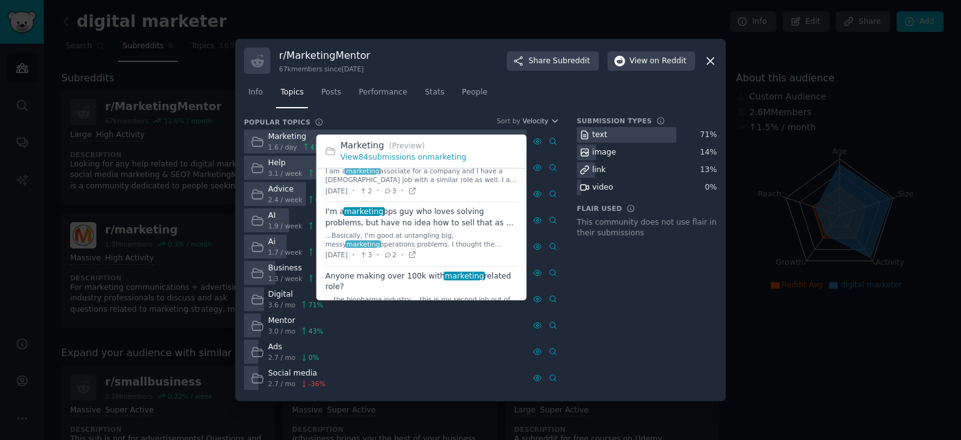
scroll to position [188, 0]
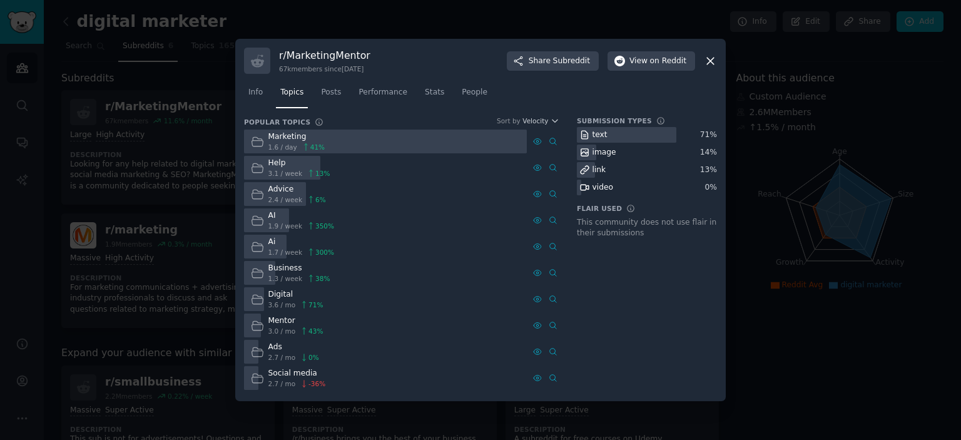
click at [706, 64] on icon at bounding box center [710, 60] width 13 height 13
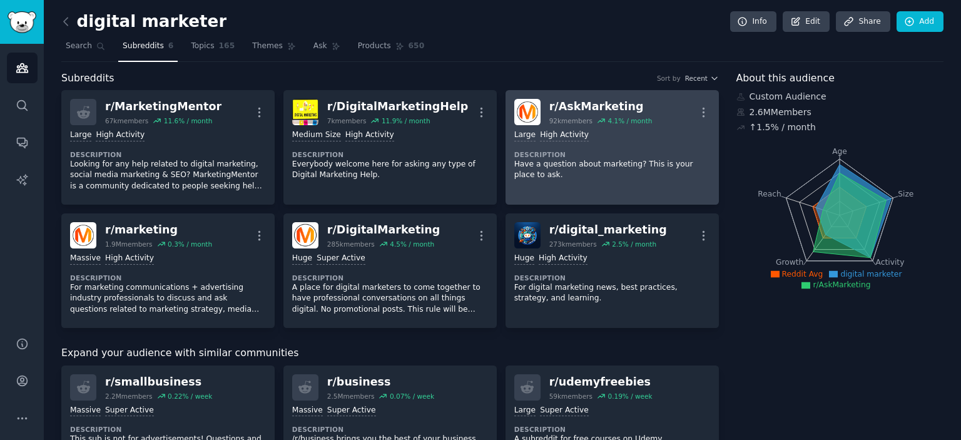
click at [608, 130] on div ">= 80th percentile for submissions / day Large High Activity" at bounding box center [612, 136] width 196 height 12
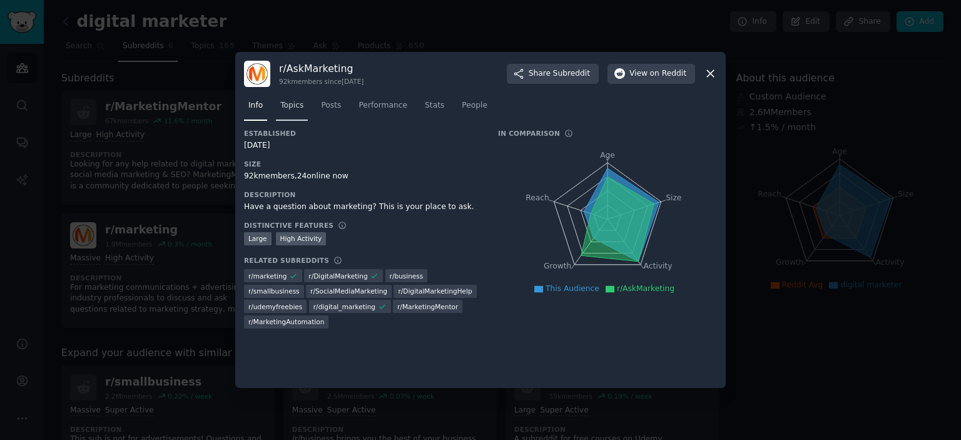
click at [297, 105] on span "Topics" at bounding box center [291, 105] width 23 height 11
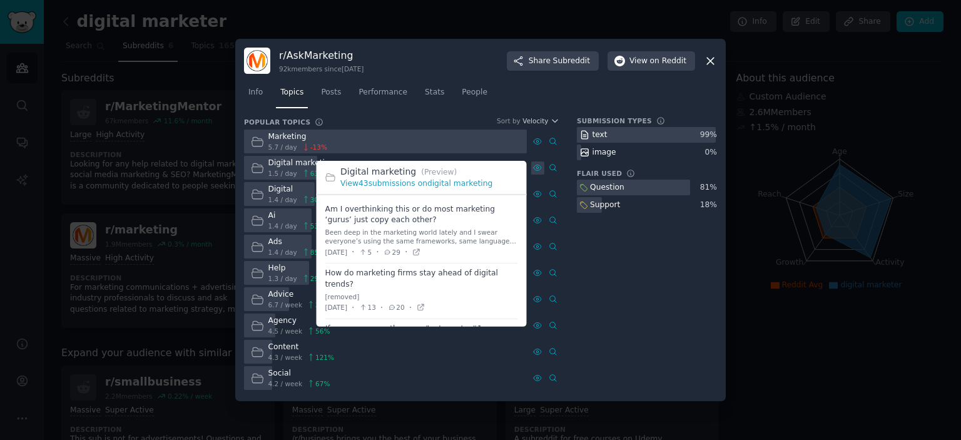
click at [536, 166] on icon at bounding box center [537, 167] width 9 height 9
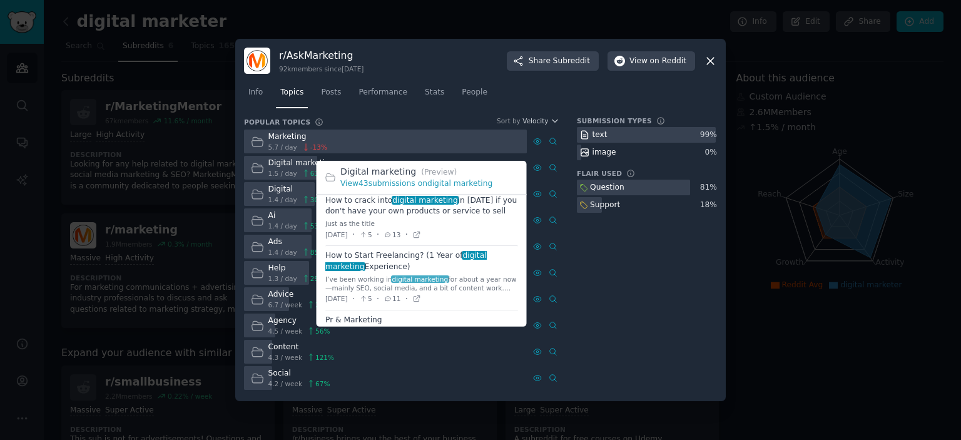
scroll to position [466, 0]
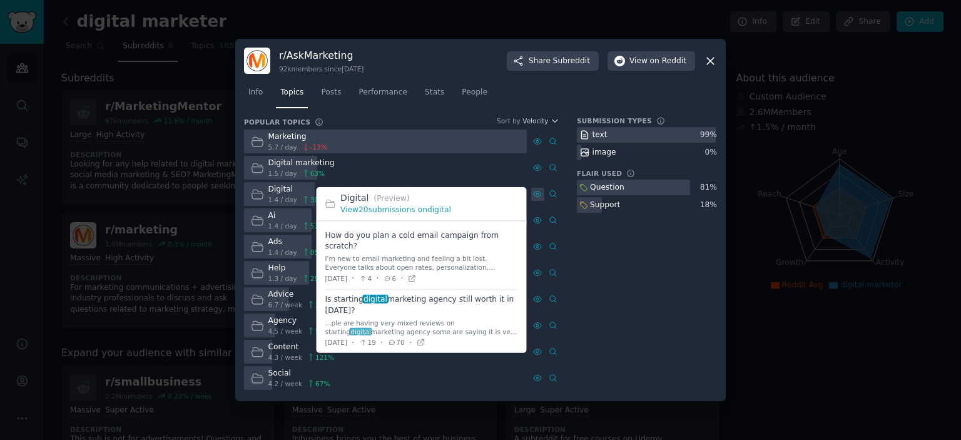
click at [538, 195] on icon at bounding box center [537, 194] width 9 height 9
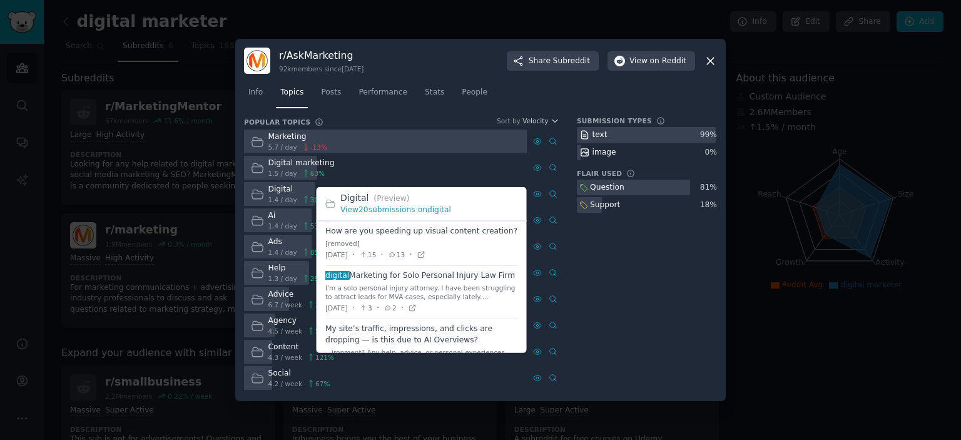
scroll to position [422, 0]
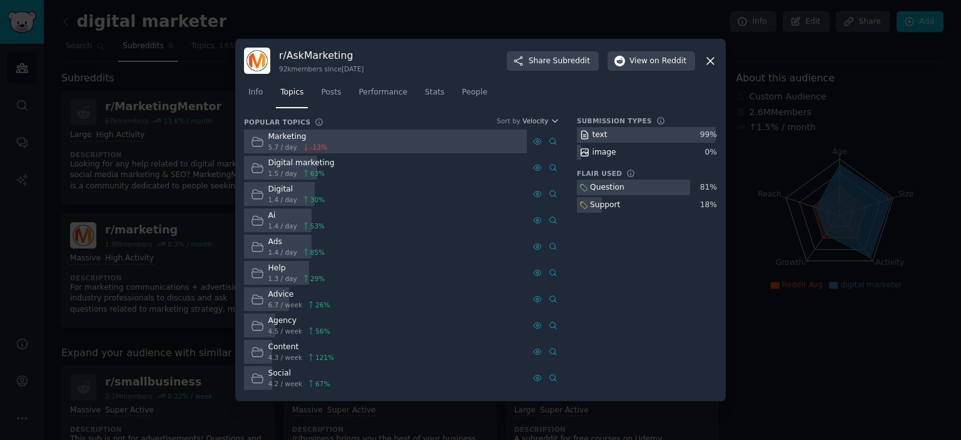
click at [713, 64] on icon at bounding box center [710, 61] width 7 height 7
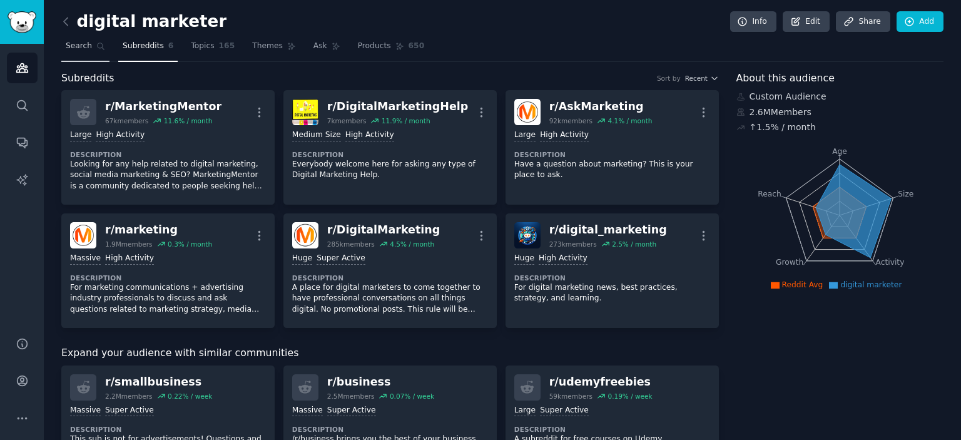
click at [68, 47] on span "Search" at bounding box center [79, 46] width 26 height 11
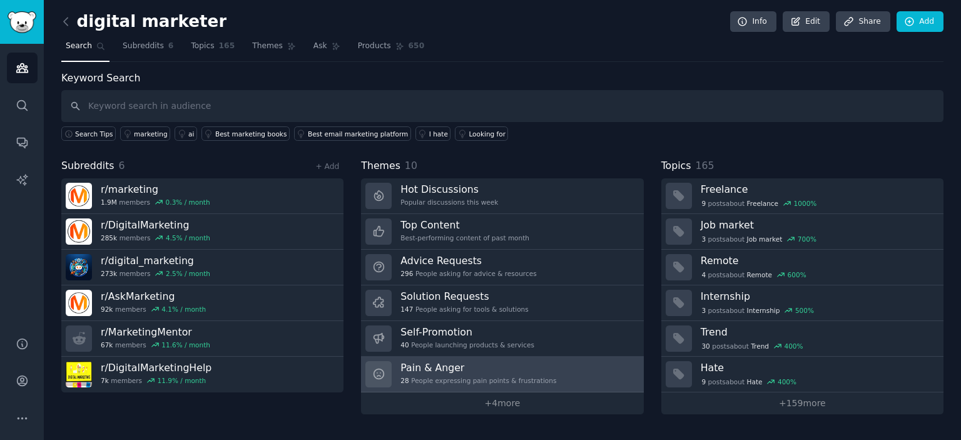
click at [436, 370] on h3 "Pain & Anger" at bounding box center [478, 367] width 156 height 13
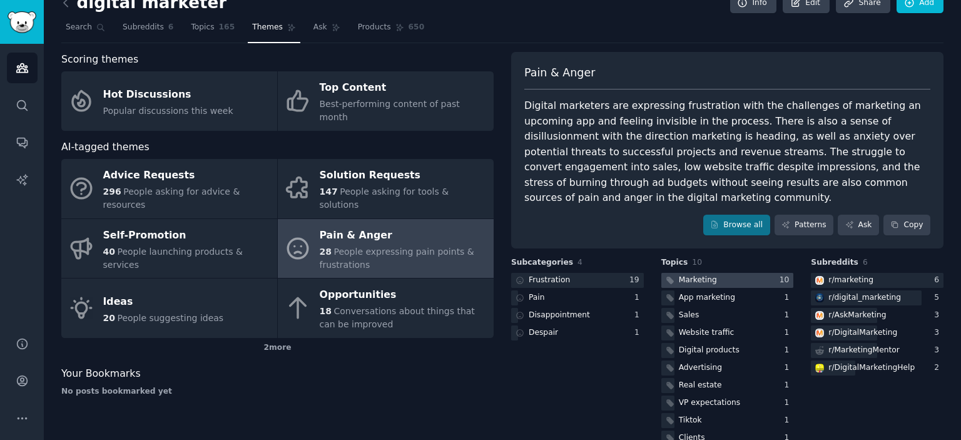
scroll to position [28, 0]
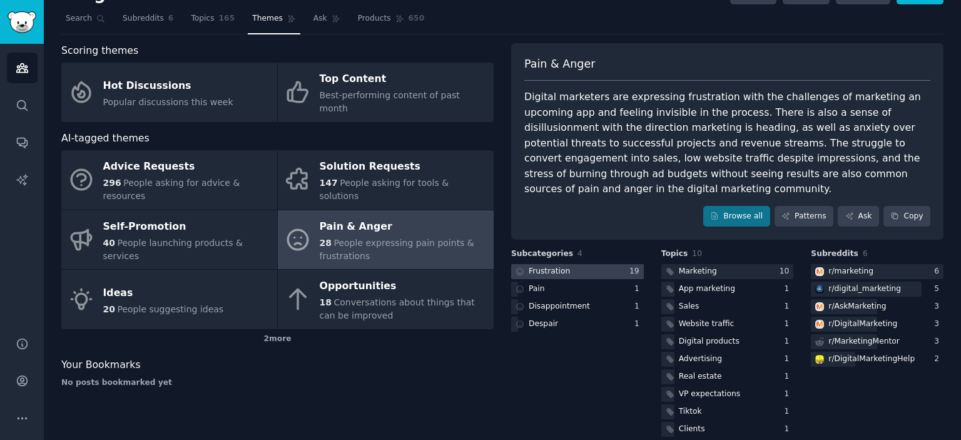
click at [569, 264] on div at bounding box center [577, 272] width 133 height 16
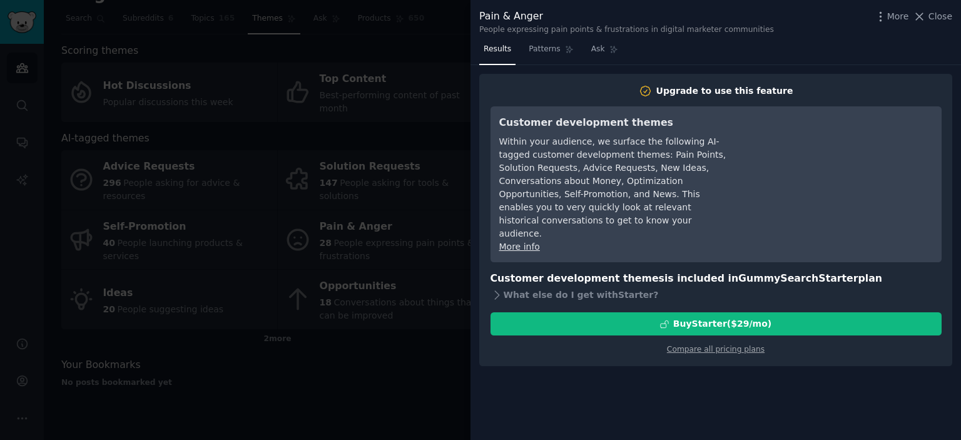
click at [300, 357] on div at bounding box center [480, 220] width 961 height 440
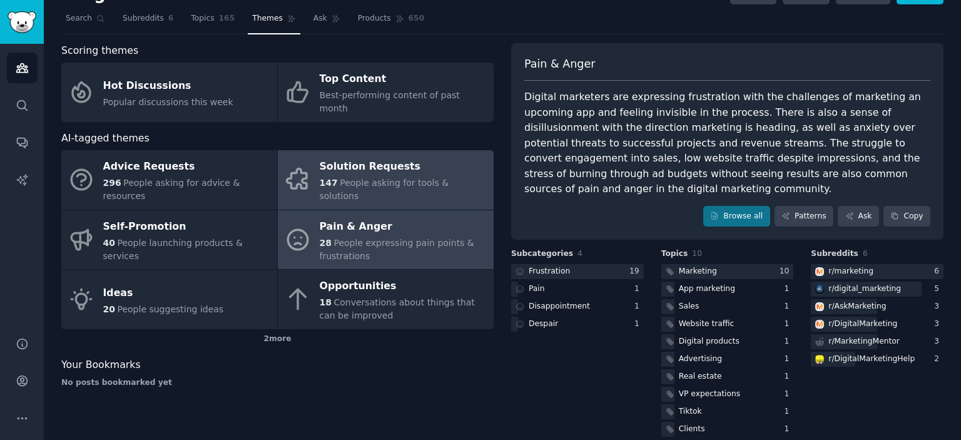
click at [374, 176] on div "147 People asking for tools & solutions" at bounding box center [404, 189] width 168 height 26
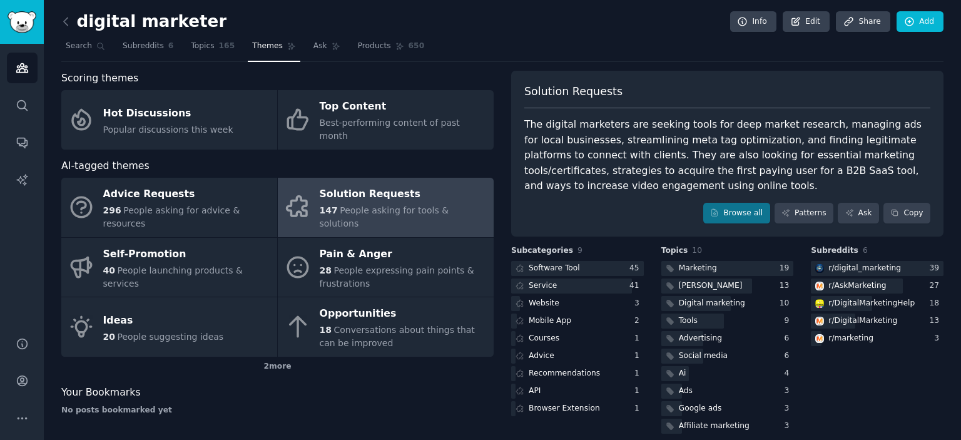
scroll to position [13, 0]
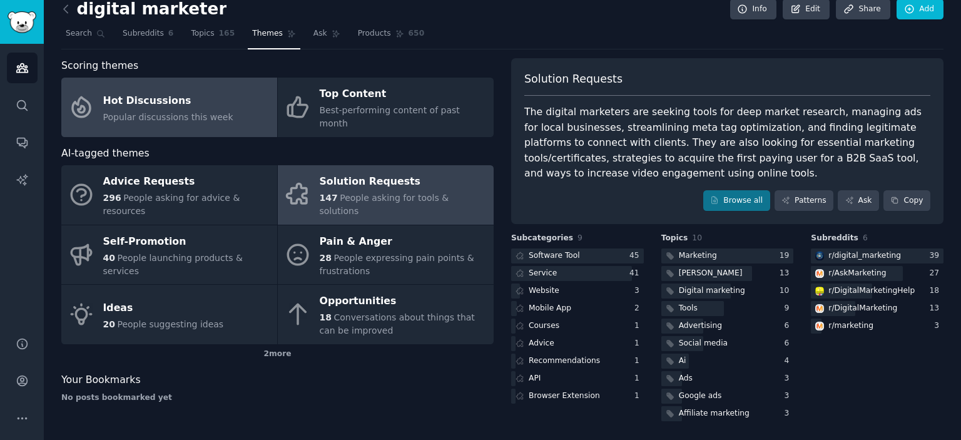
click at [188, 112] on span "Popular discussions this week" at bounding box center [168, 117] width 130 height 10
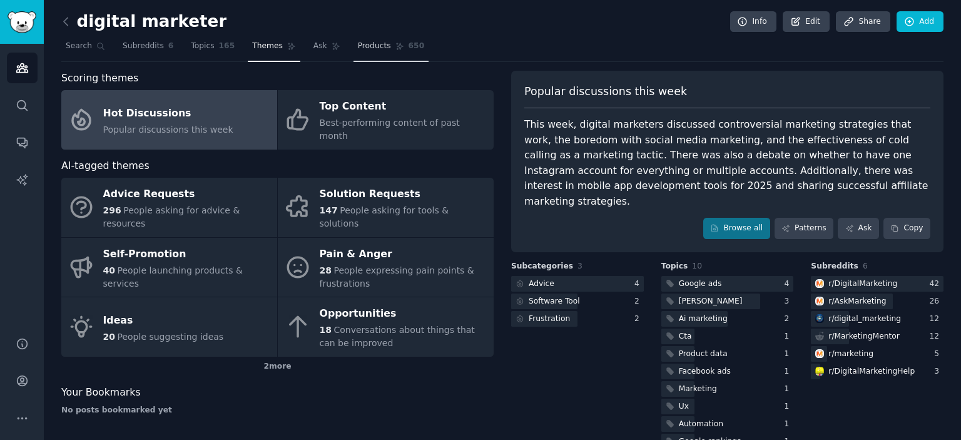
click at [358, 44] on span "Products" at bounding box center [374, 46] width 33 height 11
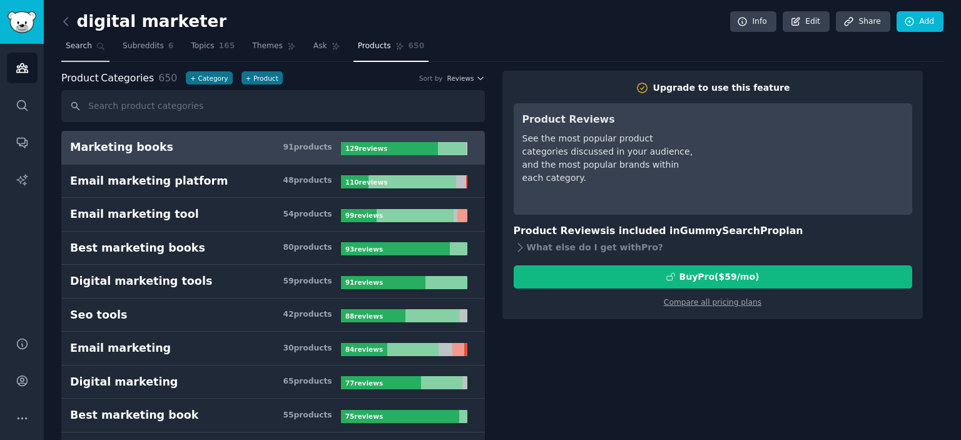
click at [75, 44] on span "Search" at bounding box center [79, 46] width 26 height 11
